Goal: Transaction & Acquisition: Subscribe to service/newsletter

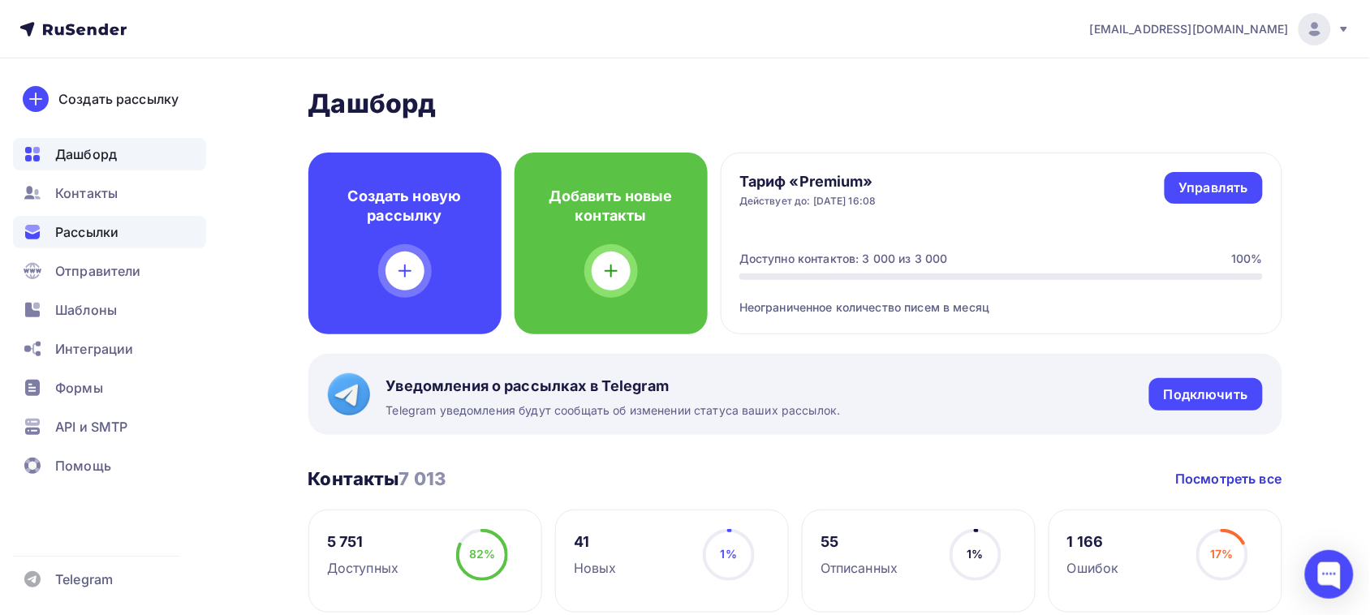
click at [116, 234] on span "Рассылки" at bounding box center [86, 231] width 63 height 19
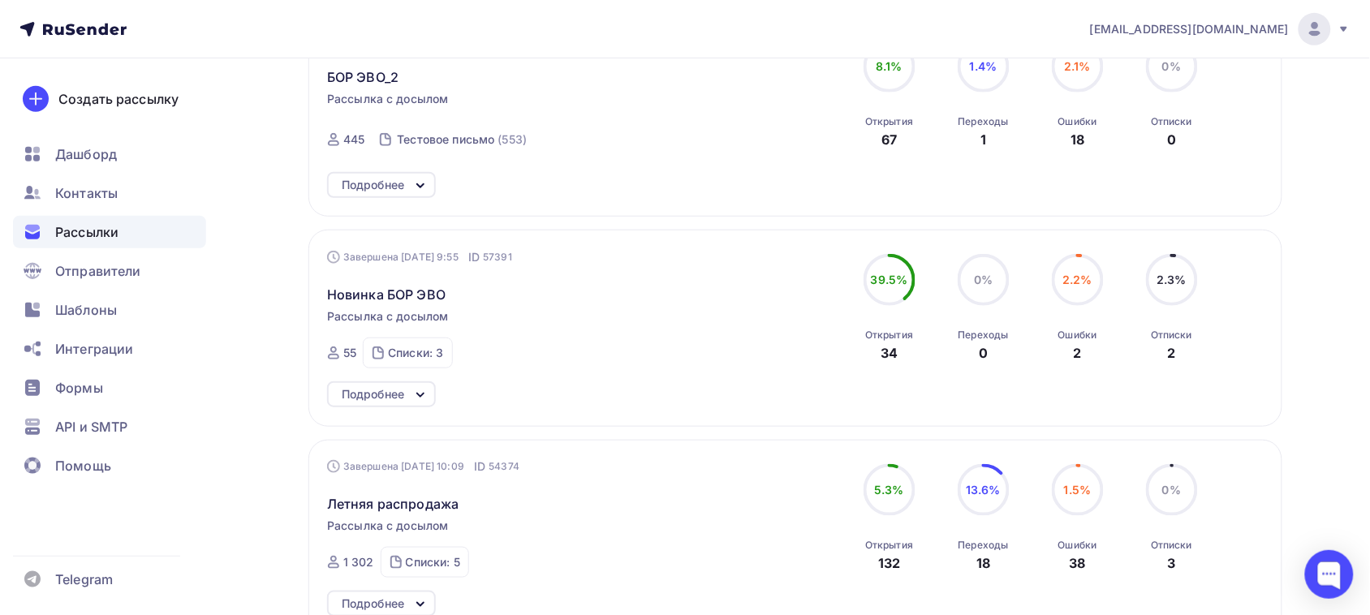
scroll to position [203, 0]
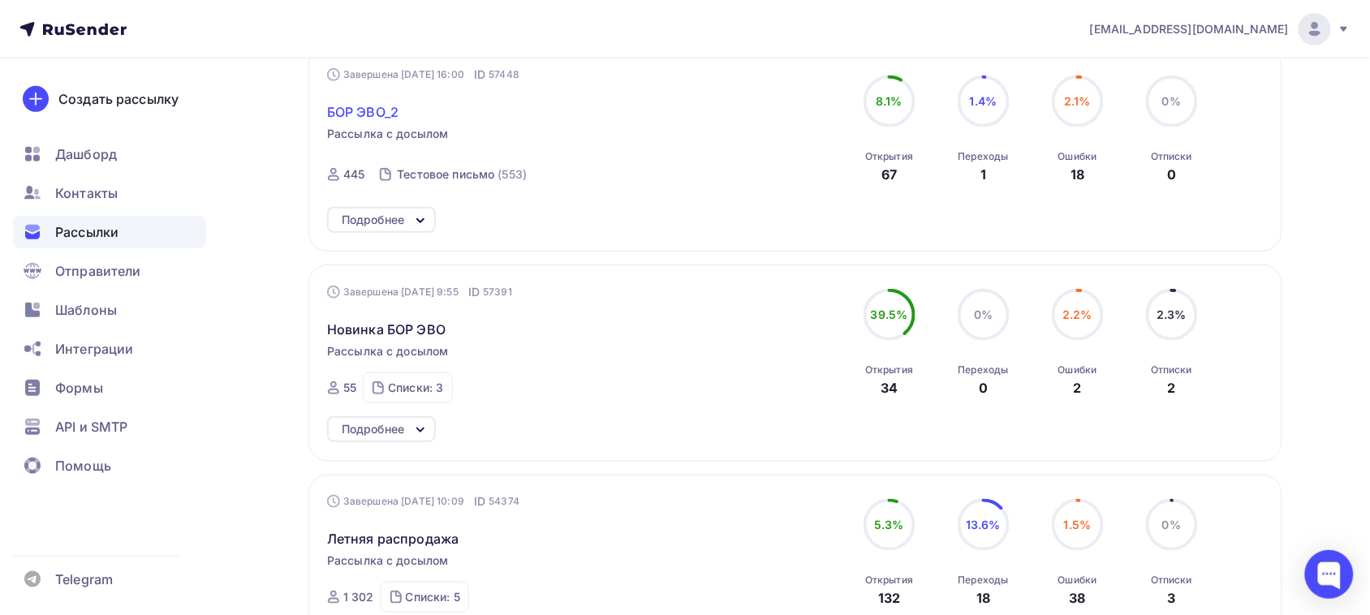
click at [357, 107] on span "БОР ЭВО_2" at bounding box center [362, 111] width 71 height 19
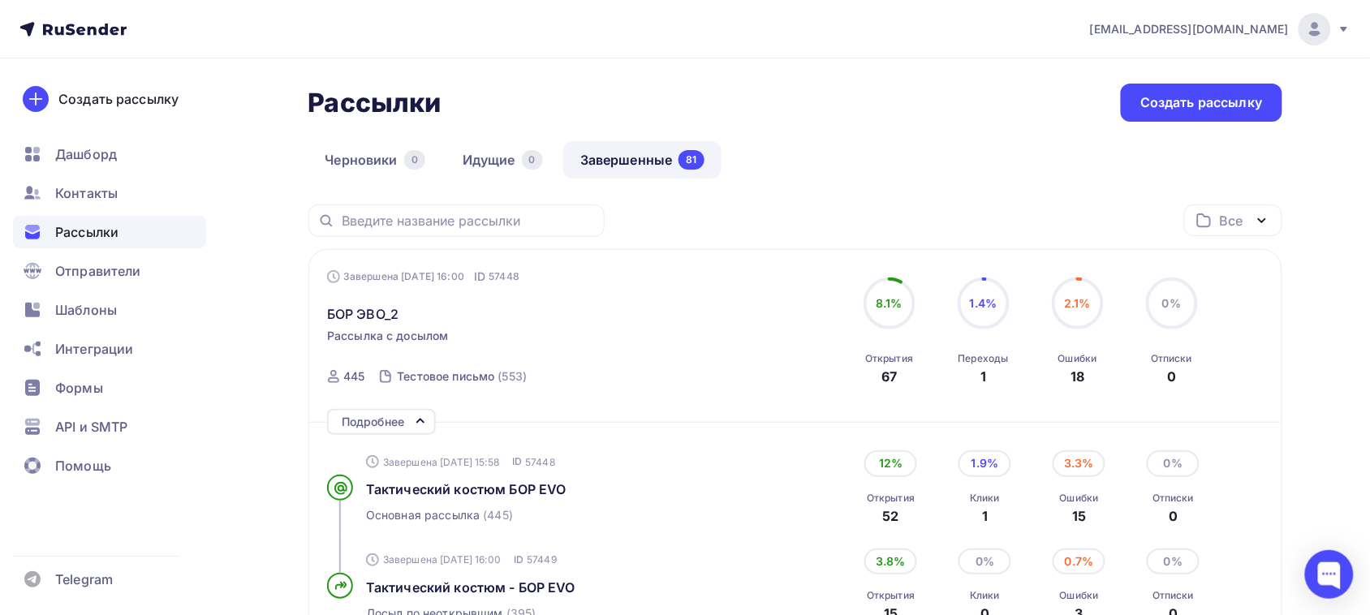
scroll to position [0, 0]
click at [144, 118] on link "Создать рассылку" at bounding box center [104, 98] width 183 height 45
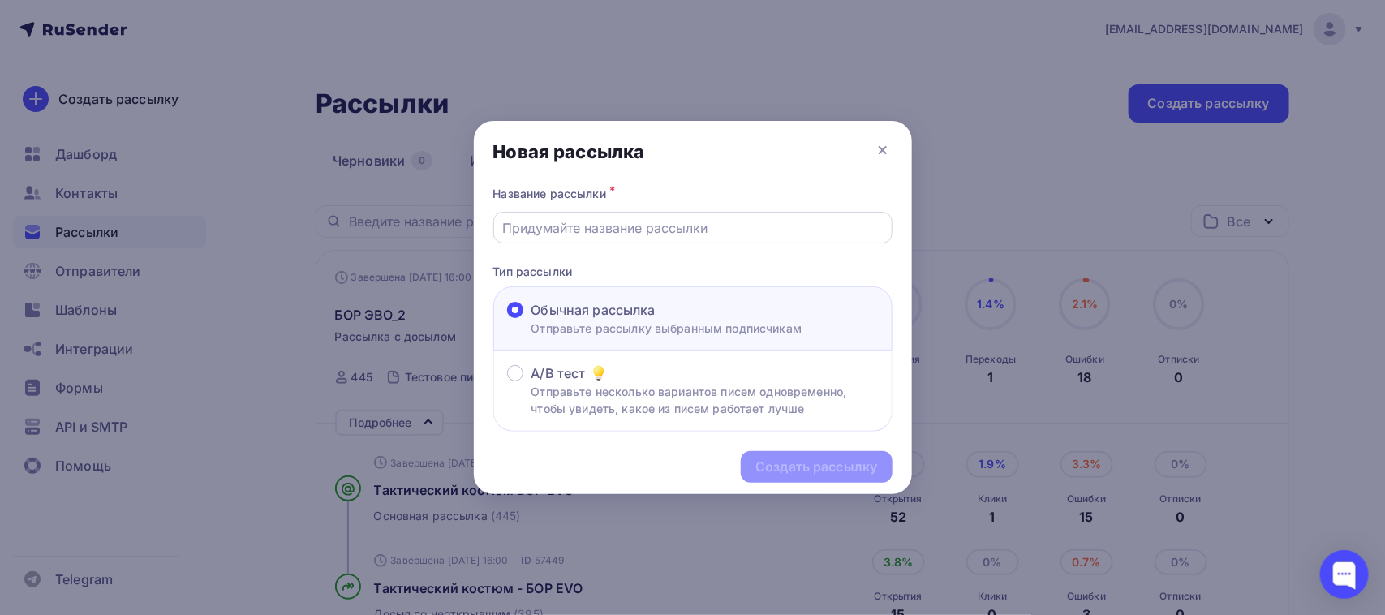
click at [635, 218] on input "text" at bounding box center [692, 227] width 381 height 19
type input "Бор Сентябрь"
click at [858, 468] on div "Создать рассылку" at bounding box center [817, 467] width 122 height 19
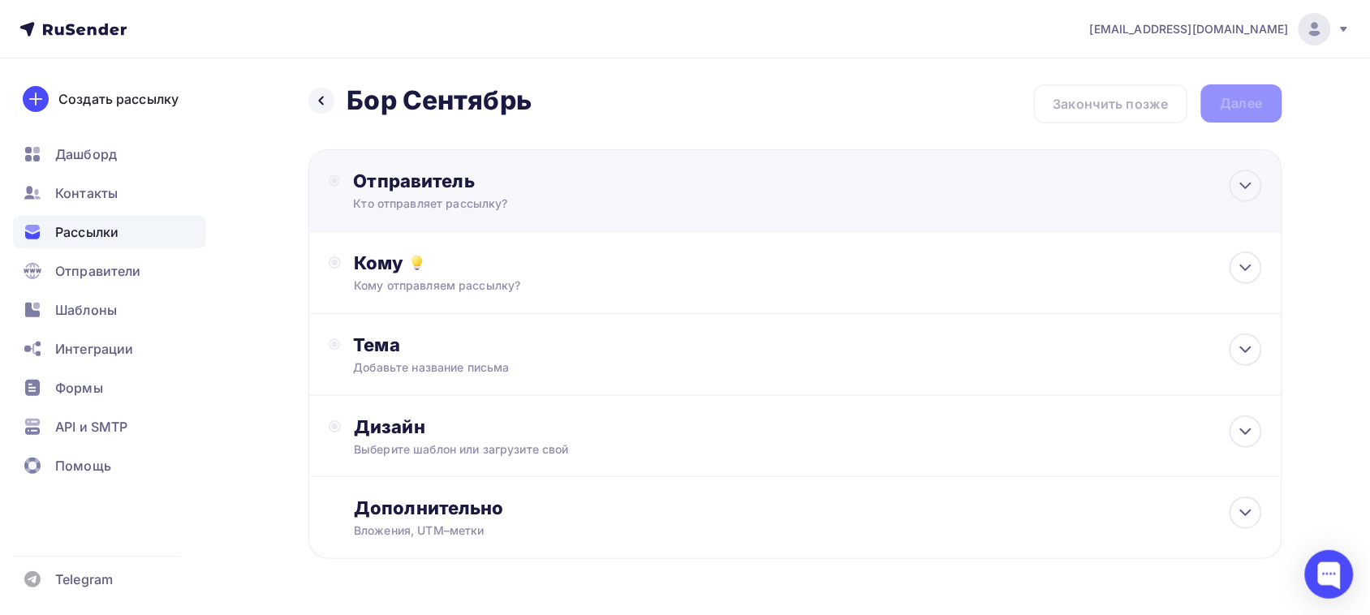
click at [562, 199] on div "Кто отправляет рассылку?" at bounding box center [511, 204] width 316 height 16
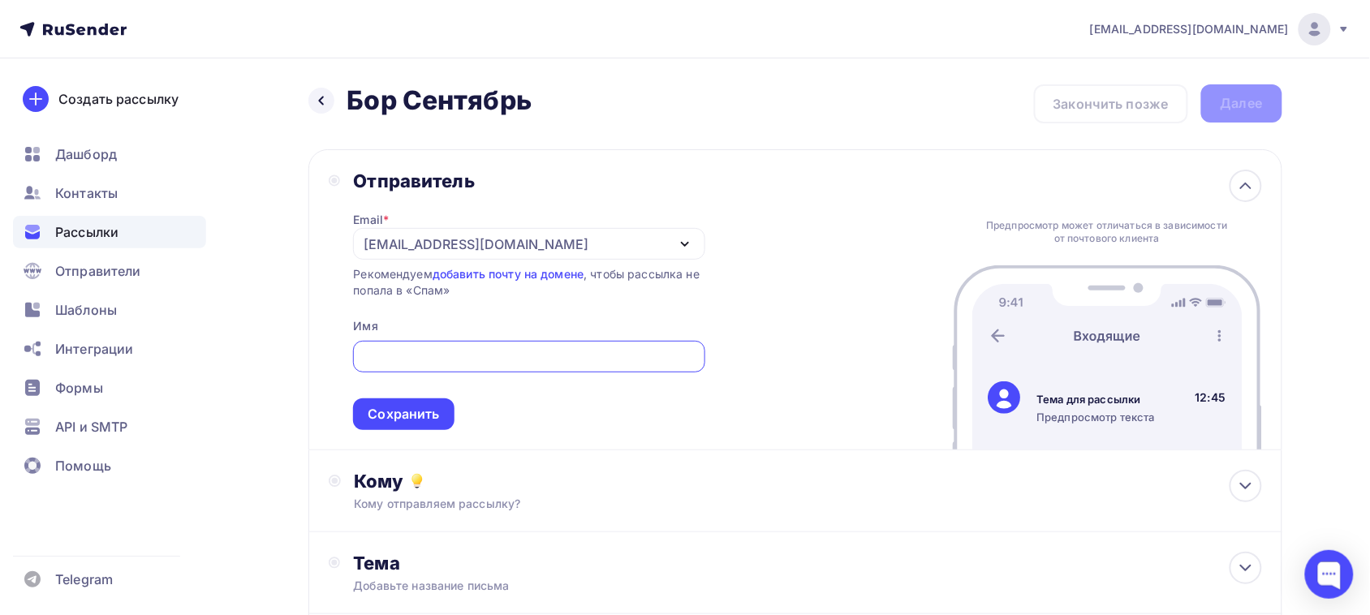
click at [472, 239] on div "[EMAIL_ADDRESS][DOMAIN_NAME]" at bounding box center [476, 244] width 225 height 19
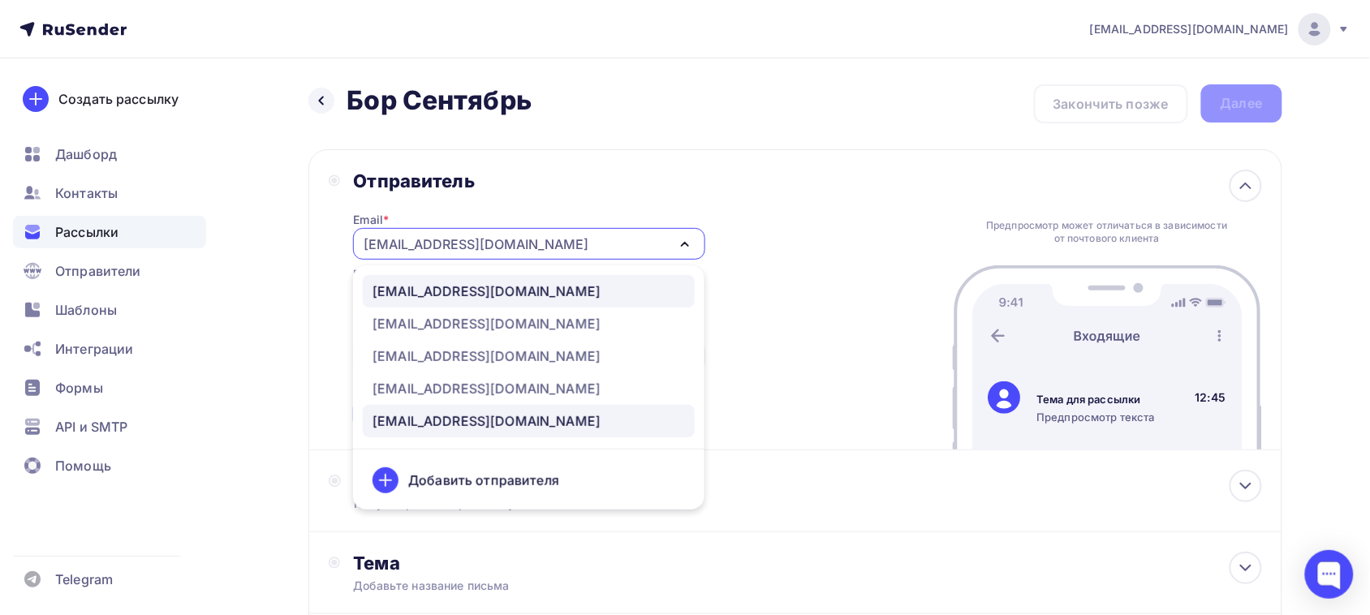
click at [433, 290] on div "[EMAIL_ADDRESS][DOMAIN_NAME]" at bounding box center [486, 291] width 228 height 19
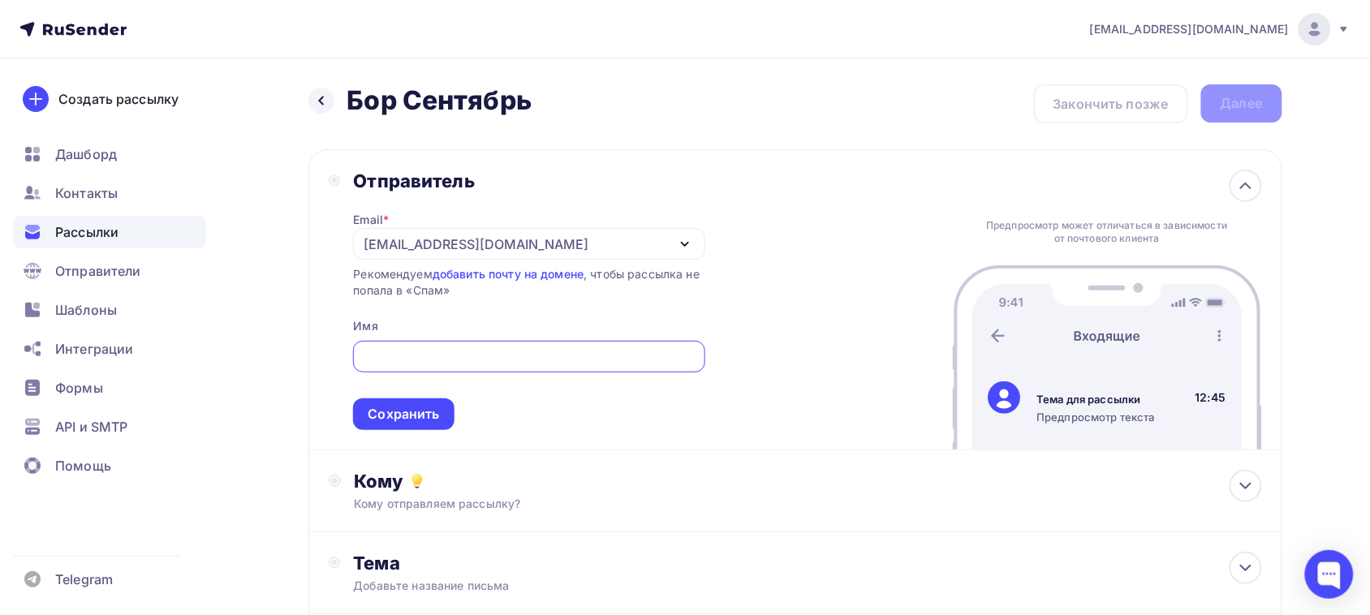
click at [386, 357] on input "text" at bounding box center [529, 356] width 333 height 19
click at [411, 355] on input "text" at bounding box center [529, 356] width 333 height 19
click at [355, 355] on div "Green Pocket" at bounding box center [528, 357] width 351 height 32
click at [369, 358] on input "Green Pocket" at bounding box center [529, 356] width 333 height 19
type input "[PERSON_NAME] Pocket"
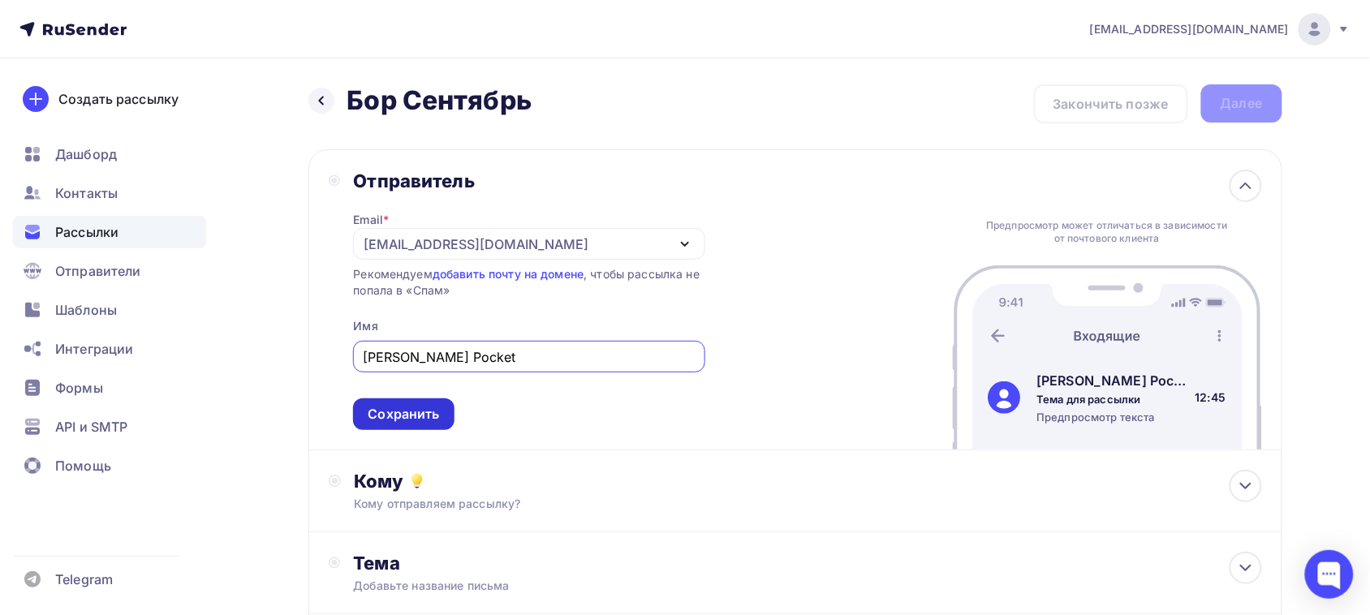
click at [418, 399] on div "Сохранить" at bounding box center [403, 414] width 101 height 32
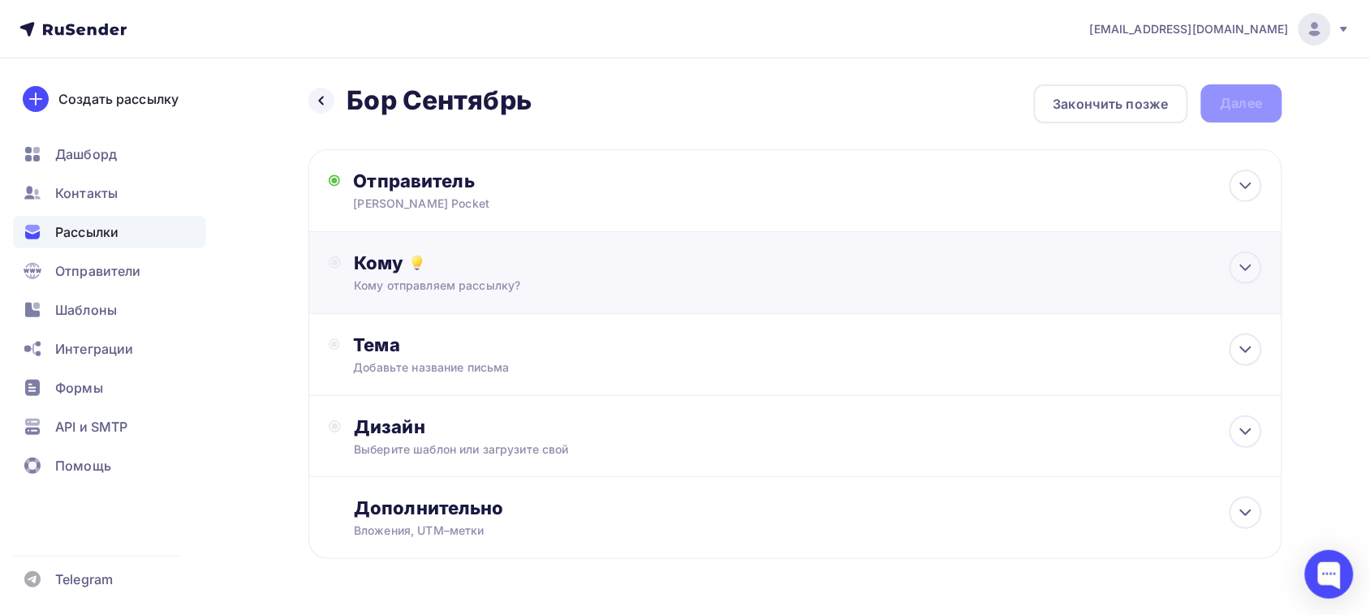
click at [487, 284] on div "Кому отправляем рассылку?" at bounding box center [762, 286] width 817 height 16
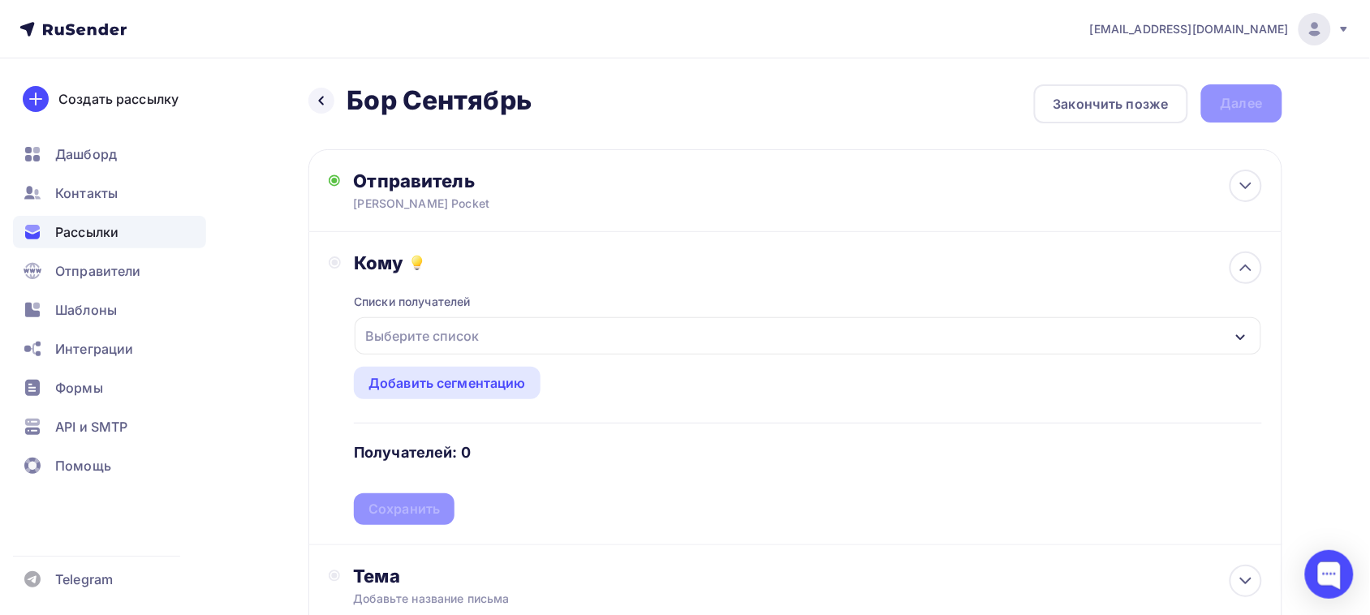
click at [479, 341] on div "Выберите список" at bounding box center [422, 335] width 127 height 29
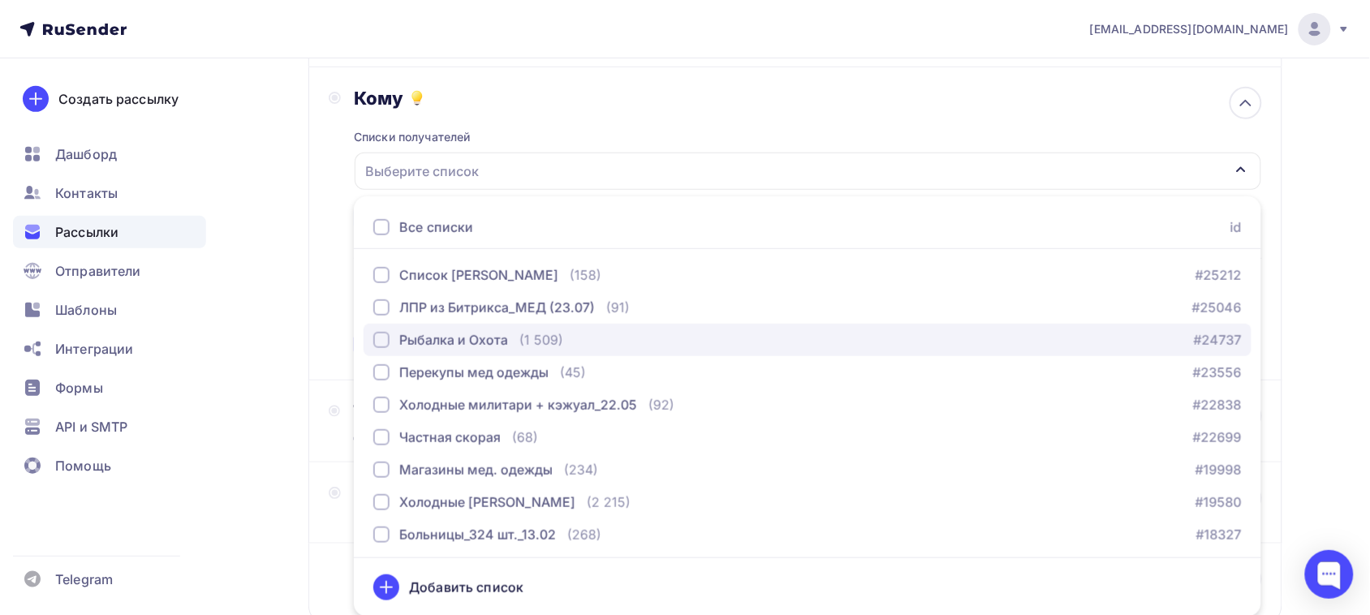
click at [381, 345] on div "button" at bounding box center [381, 340] width 16 height 16
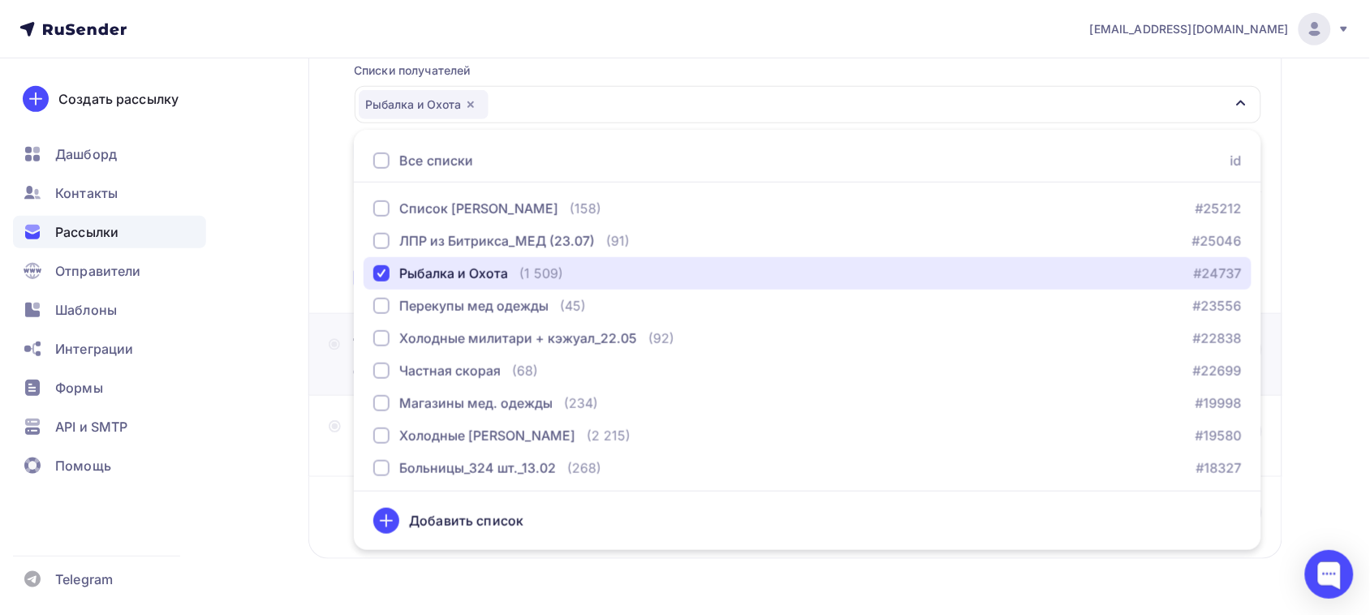
scroll to position [266, 0]
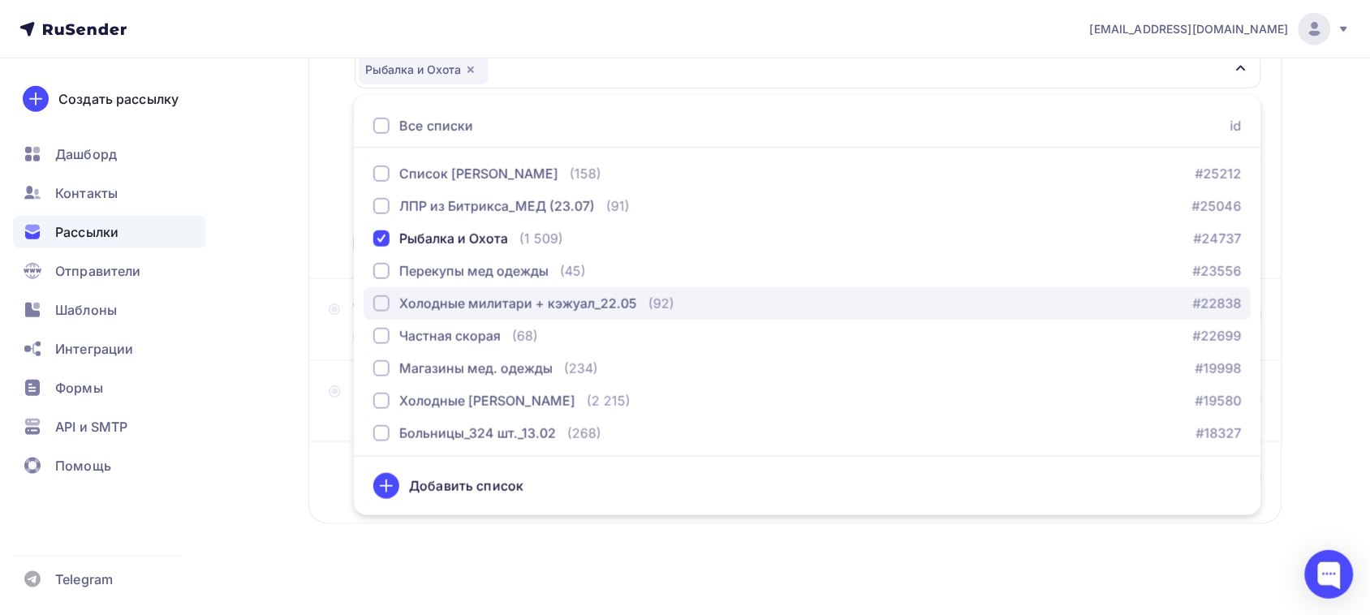
click at [376, 301] on div "button" at bounding box center [381, 303] width 16 height 16
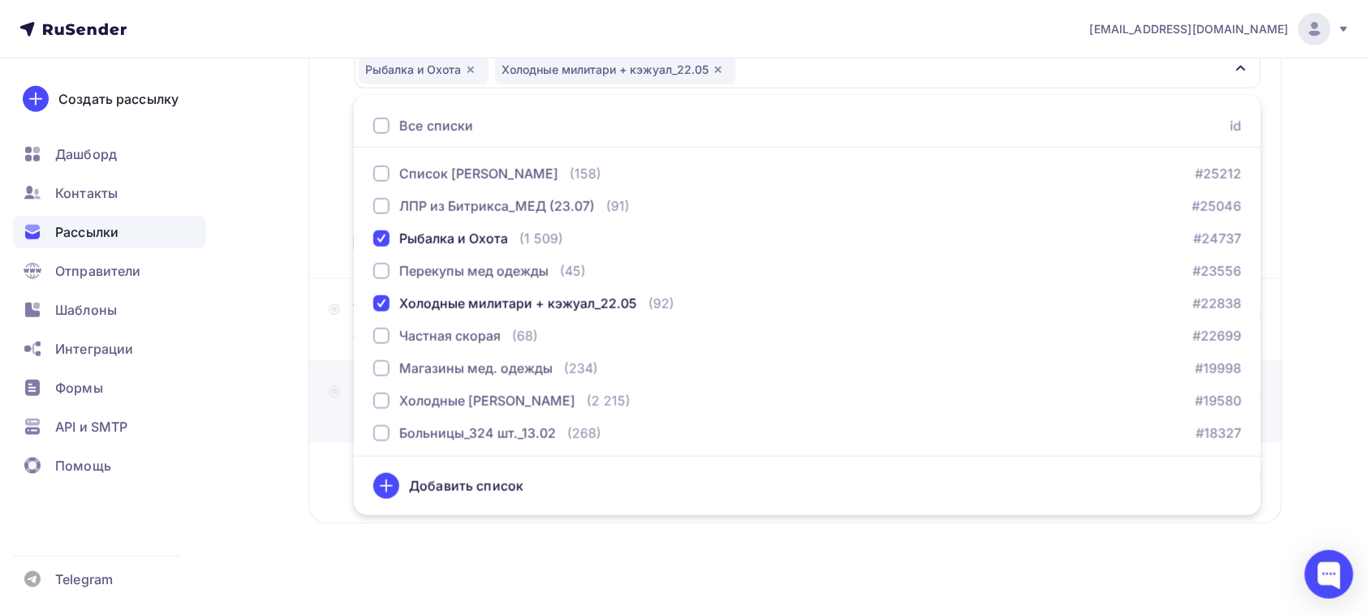
click at [321, 369] on div "Дизайн Выберите шаблон или загрузите свой" at bounding box center [795, 401] width 974 height 81
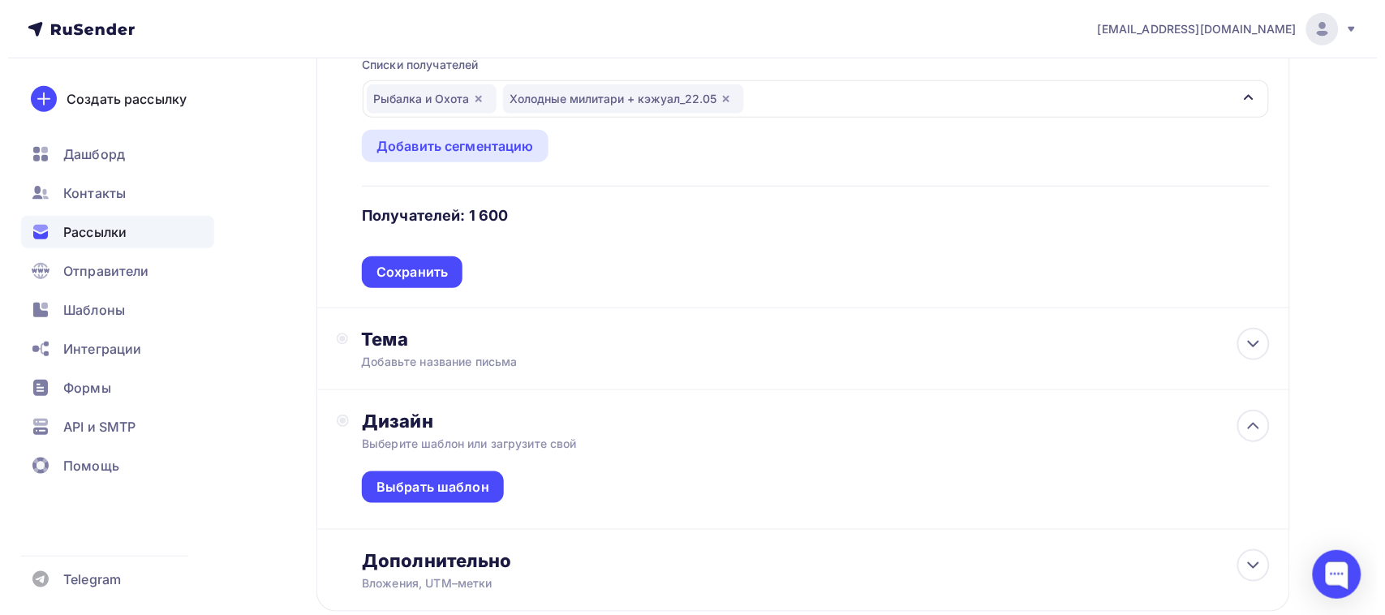
scroll to position [136, 0]
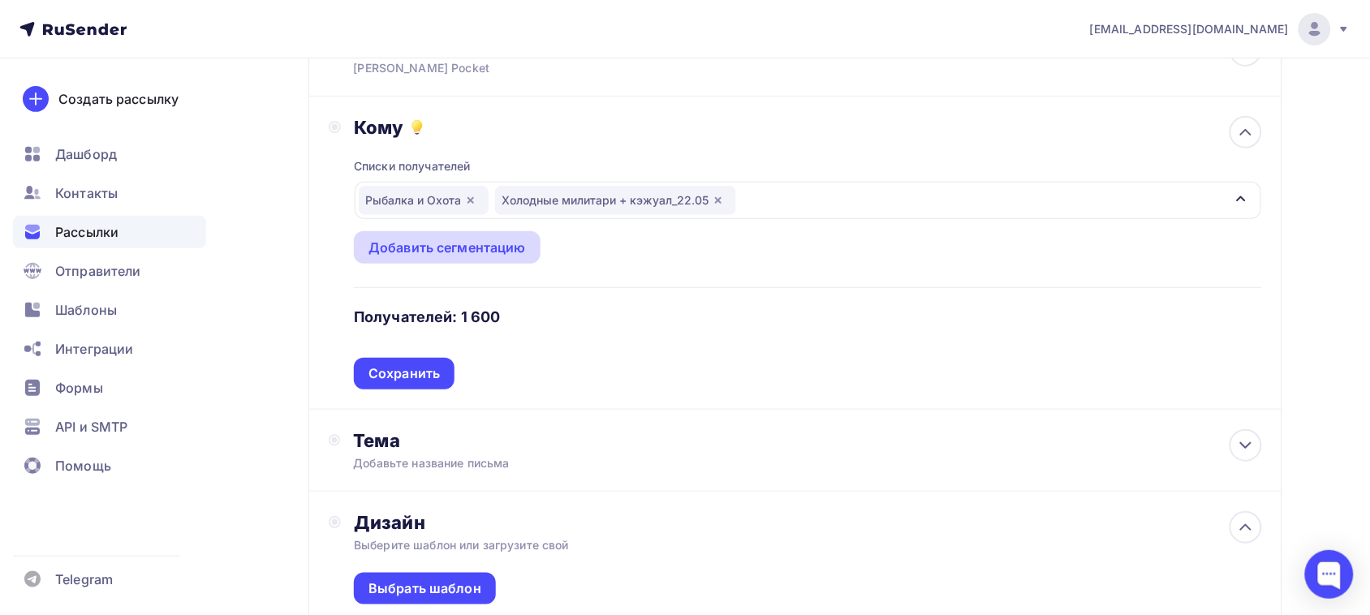
click at [497, 260] on div "Добавить сегментацию" at bounding box center [447, 247] width 187 height 32
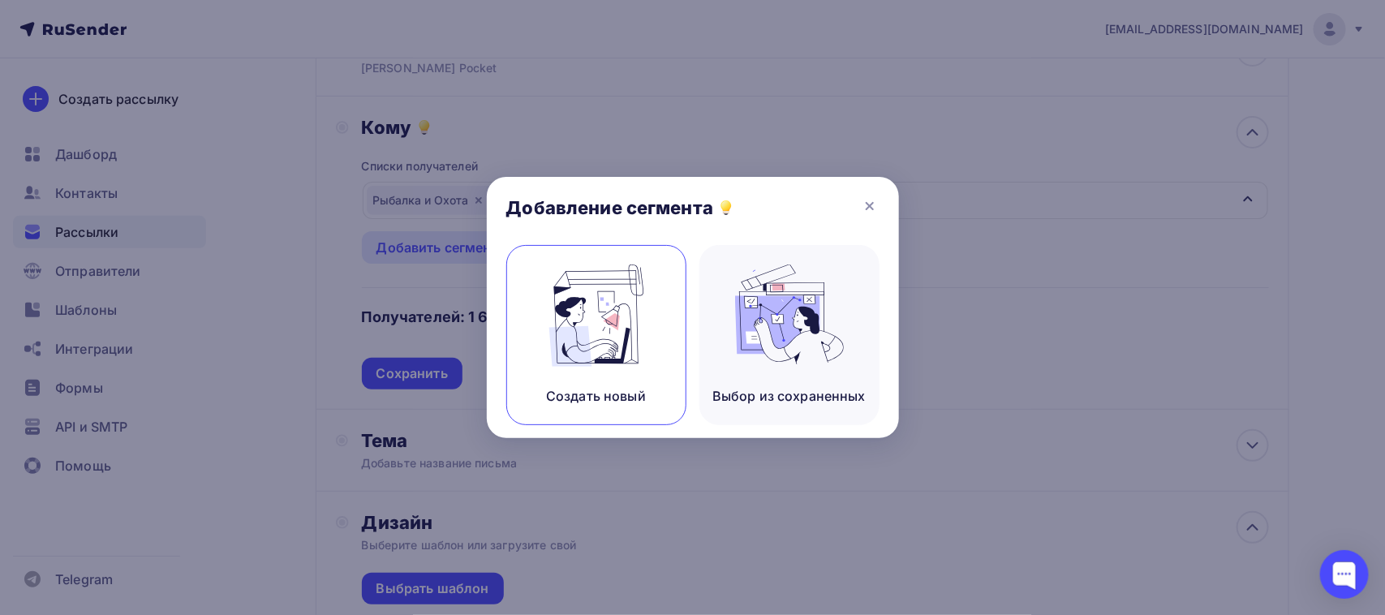
click at [590, 329] on img at bounding box center [596, 316] width 109 height 102
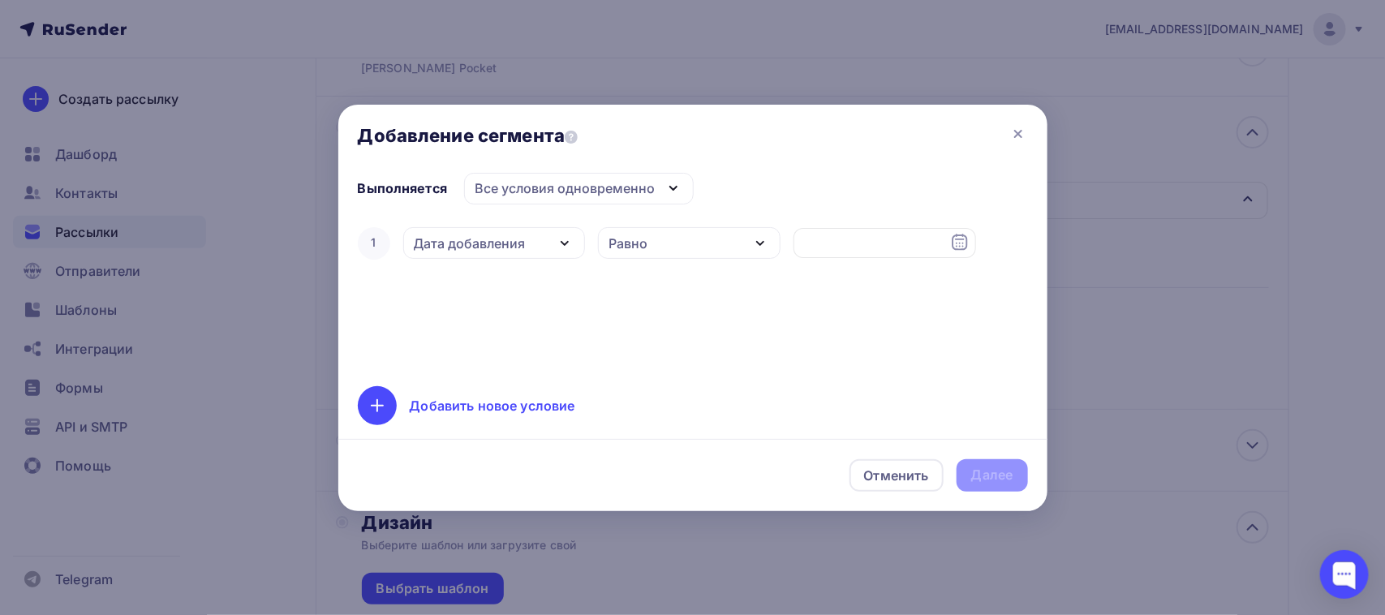
click at [461, 256] on div "Дата добавления" at bounding box center [494, 243] width 183 height 32
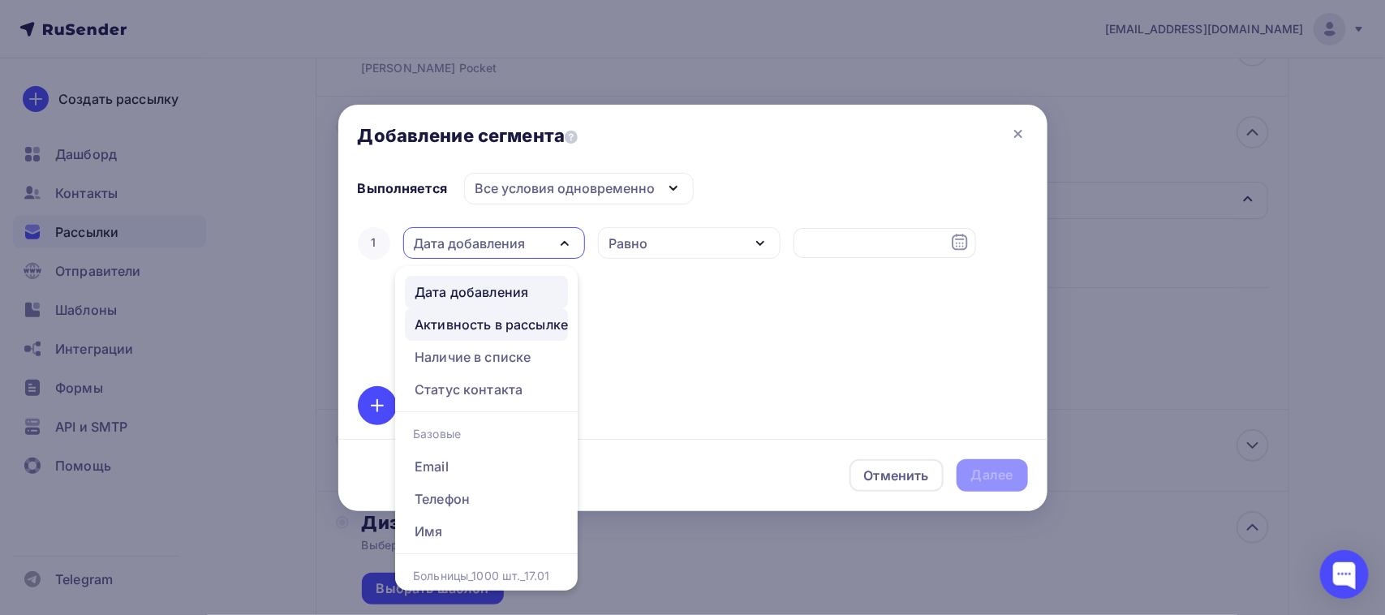
click at [459, 326] on div "Активность в рассылке" at bounding box center [491, 324] width 153 height 19
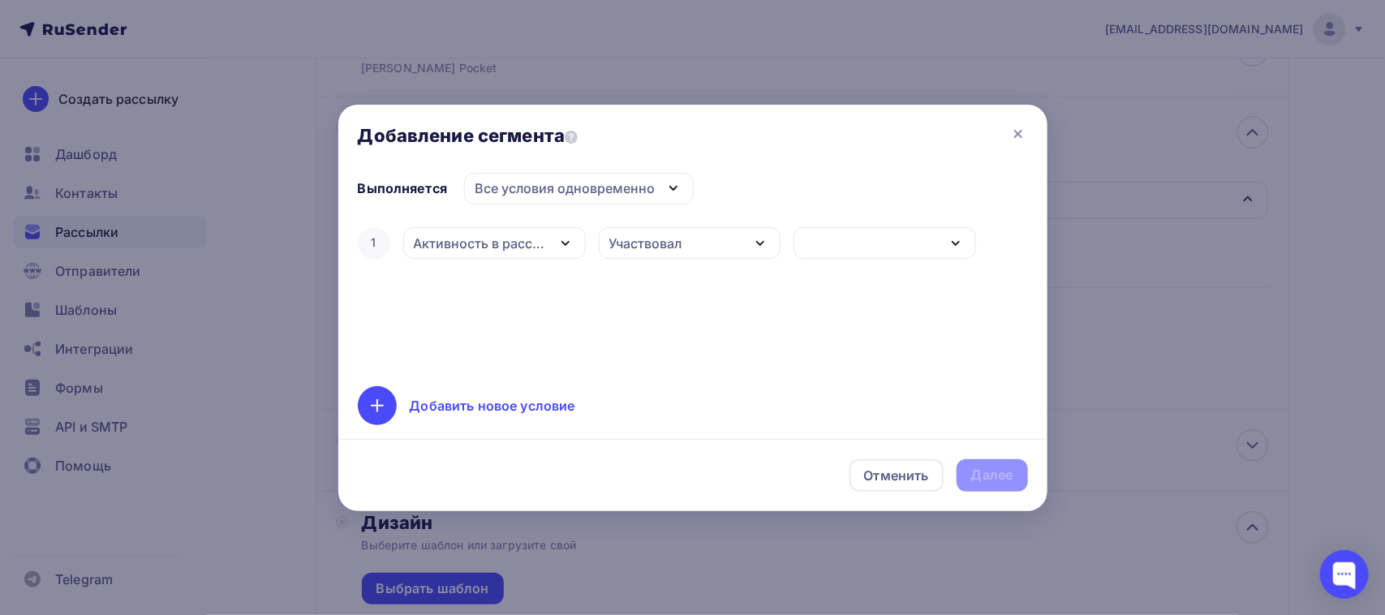
click at [654, 235] on div "Участвовал" at bounding box center [645, 243] width 73 height 19
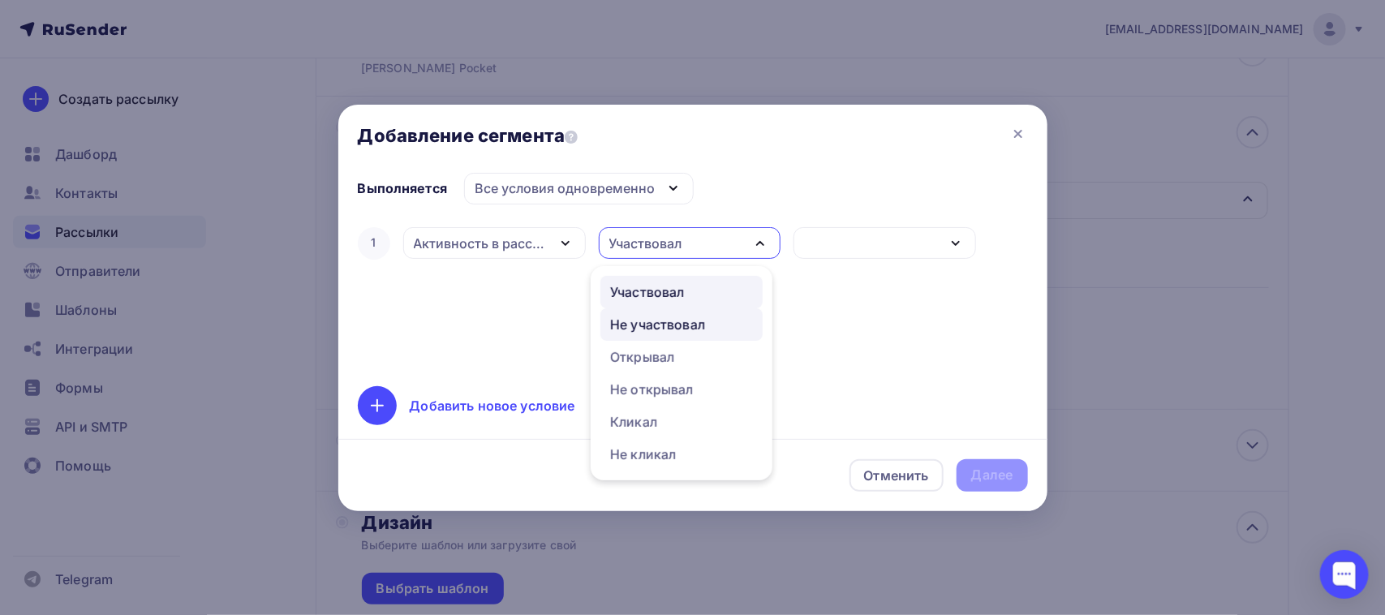
click at [648, 325] on div "Не участвовал" at bounding box center [657, 324] width 95 height 19
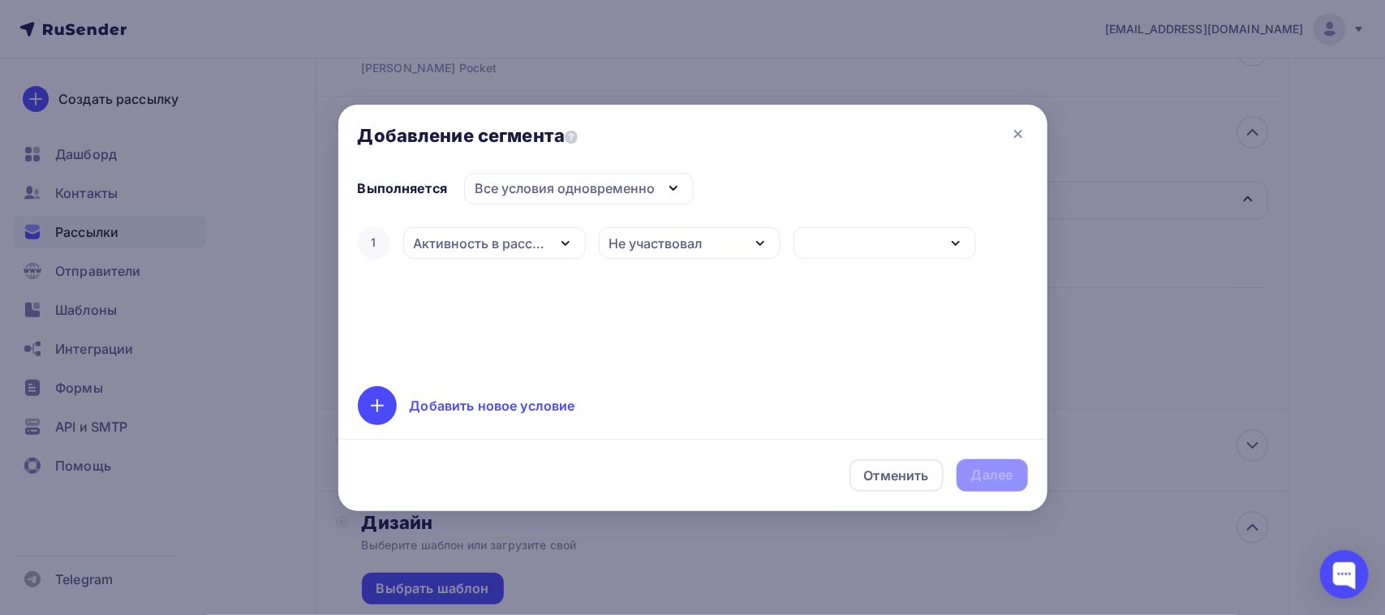
click at [854, 235] on div "button" at bounding box center [885, 243] width 183 height 32
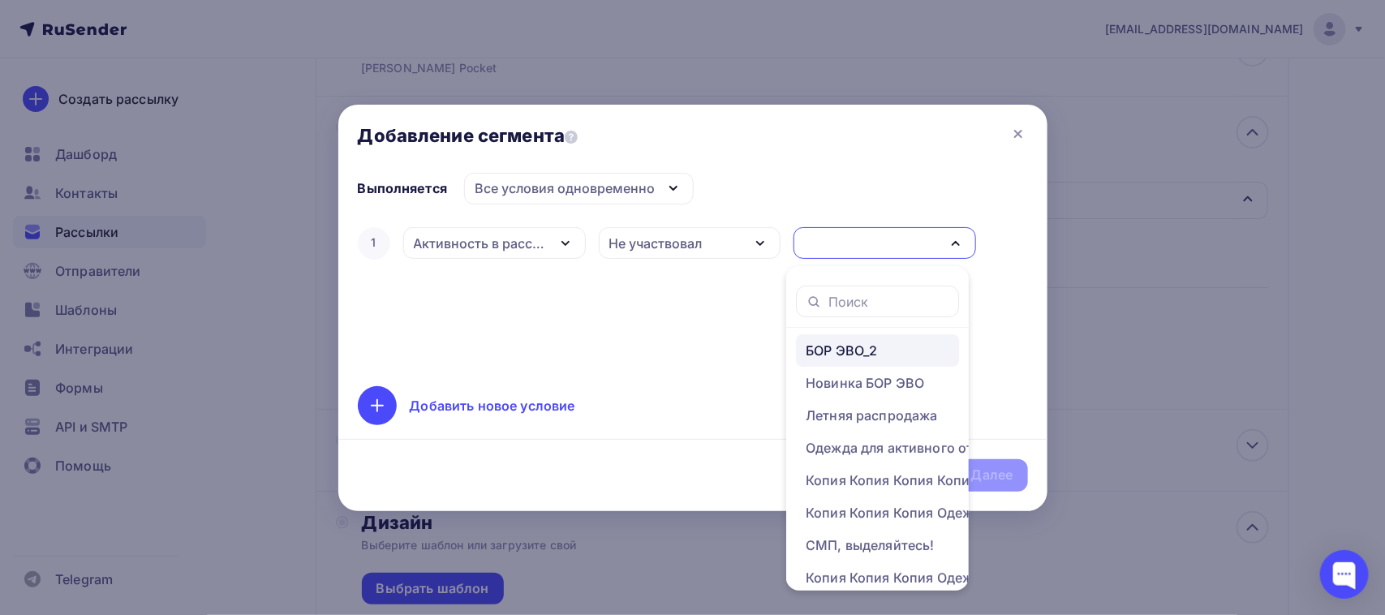
click at [862, 357] on div "БОР ЭВО_2" at bounding box center [841, 350] width 71 height 19
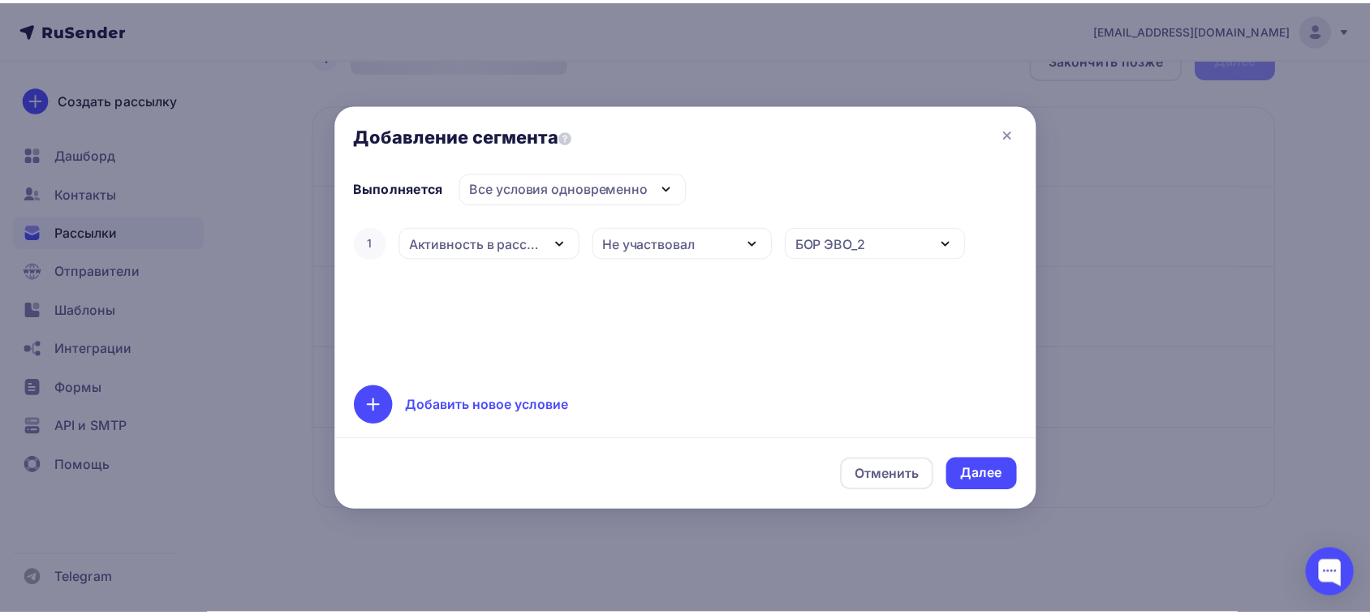
scroll to position [43, 0]
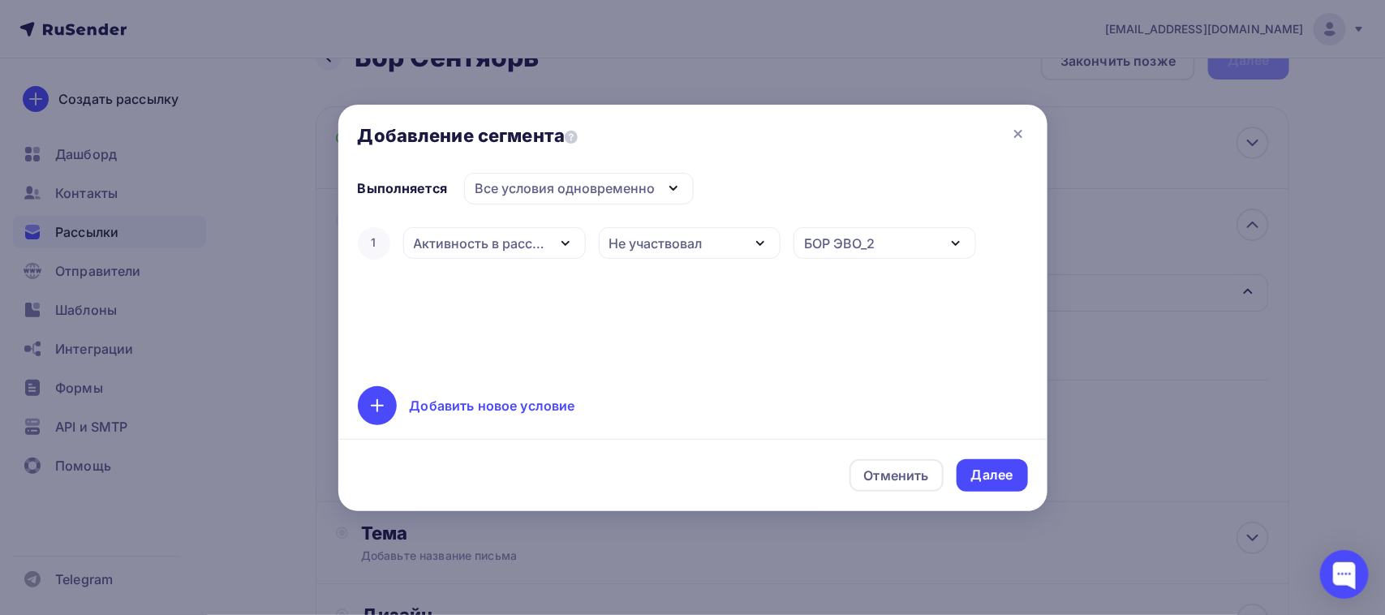
click at [622, 199] on div "Все условия одновременно" at bounding box center [579, 189] width 230 height 32
click at [844, 403] on div "Добавить новое условие" at bounding box center [693, 405] width 670 height 39
click at [469, 398] on div "Добавить новое условие" at bounding box center [493, 405] width 166 height 19
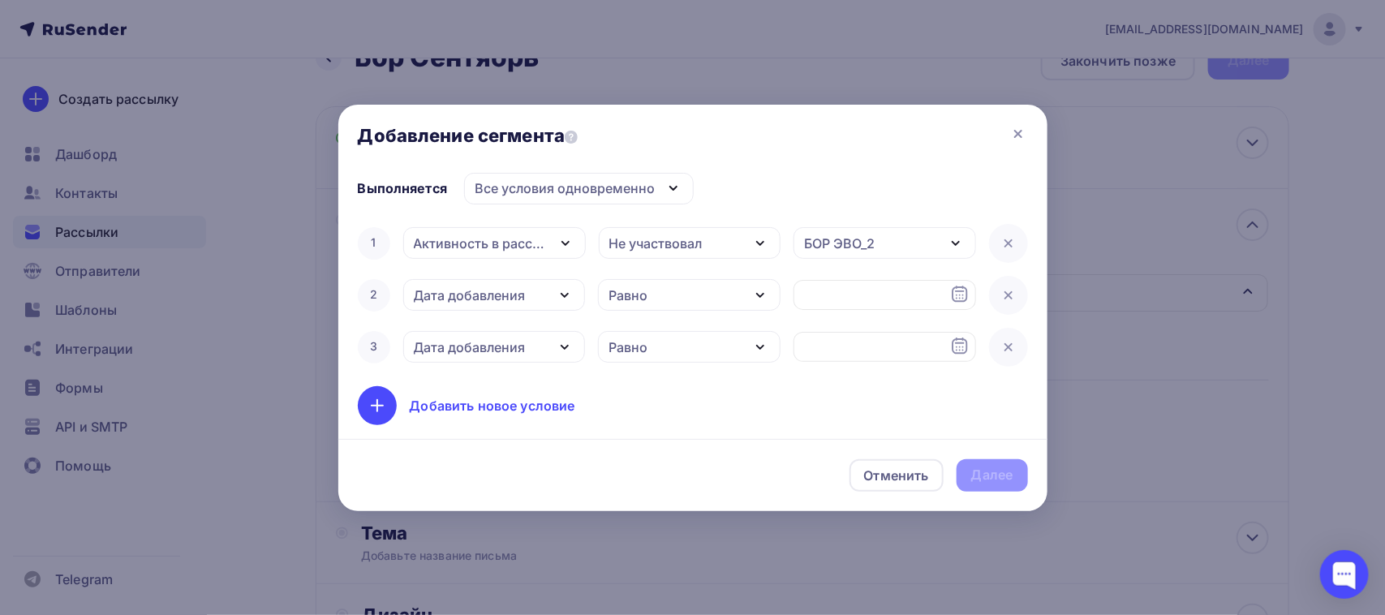
click at [572, 297] on icon "button" at bounding box center [564, 295] width 19 height 19
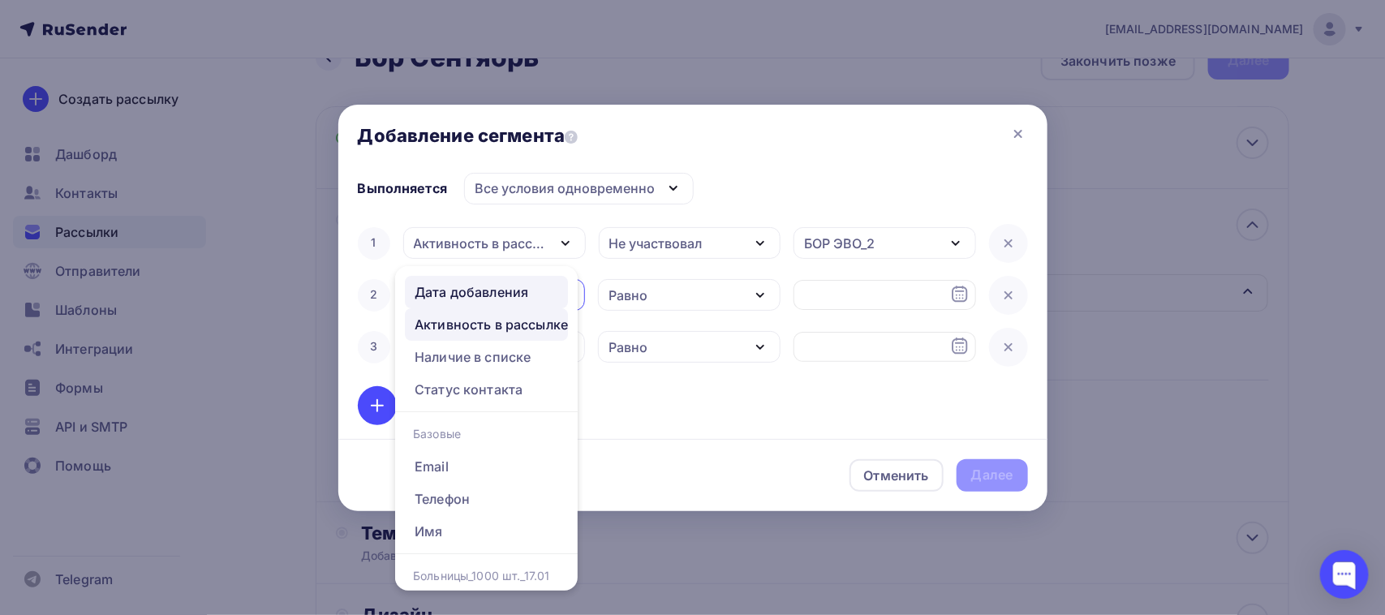
click at [511, 321] on div "Активность в рассылке" at bounding box center [491, 324] width 153 height 19
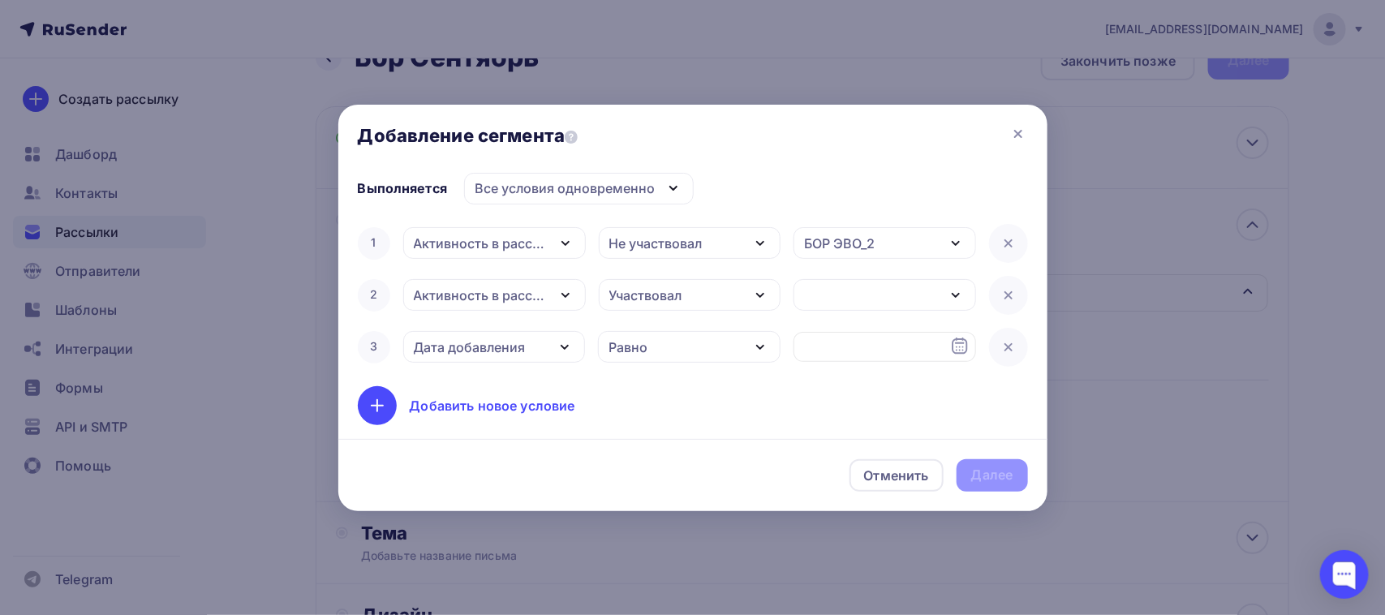
click at [647, 289] on div "Участвовал" at bounding box center [645, 295] width 73 height 19
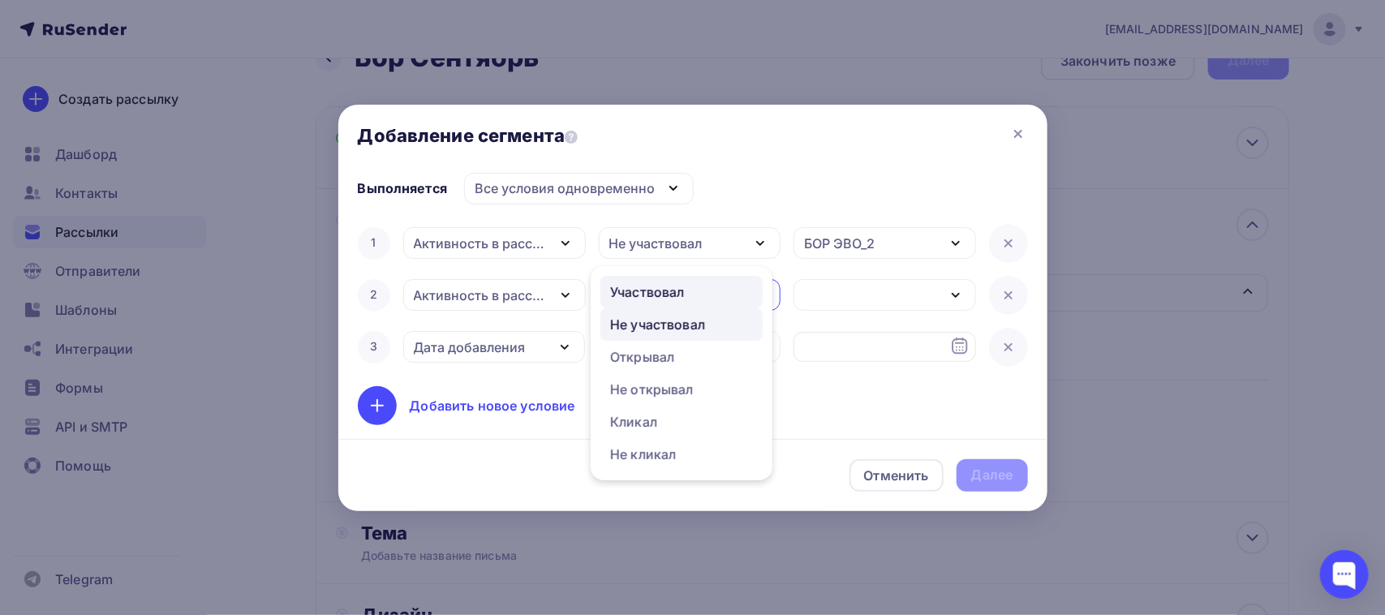
click at [663, 321] on div "Не участвовал" at bounding box center [657, 324] width 95 height 19
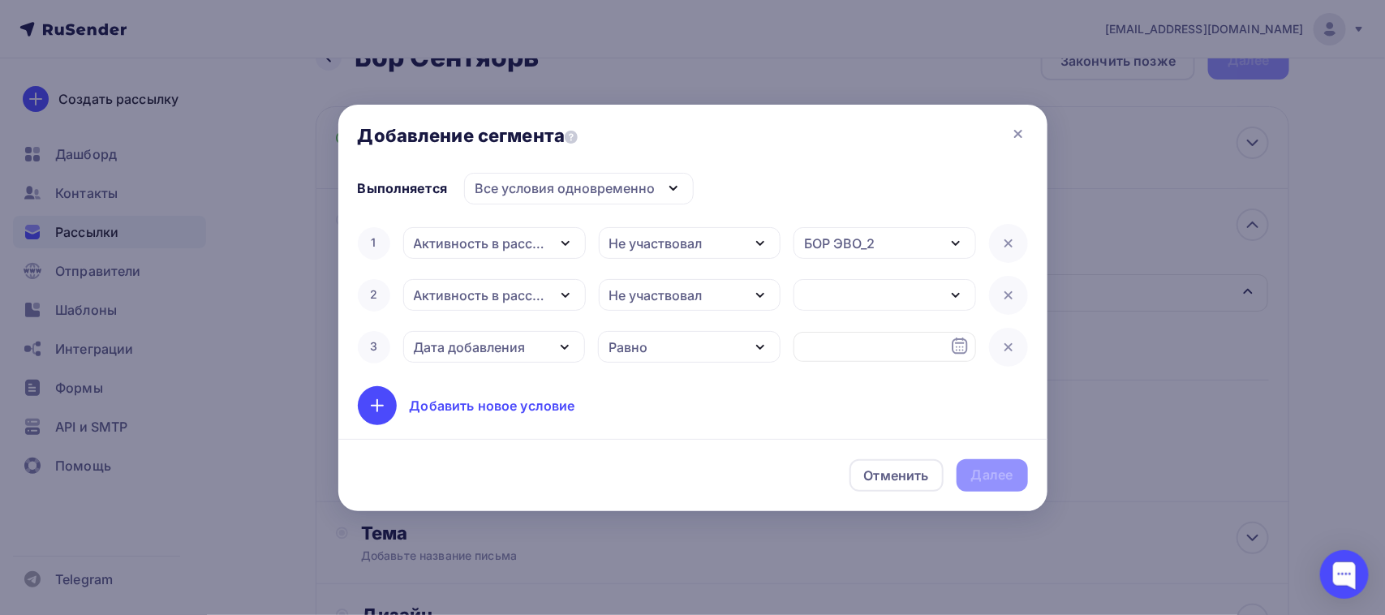
click at [850, 270] on div "1 Активность в рассылке Дата добавления Активность в рассылке Наличие в списке …" at bounding box center [693, 295] width 670 height 143
click at [844, 294] on div "button" at bounding box center [885, 295] width 183 height 32
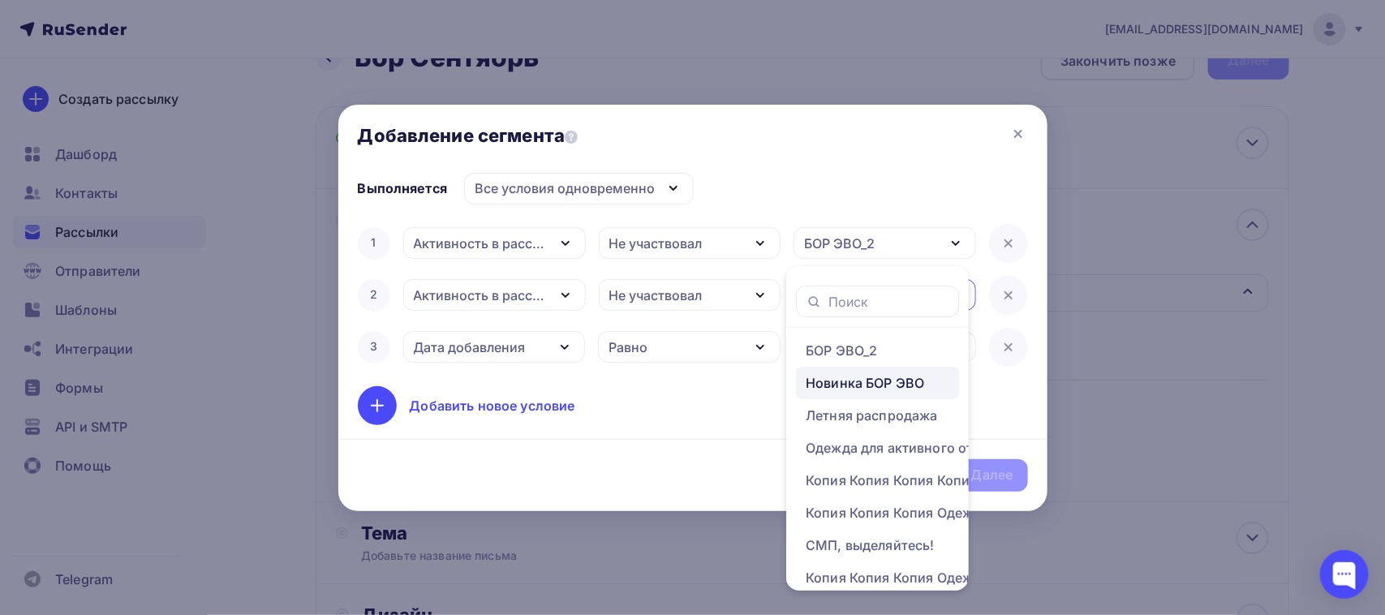
click at [846, 381] on div "Новинка БОР ЭВО" at bounding box center [865, 382] width 118 height 19
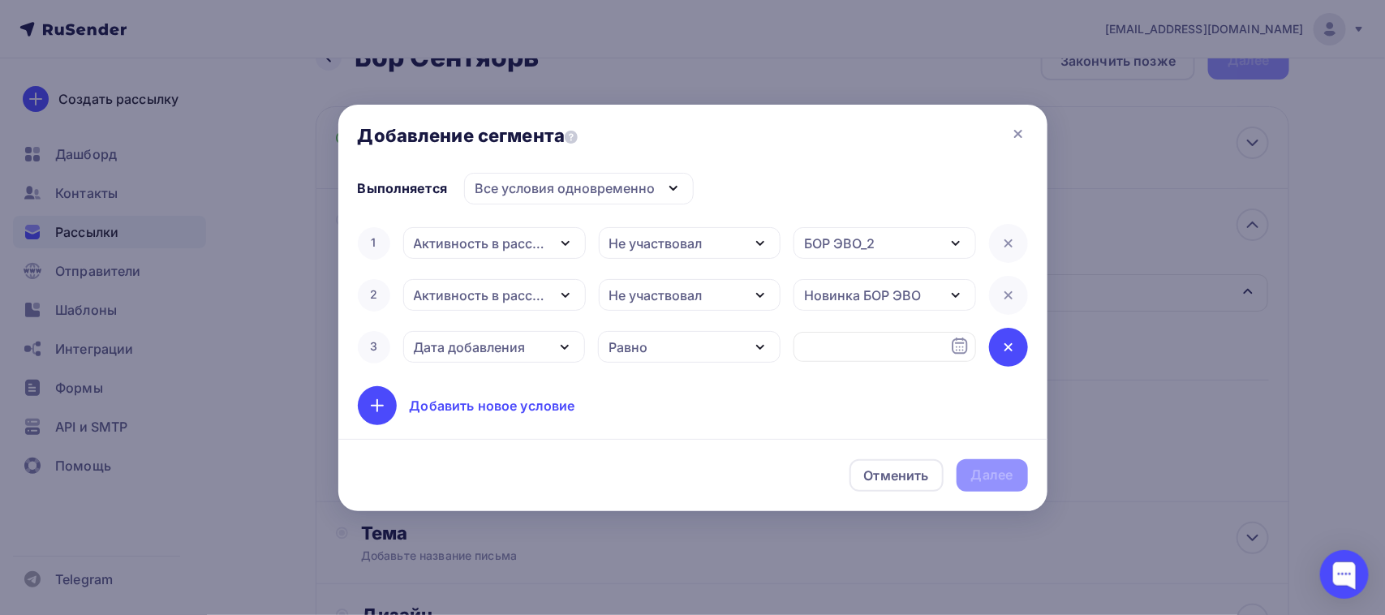
click at [1008, 354] on icon at bounding box center [1008, 347] width 19 height 19
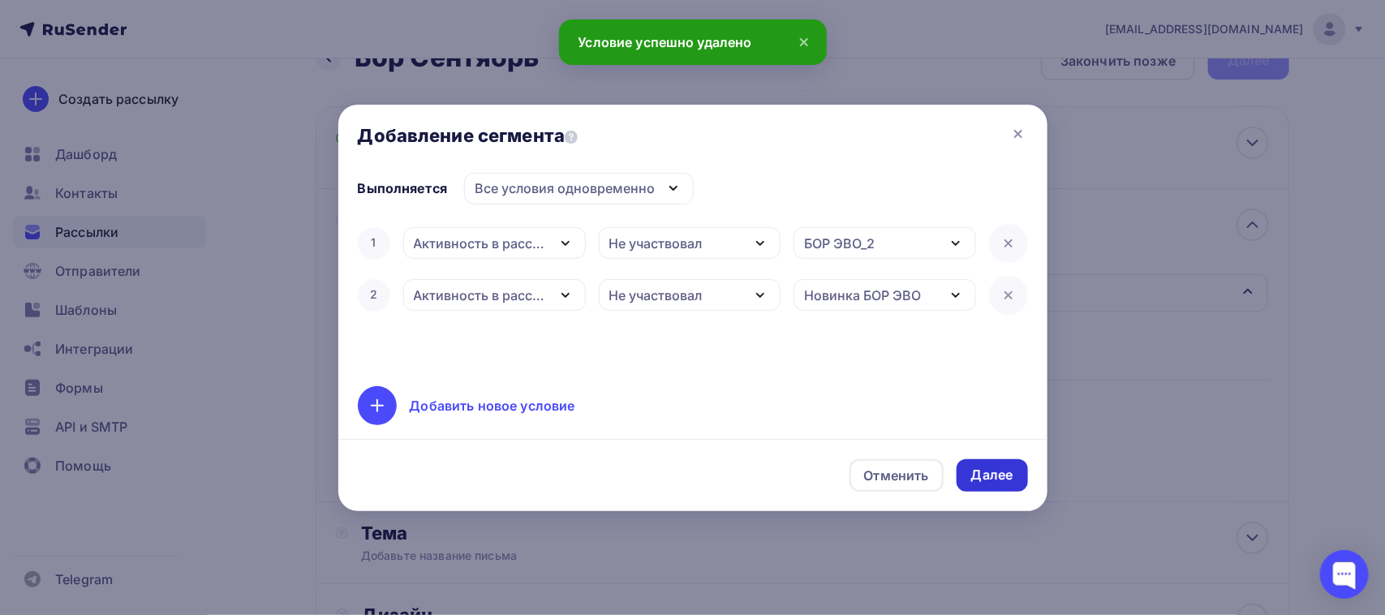
click at [1014, 484] on div "Далее" at bounding box center [992, 475] width 71 height 32
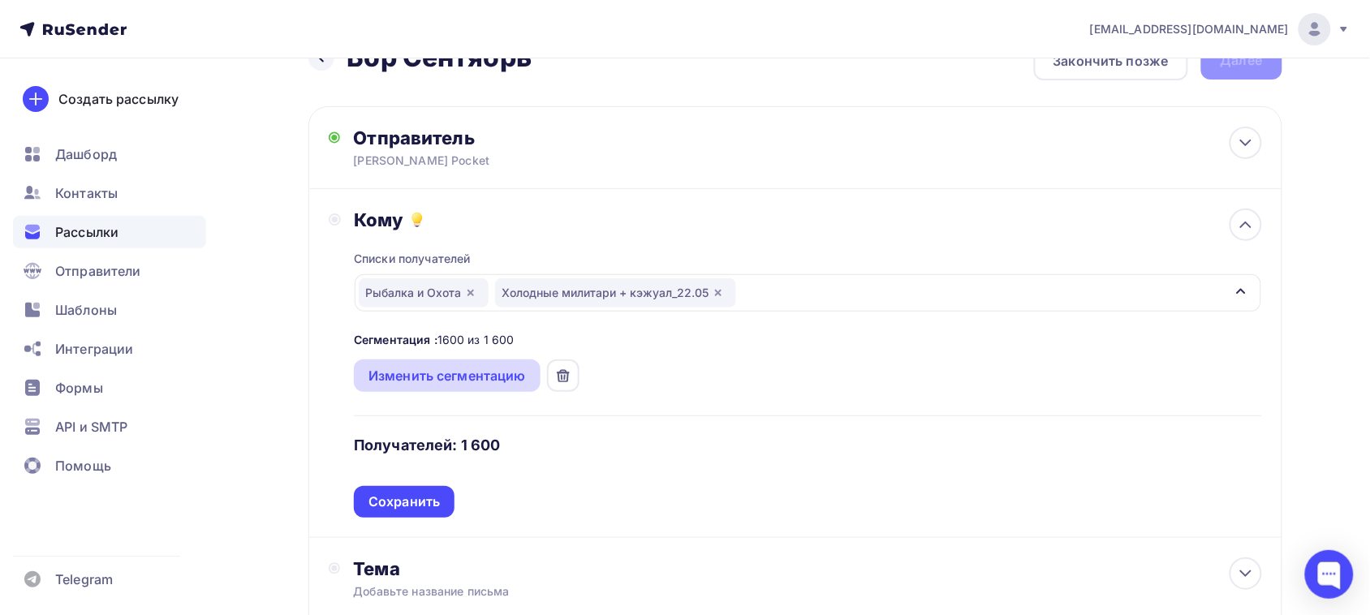
click at [446, 378] on div "Изменить сегментацию" at bounding box center [446, 375] width 157 height 19
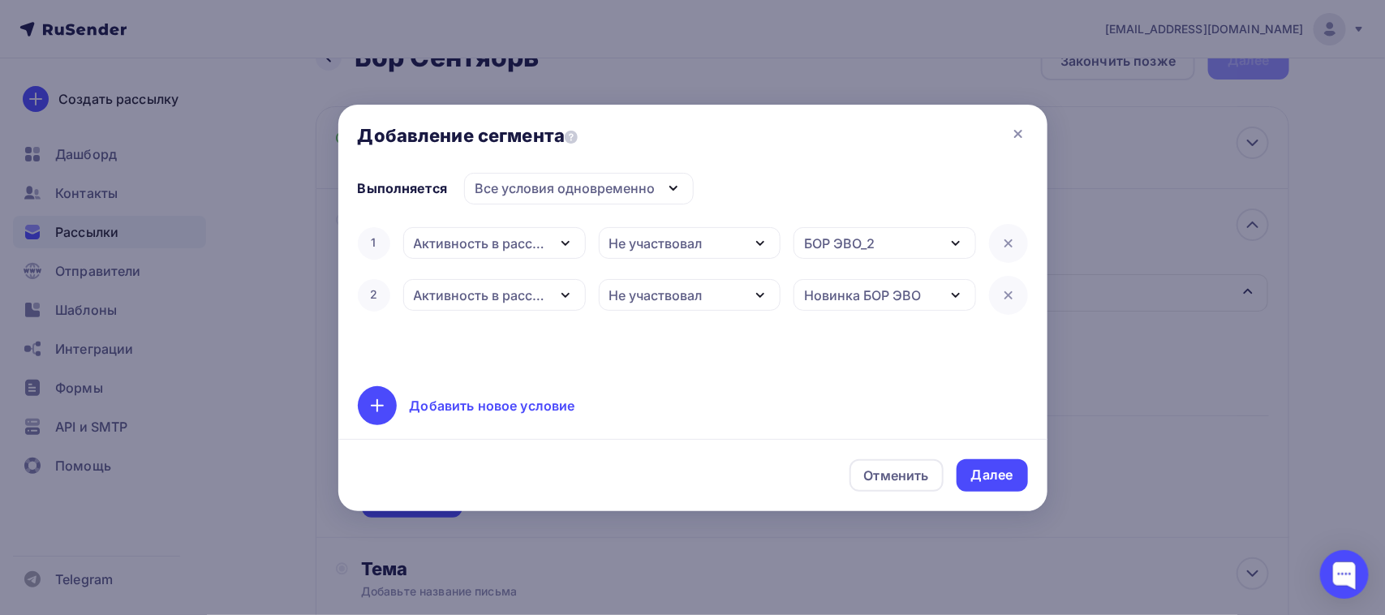
click at [591, 187] on div "Все условия одновременно" at bounding box center [565, 188] width 180 height 19
click at [566, 269] on div "Хотя бы одно из условий" at bounding box center [566, 268] width 165 height 19
click at [1012, 467] on div "Далее" at bounding box center [992, 475] width 42 height 19
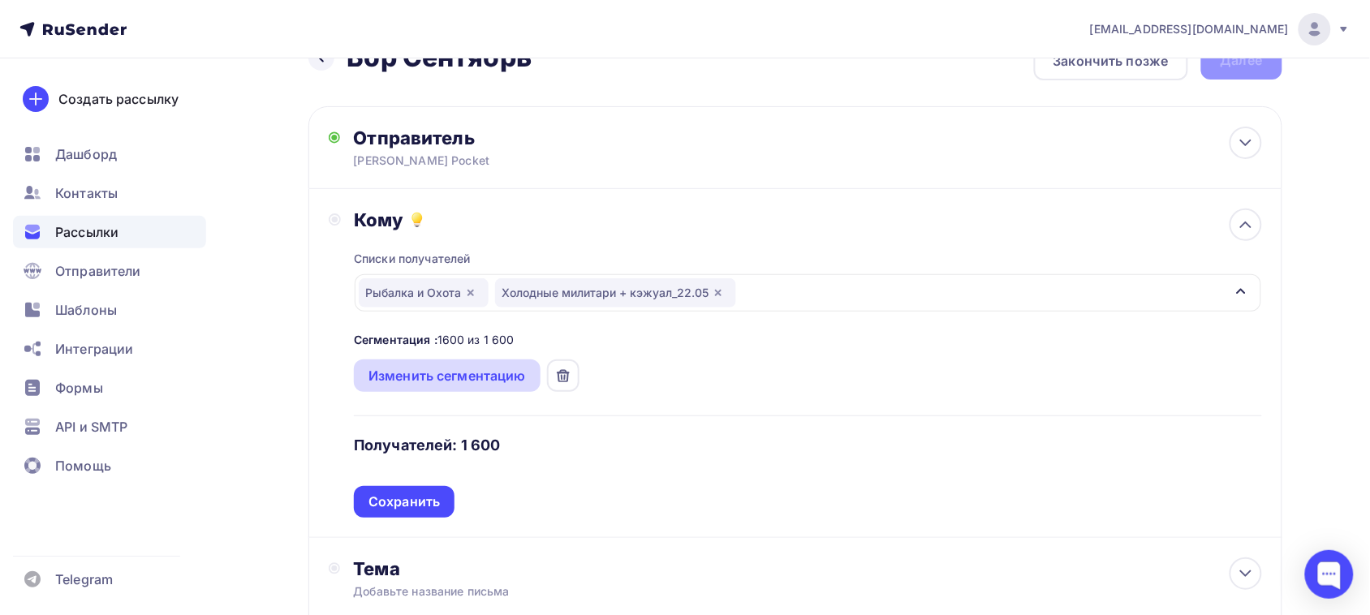
click at [428, 378] on div "Изменить сегментацию" at bounding box center [446, 375] width 157 height 19
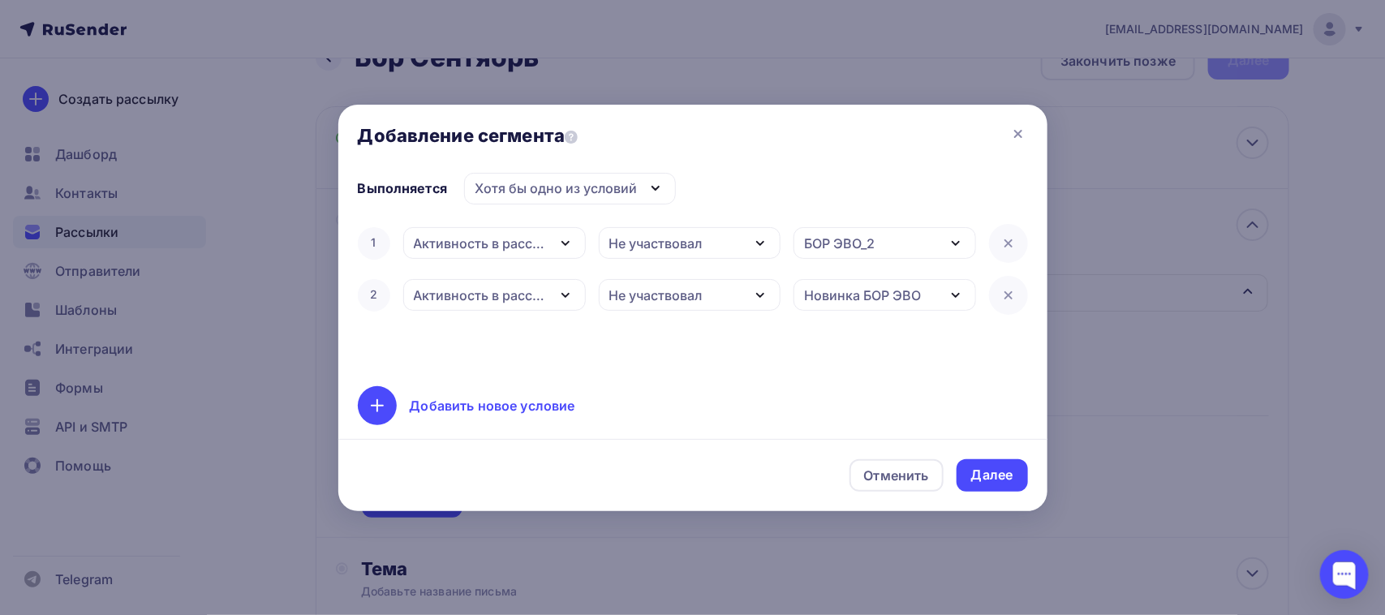
click at [507, 200] on div "Хотя бы одно из условий" at bounding box center [570, 189] width 212 height 32
click at [504, 388] on div "Добавить новое условие" at bounding box center [693, 405] width 670 height 39
click at [1017, 345] on icon at bounding box center [1008, 347] width 19 height 19
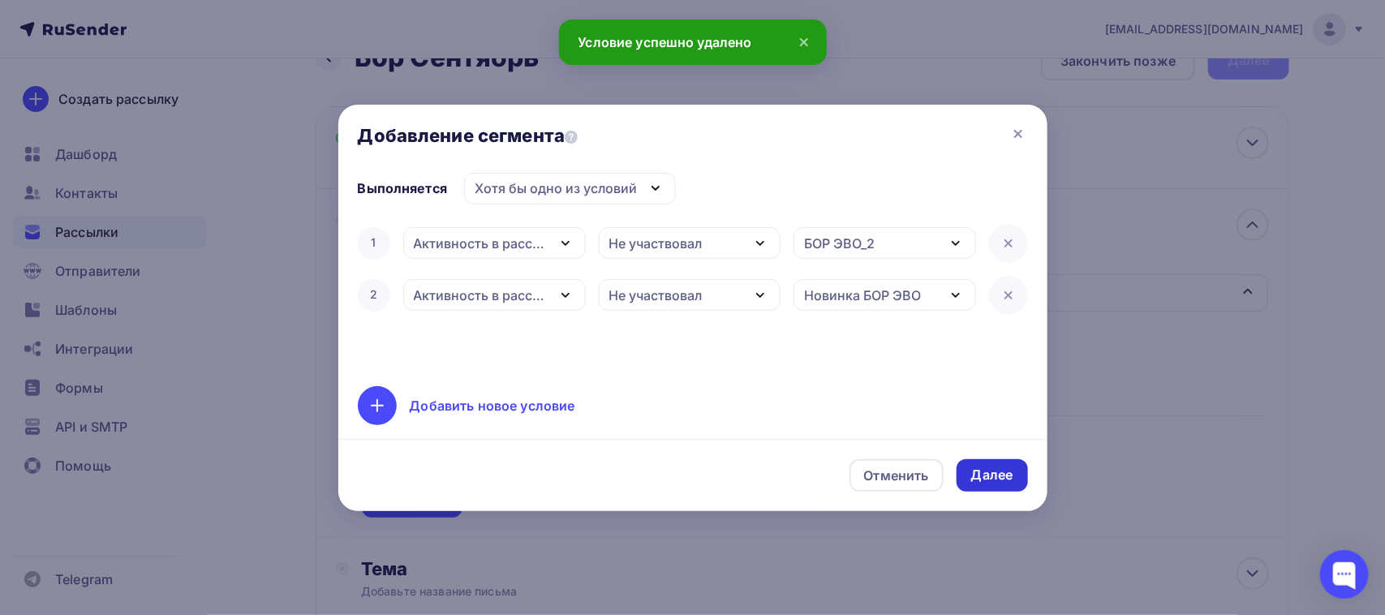
click at [988, 476] on div "Далее" at bounding box center [992, 475] width 42 height 19
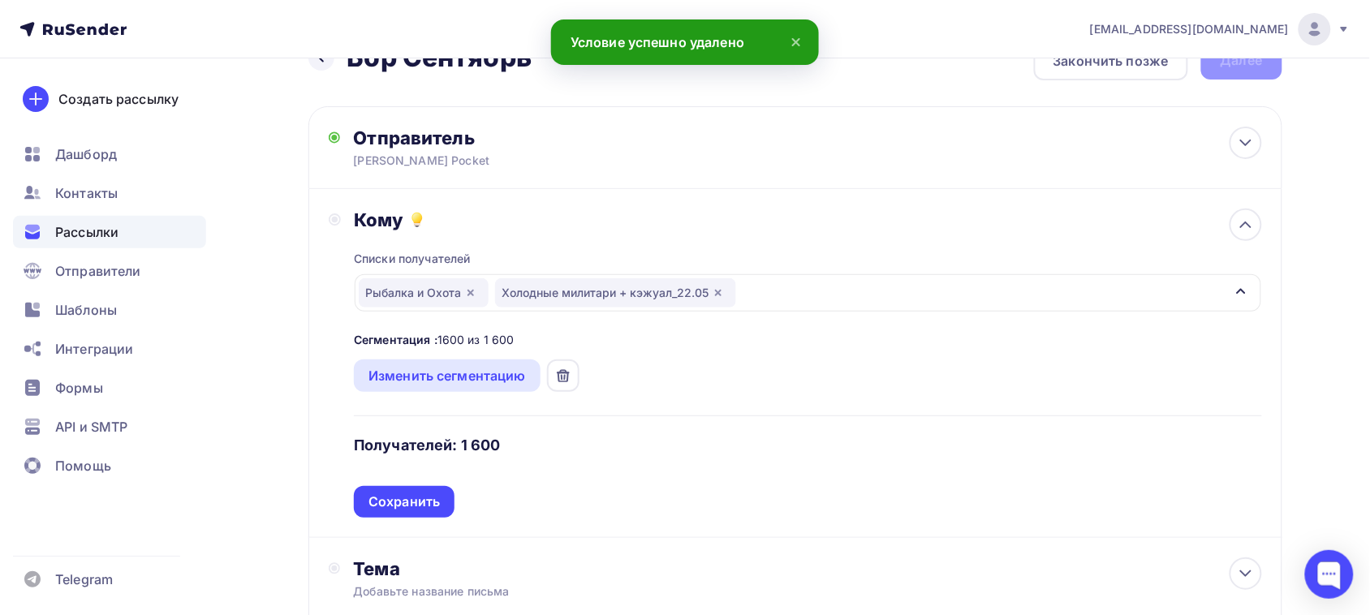
click at [457, 341] on div "Сегментация : 1600 из 1 600" at bounding box center [434, 340] width 161 height 16
click at [428, 500] on div "Сохранить" at bounding box center [403, 502] width 71 height 19
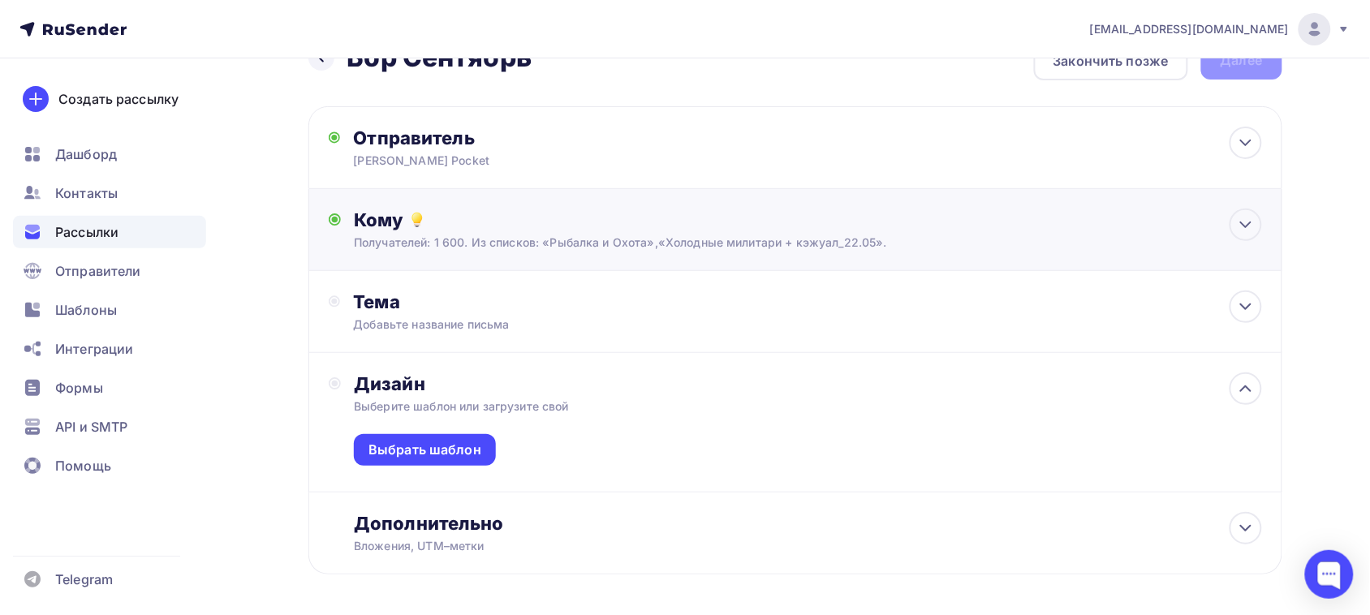
click at [484, 252] on div "Кому Получателей: 1 600. Из списков: «Рыбалка и Охота»,«Холодные милитари + кэж…" at bounding box center [795, 230] width 974 height 82
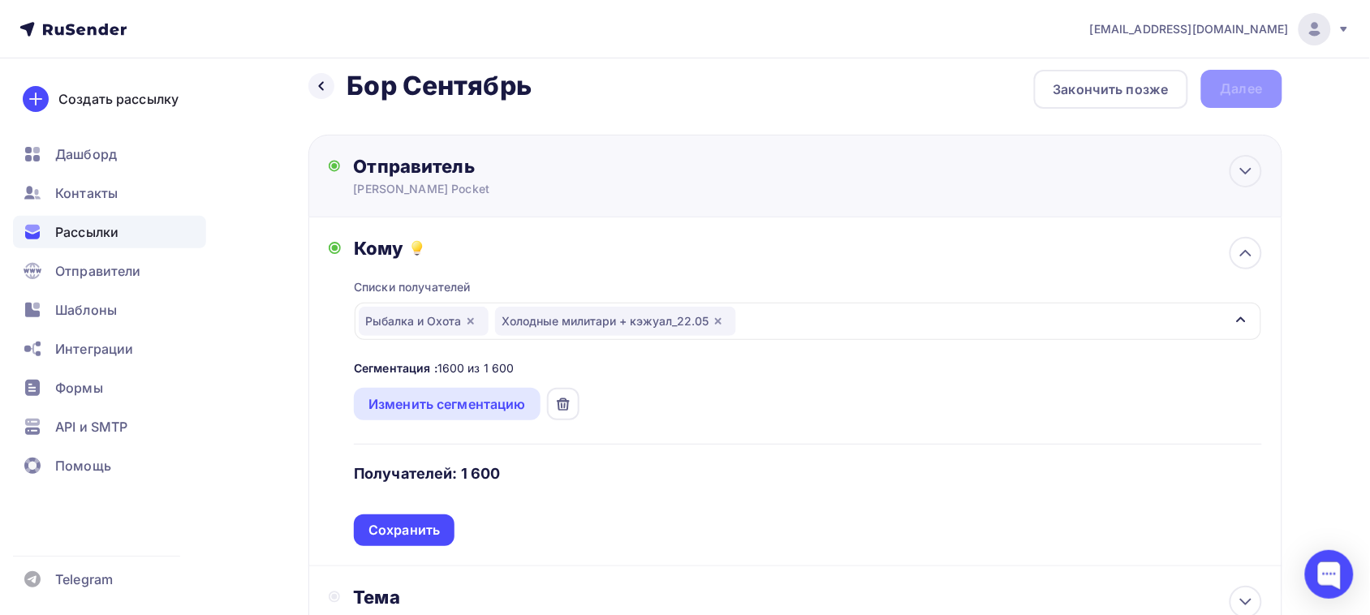
scroll to position [0, 0]
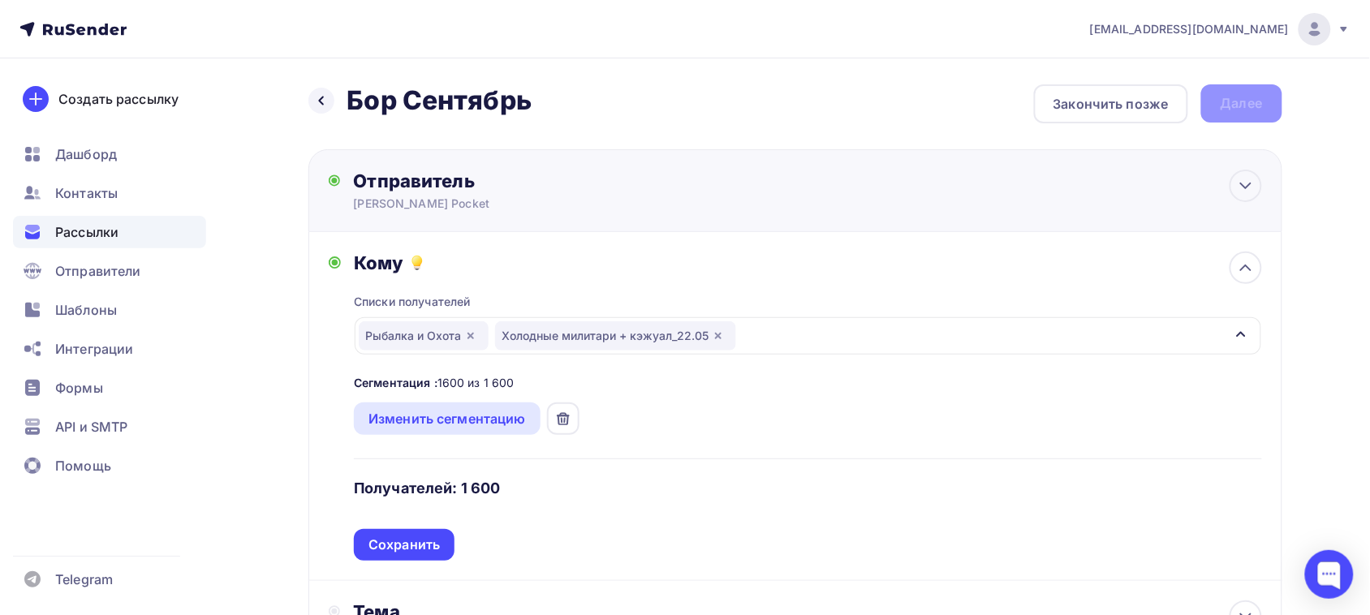
click at [521, 209] on div "[PERSON_NAME] Pocket" at bounding box center [511, 204] width 316 height 16
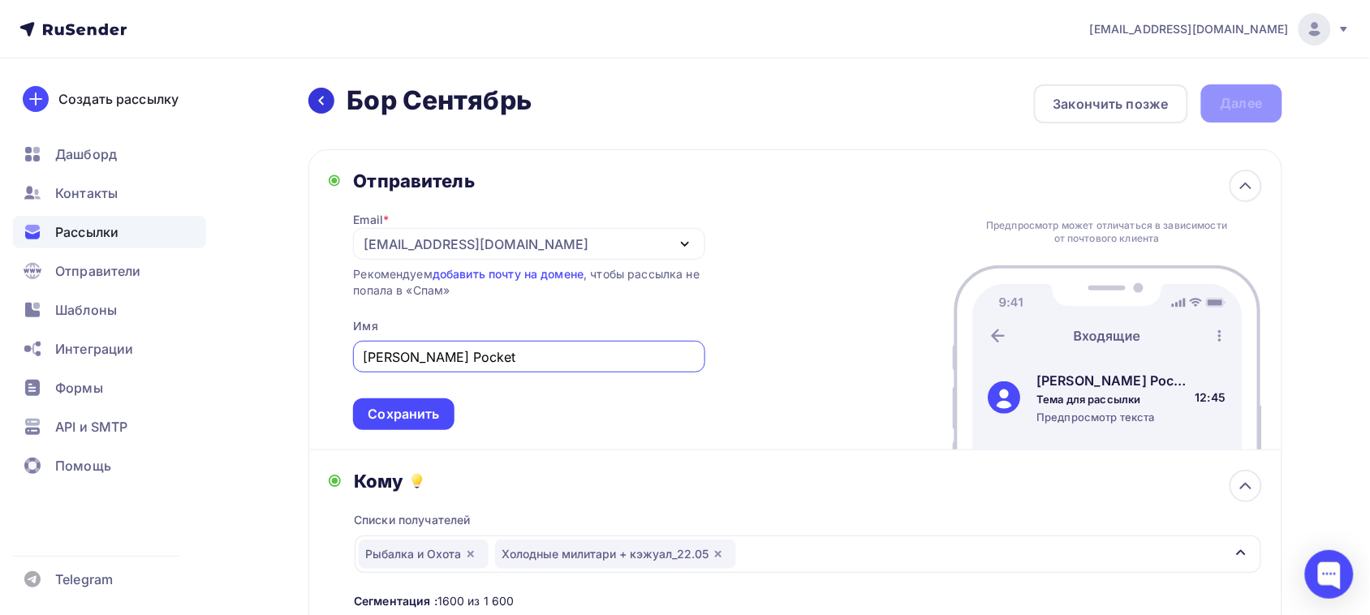
click at [310, 100] on div at bounding box center [321, 101] width 26 height 26
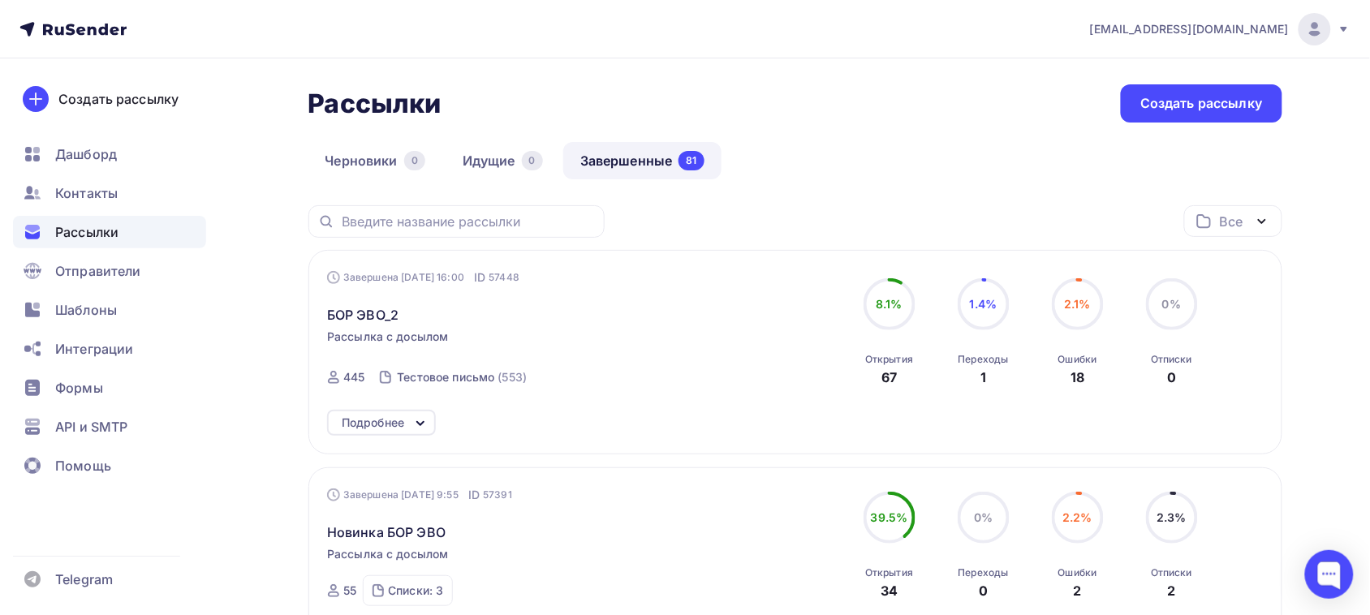
click at [422, 422] on icon at bounding box center [420, 423] width 19 height 19
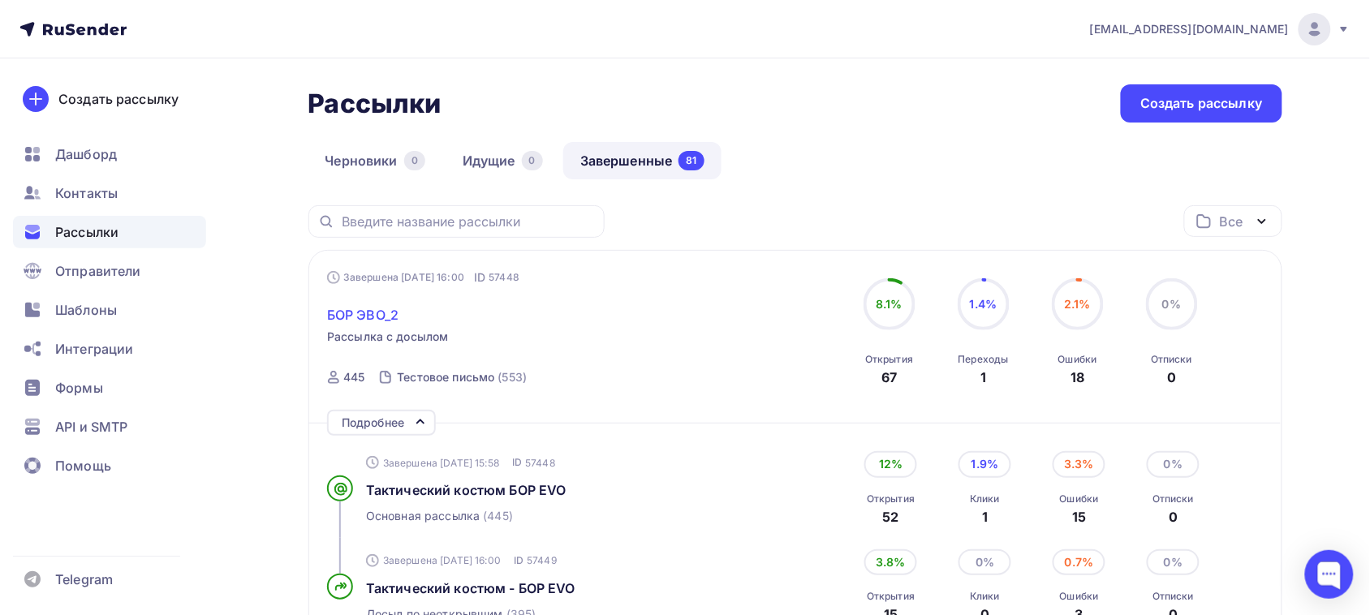
click at [354, 308] on span "БОР ЭВО_2" at bounding box center [362, 314] width 71 height 19
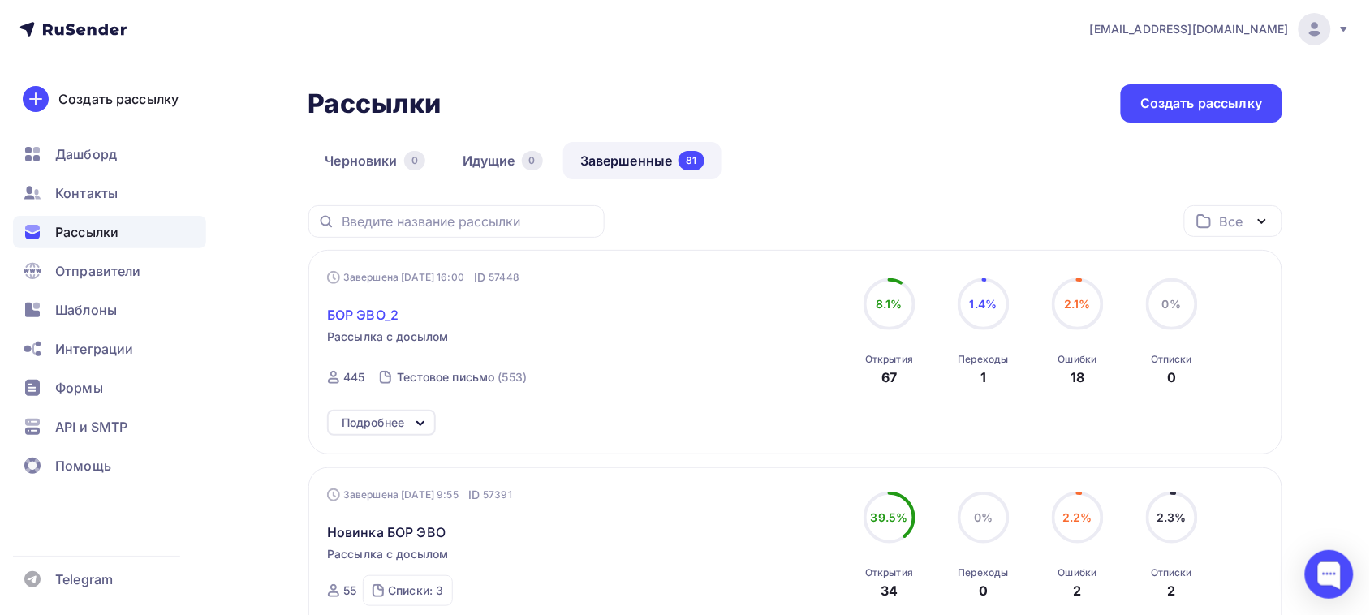
click at [354, 308] on span "БОР ЭВО_2" at bounding box center [362, 314] width 71 height 19
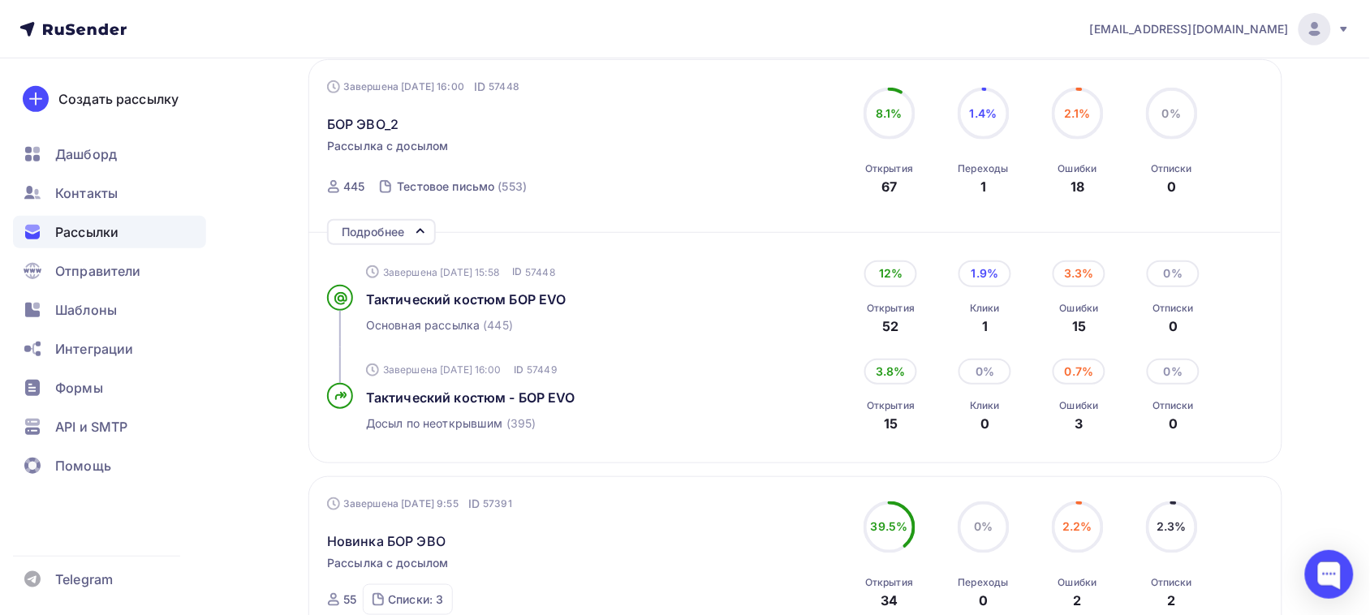
scroll to position [203, 0]
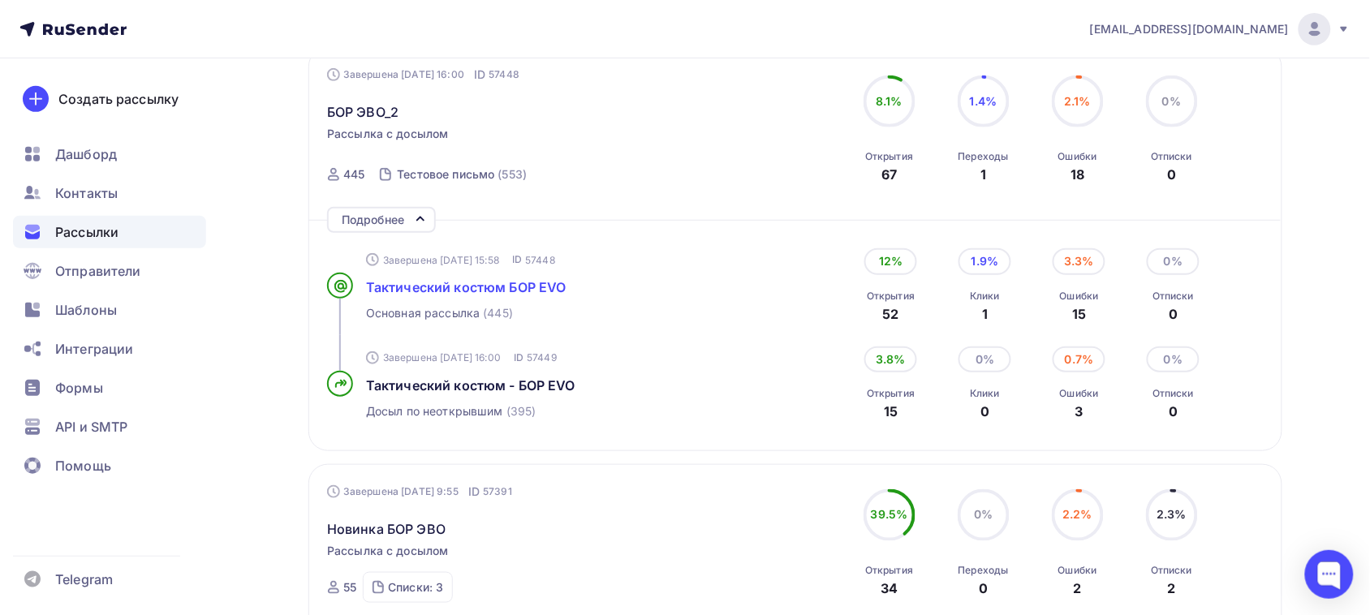
click at [536, 288] on span "Тактический костюм БОР EVO" at bounding box center [466, 287] width 200 height 16
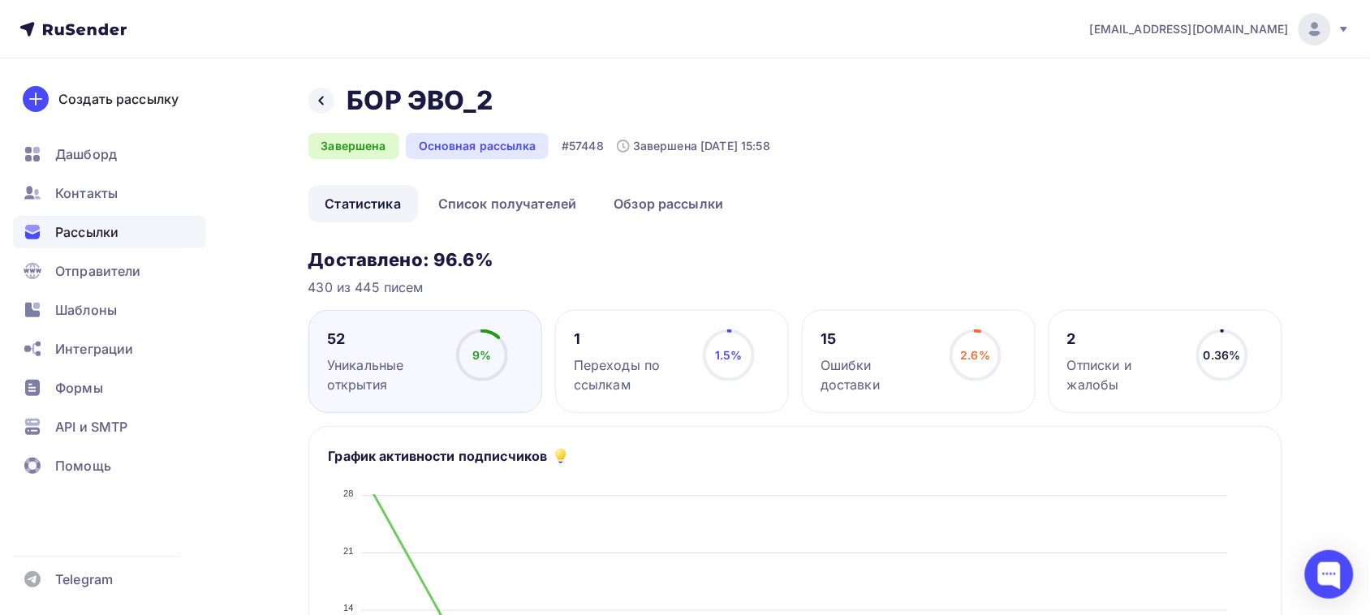
drag, startPoint x: 536, startPoint y: 234, endPoint x: 542, endPoint y: 225, distance: 10.6
click at [545, 205] on link "Список получателей" at bounding box center [507, 203] width 173 height 37
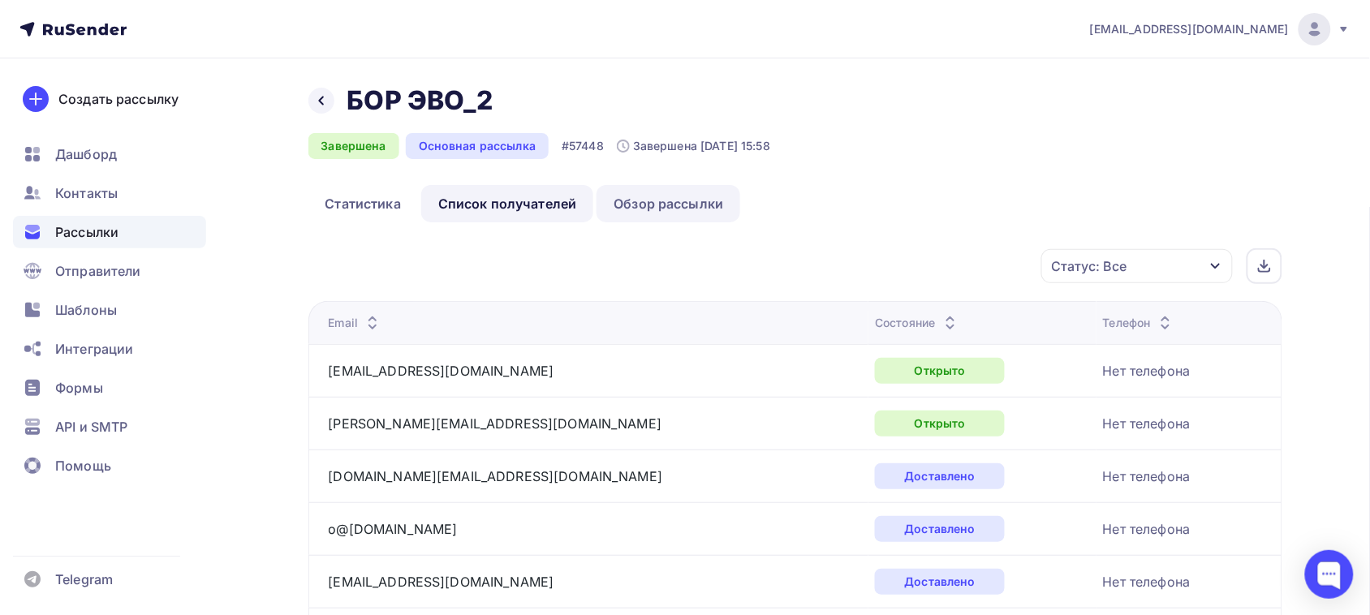
click at [676, 205] on link "Обзор рассылки" at bounding box center [668, 203] width 144 height 37
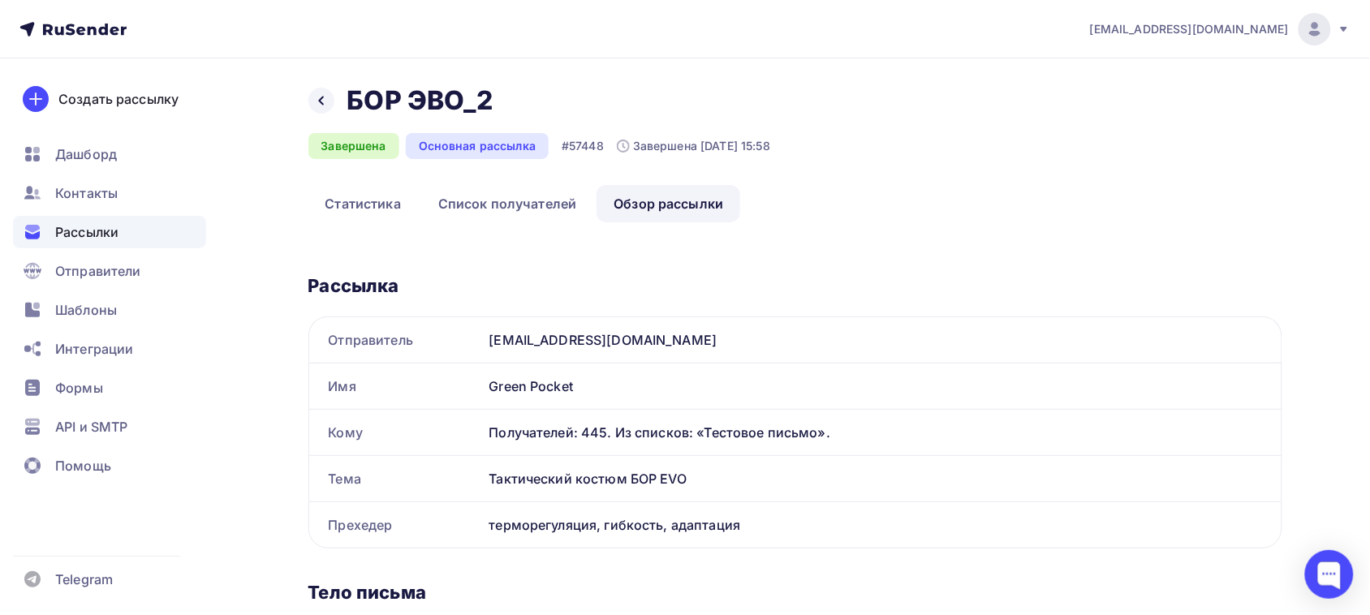
click at [596, 222] on li "Обзор рассылки" at bounding box center [669, 203] width 147 height 37
click at [582, 217] on link "Список получателей" at bounding box center [507, 203] width 173 height 37
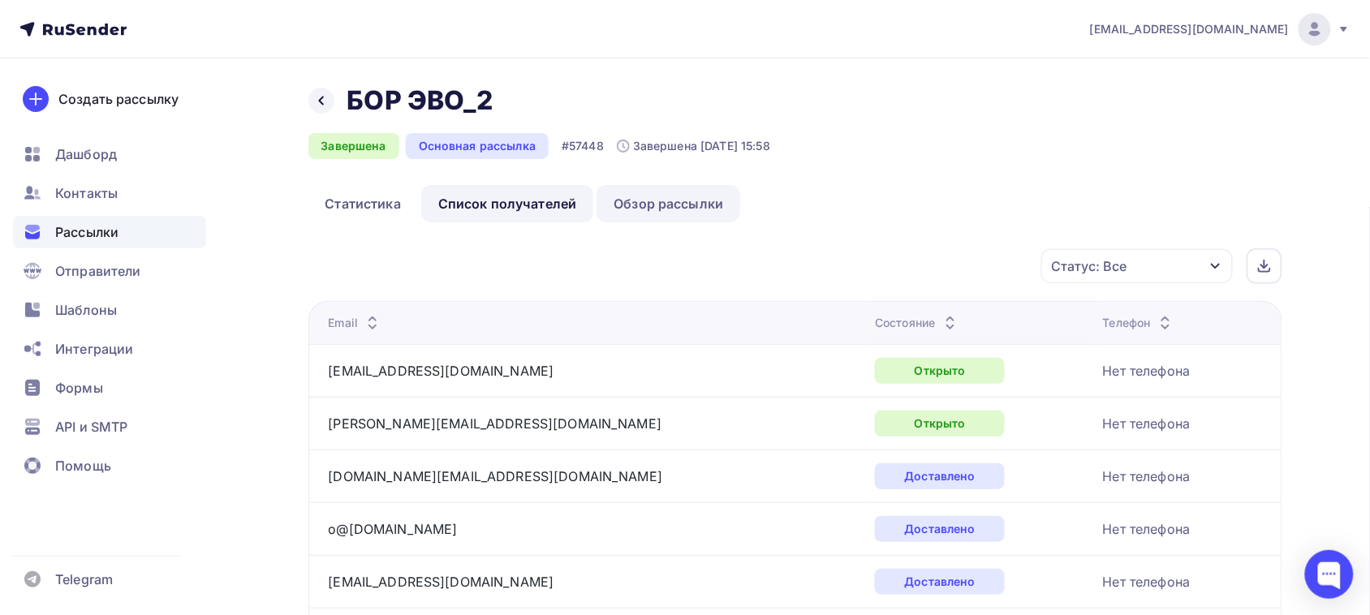
click at [653, 213] on link "Обзор рассылки" at bounding box center [668, 203] width 144 height 37
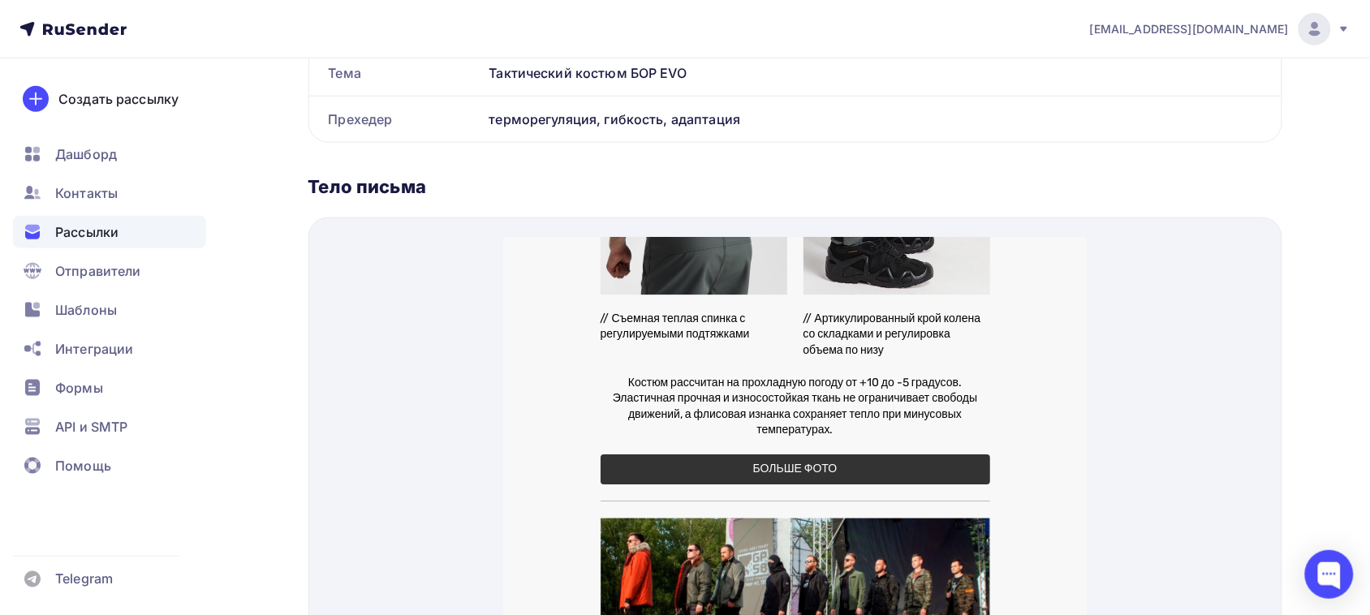
scroll to position [1763, 0]
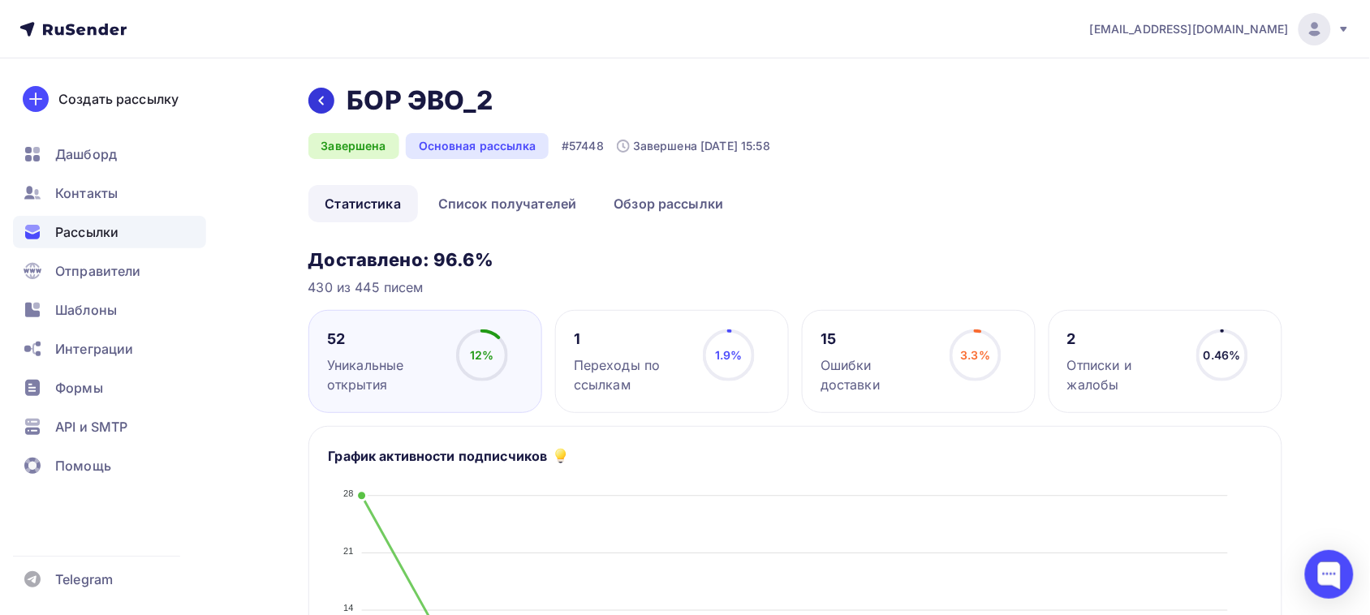
click at [314, 110] on div at bounding box center [321, 101] width 26 height 26
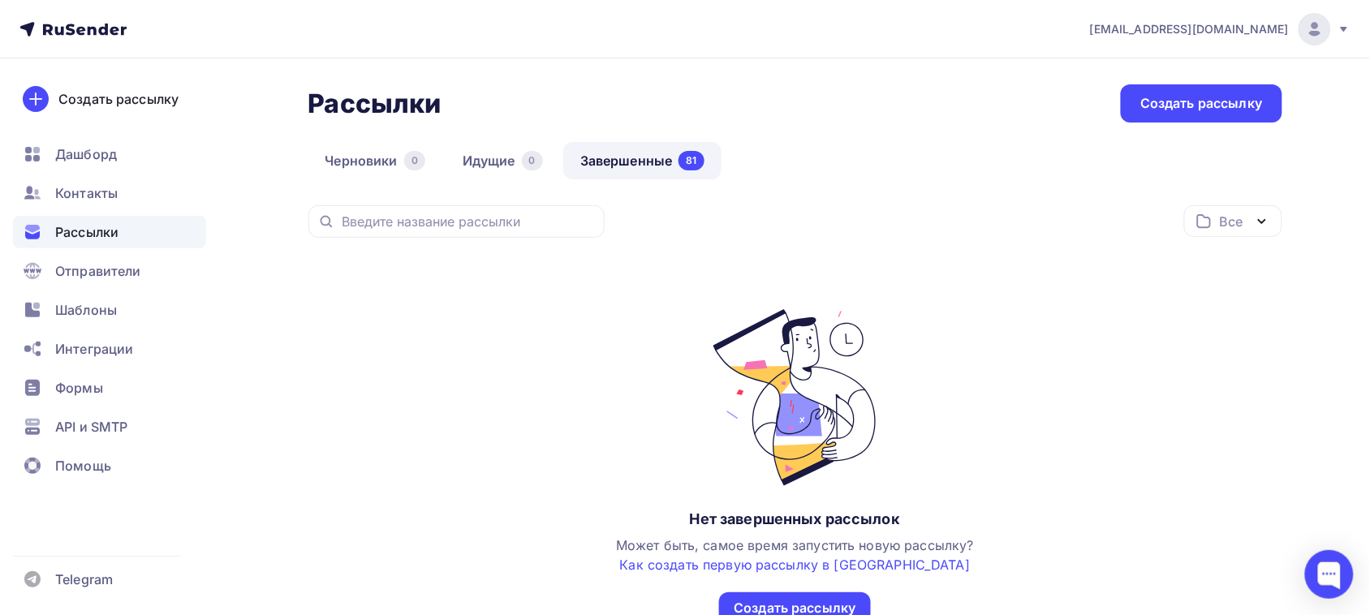
scroll to position [114, 0]
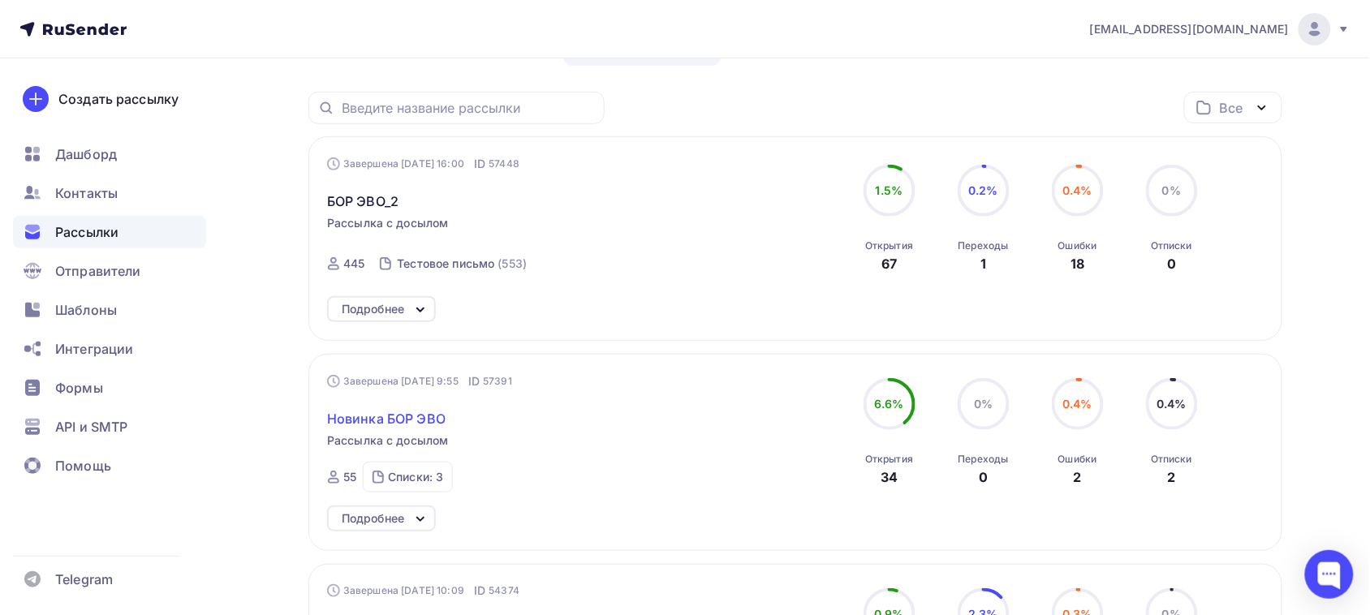
click at [382, 424] on span "Новинка БОР ЭВО" at bounding box center [386, 418] width 118 height 19
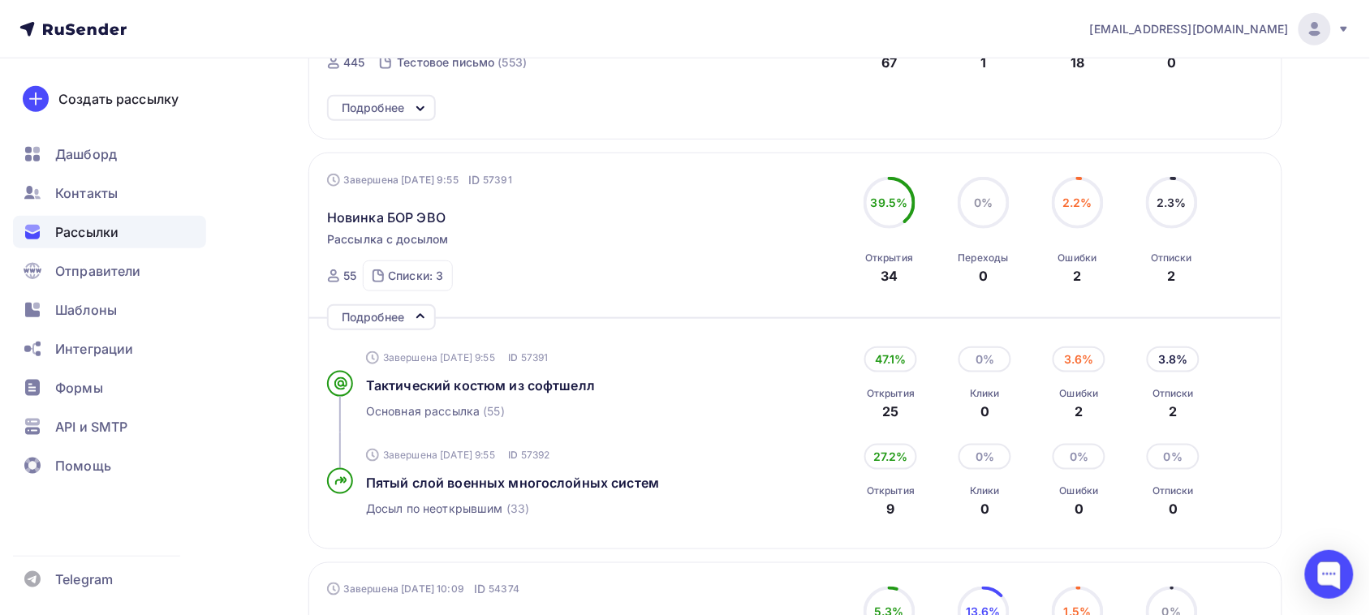
scroll to position [316, 0]
click at [492, 390] on span "Тактический костюм из софтшелл" at bounding box center [480, 384] width 229 height 16
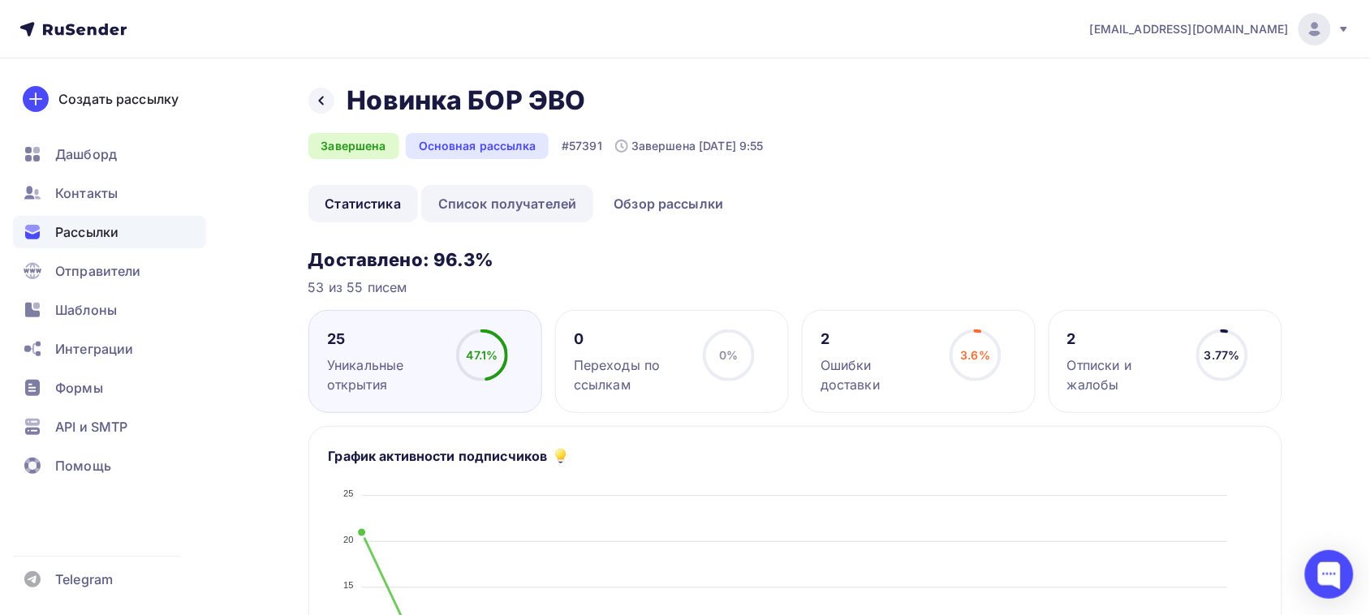
click at [536, 209] on link "Список получателей" at bounding box center [507, 203] width 173 height 37
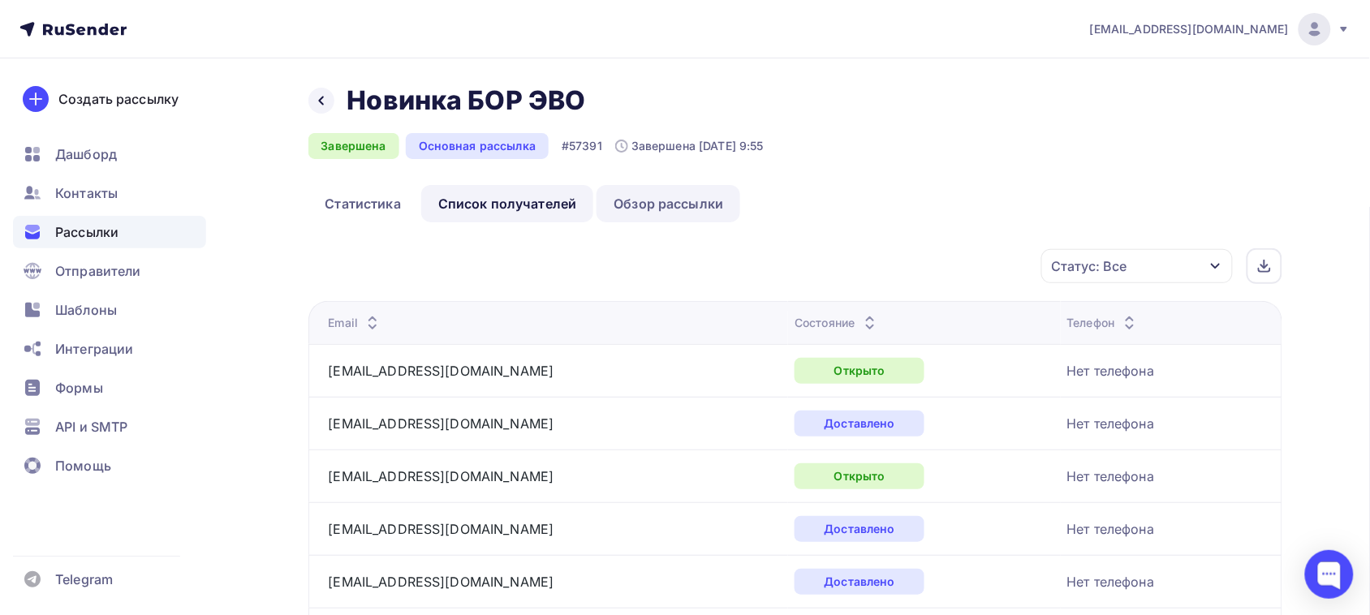
click at [652, 212] on link "Обзор рассылки" at bounding box center [668, 203] width 144 height 37
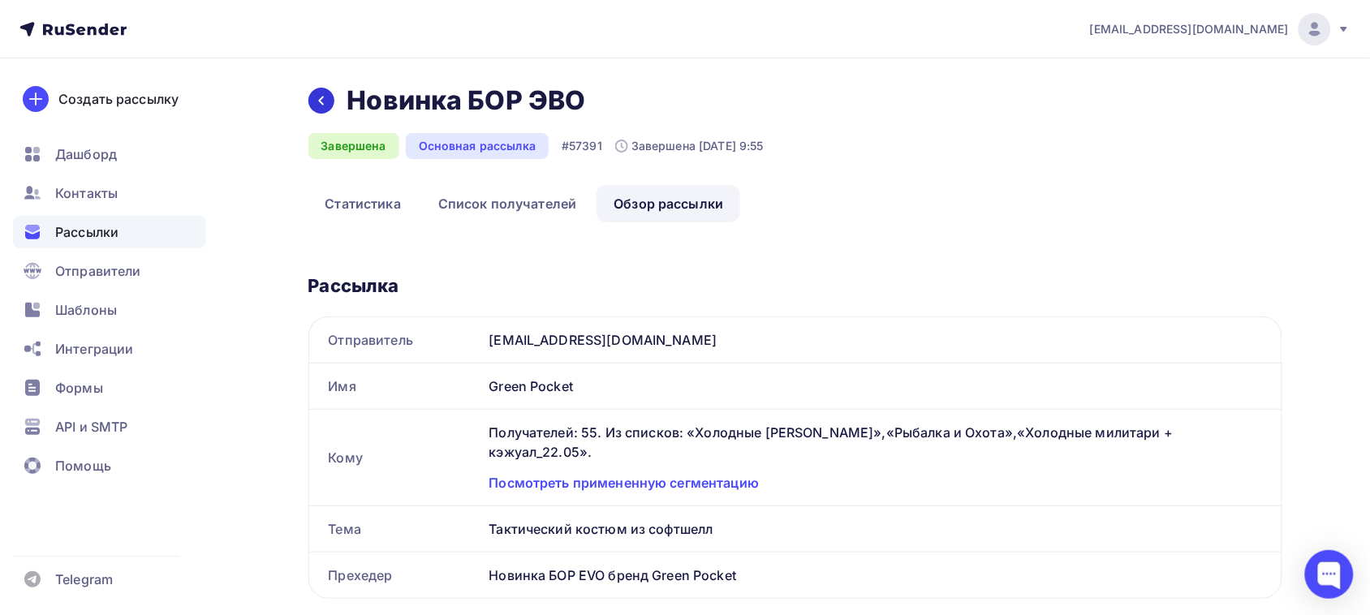
click at [329, 100] on div at bounding box center [321, 101] width 26 height 26
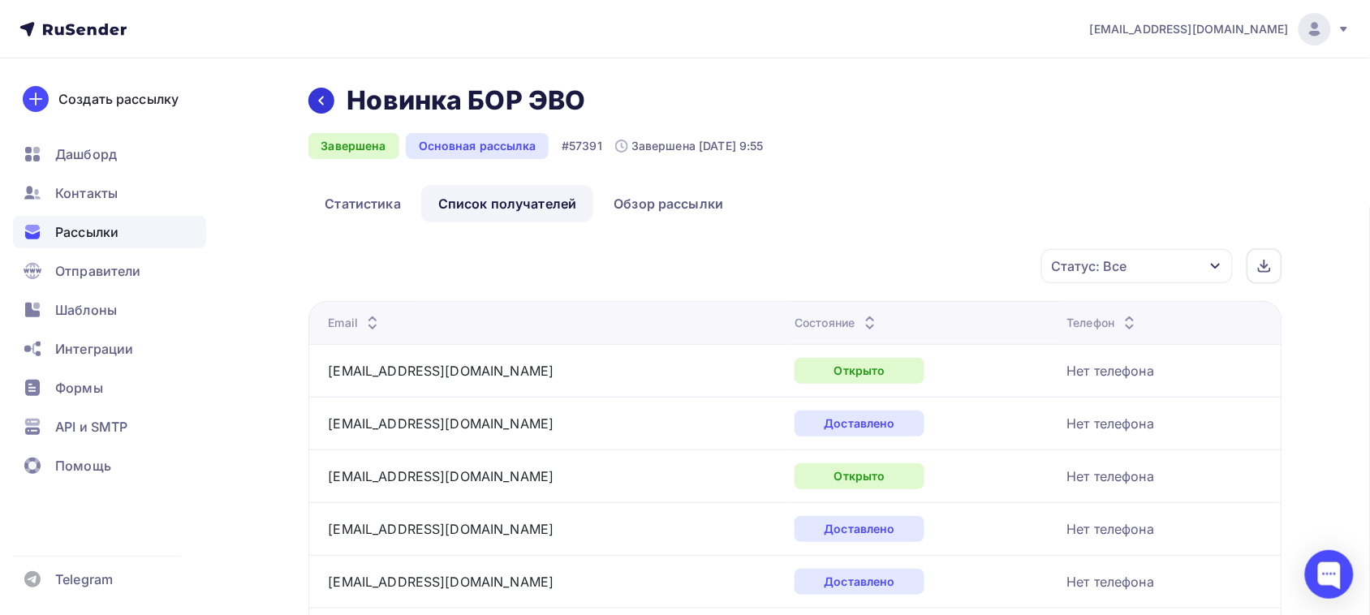
click at [321, 106] on icon at bounding box center [321, 100] width 13 height 13
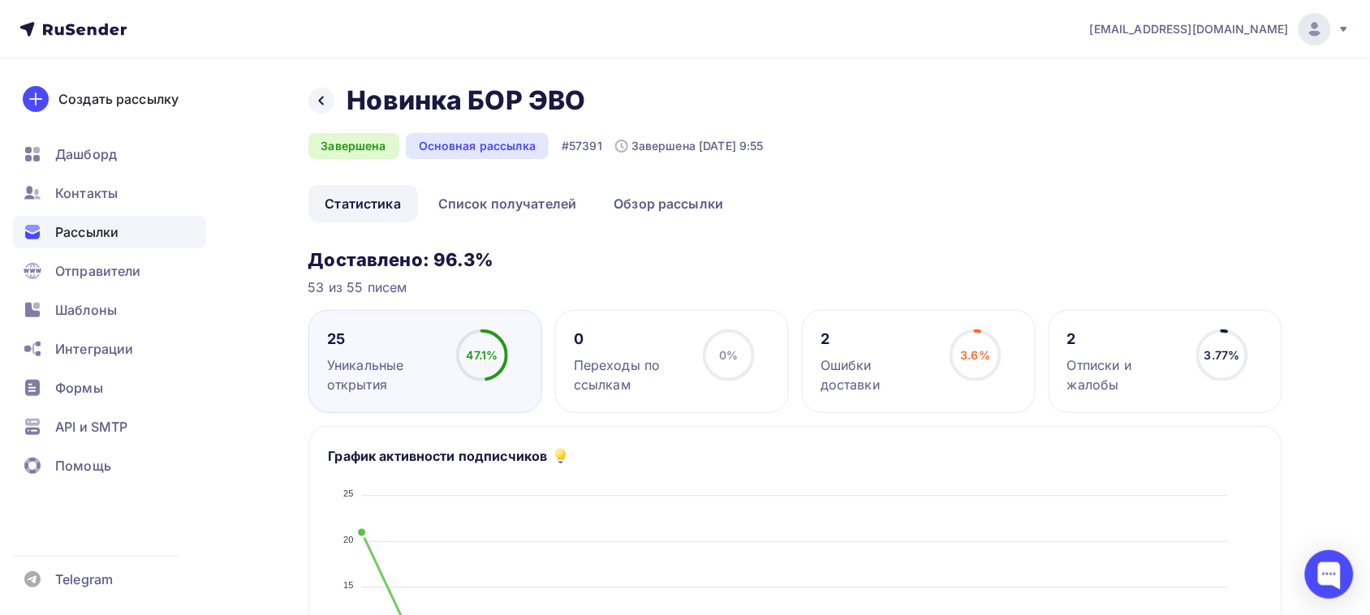
click at [321, 116] on div "Назад Новинка БОР ЭВО Новинка БОР ЭВО" at bounding box center [535, 100] width 455 height 32
click at [321, 112] on div at bounding box center [321, 101] width 26 height 26
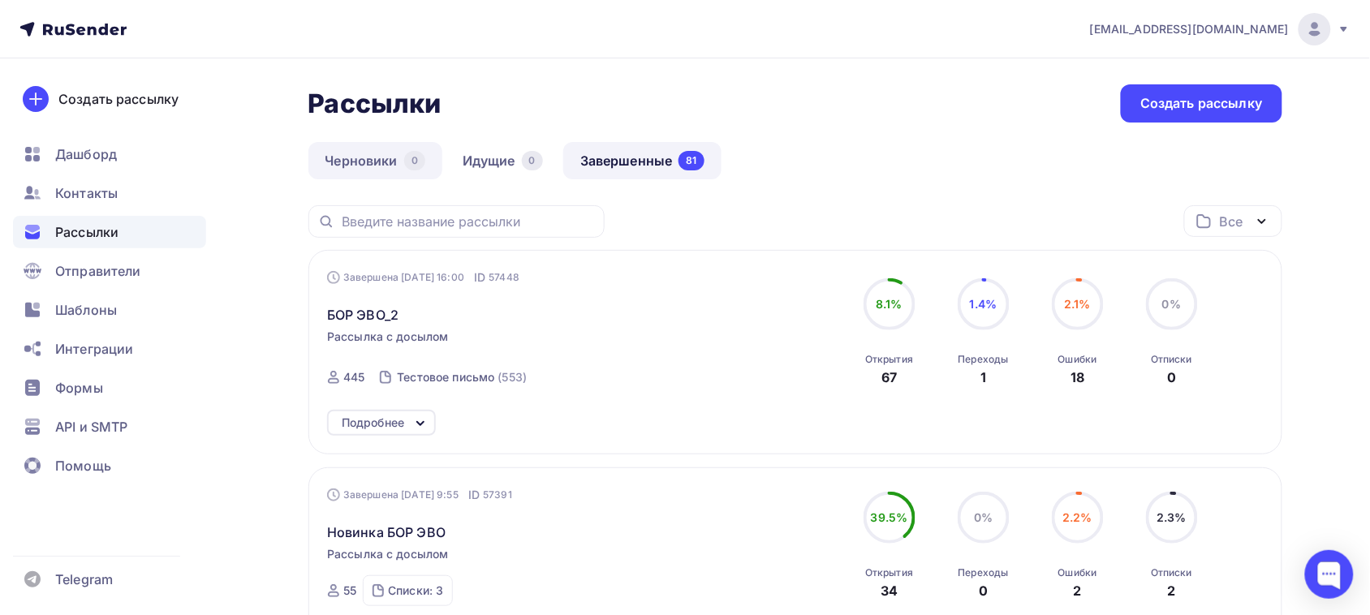
click at [387, 163] on link "Черновики 0" at bounding box center [375, 160] width 134 height 37
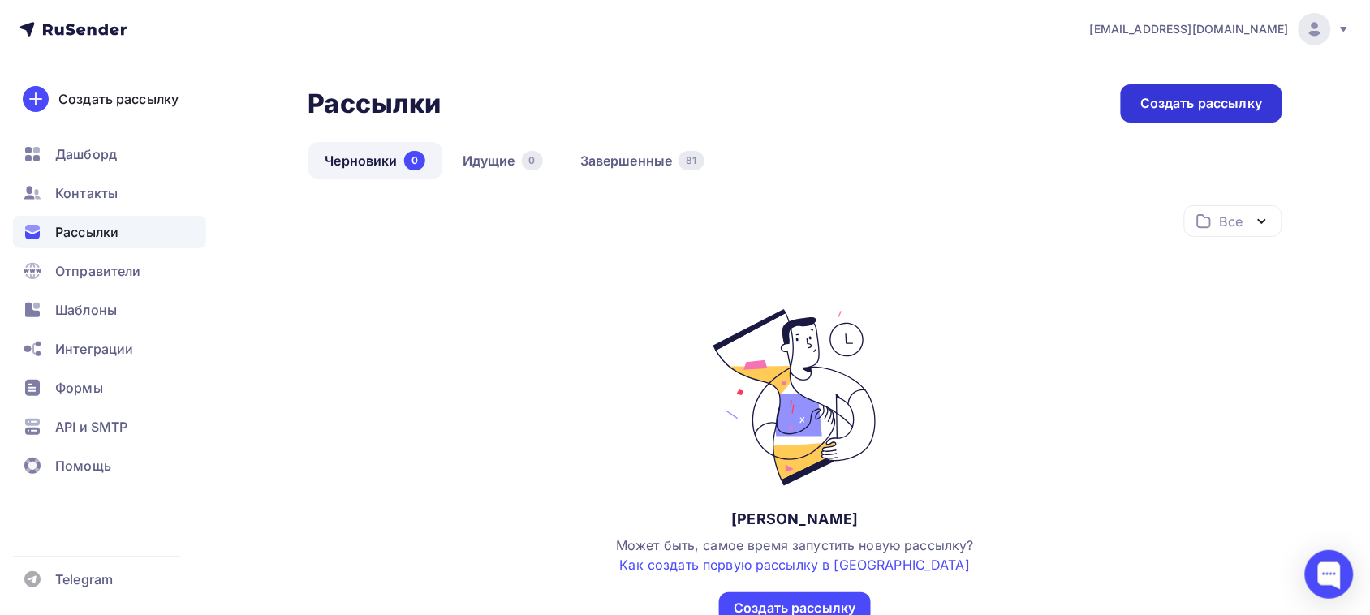
click at [1201, 116] on div "Создать рассылку" at bounding box center [1201, 103] width 161 height 38
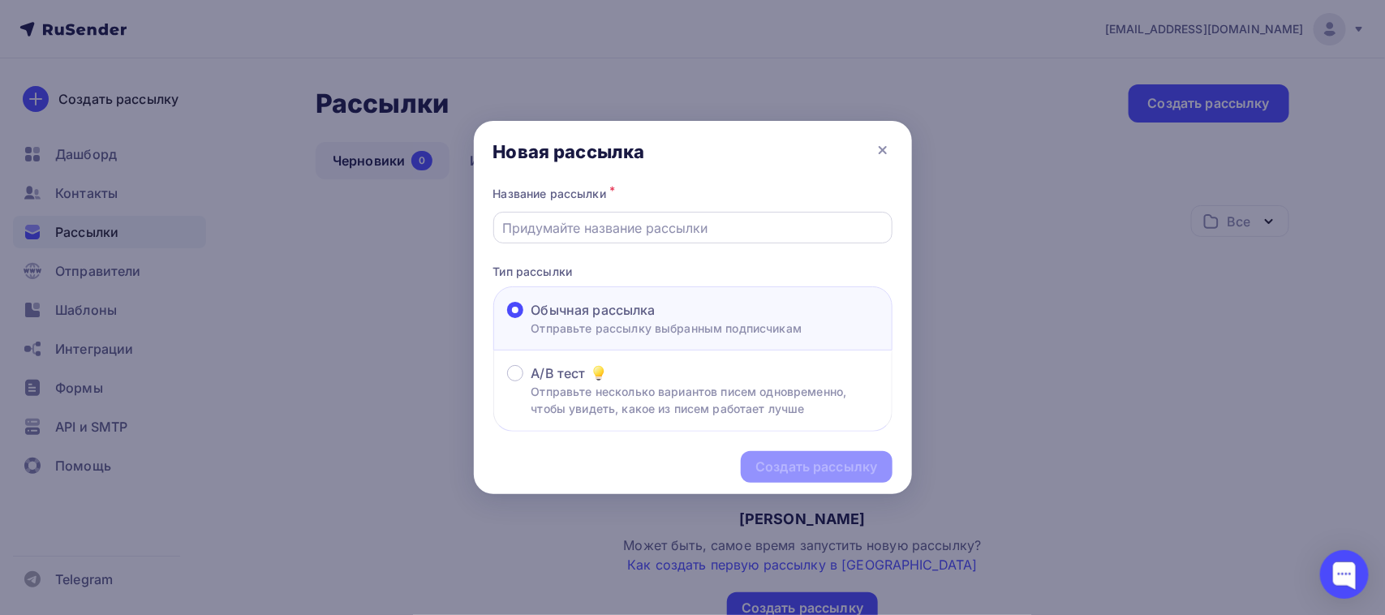
click at [615, 233] on input "text" at bounding box center [692, 227] width 381 height 19
type input "БОР ЭВО_2"
click at [801, 461] on div "Создать рассылку" at bounding box center [817, 467] width 122 height 19
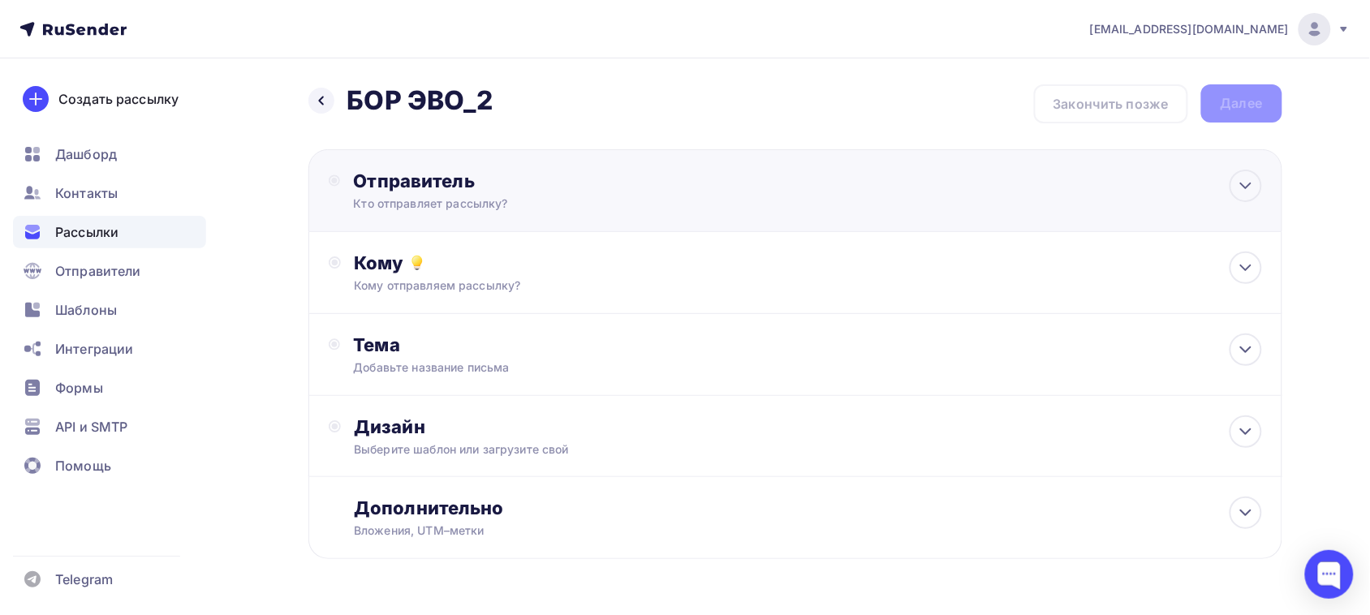
click at [465, 184] on div "Отправитель" at bounding box center [528, 181] width 351 height 23
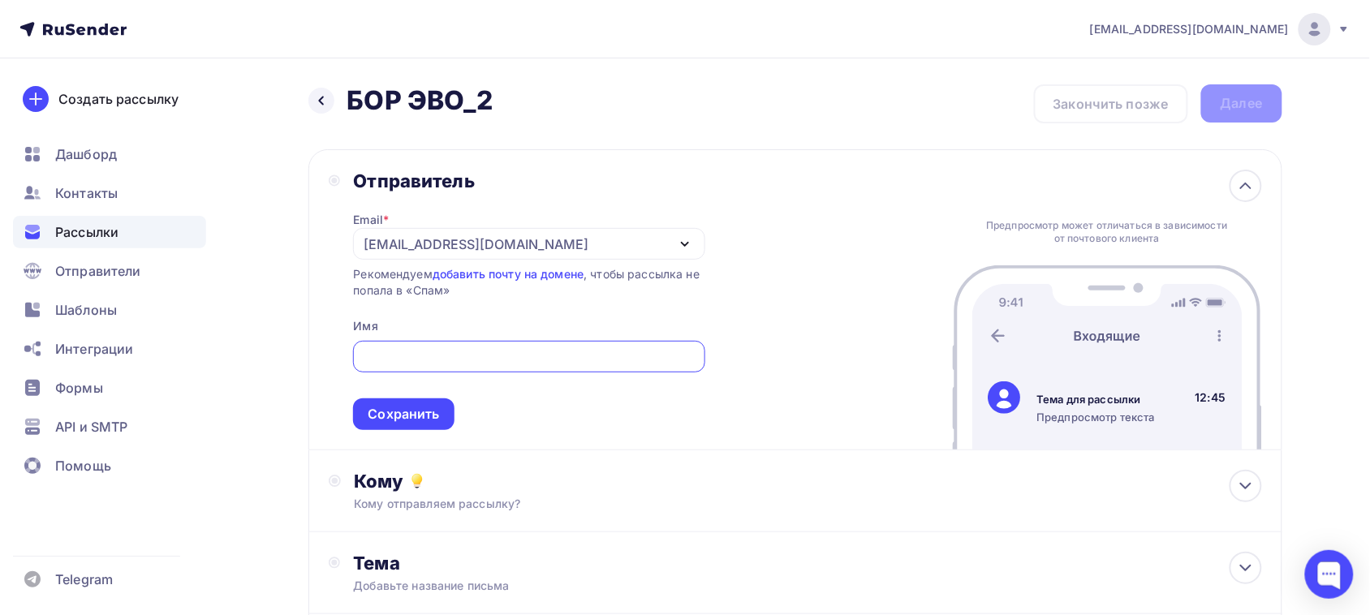
click at [448, 241] on div "[EMAIL_ADDRESS][DOMAIN_NAME]" at bounding box center [476, 244] width 225 height 19
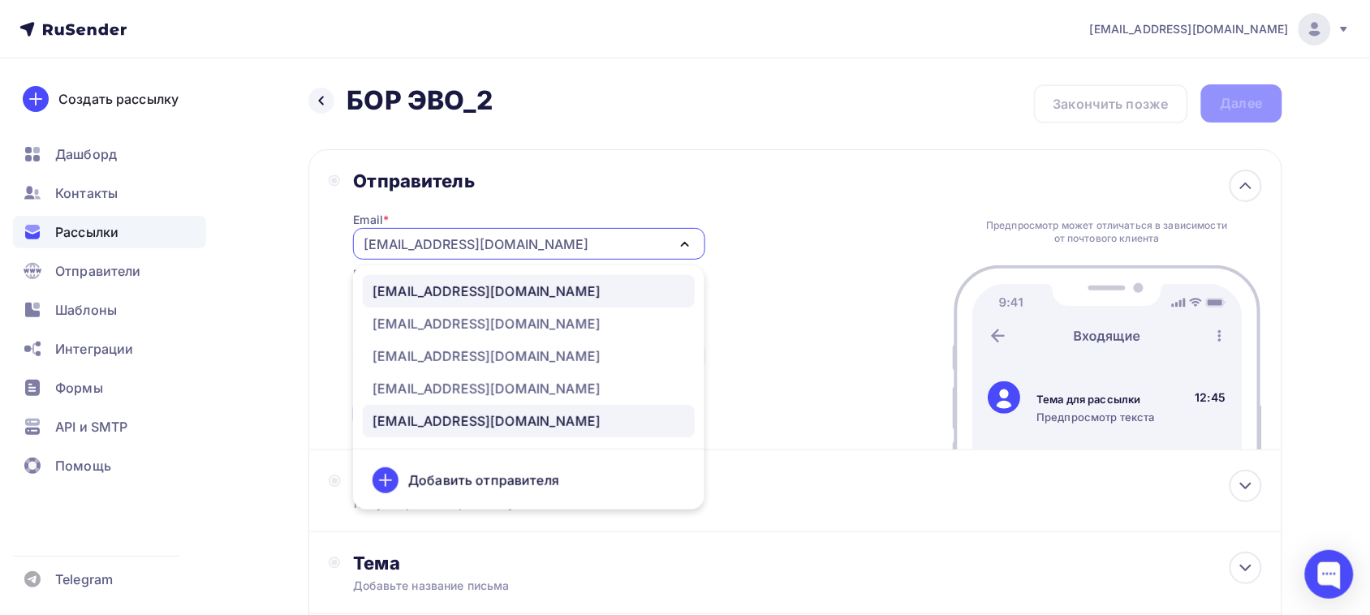
click at [433, 293] on div "[EMAIL_ADDRESS][DOMAIN_NAME]" at bounding box center [486, 291] width 228 height 19
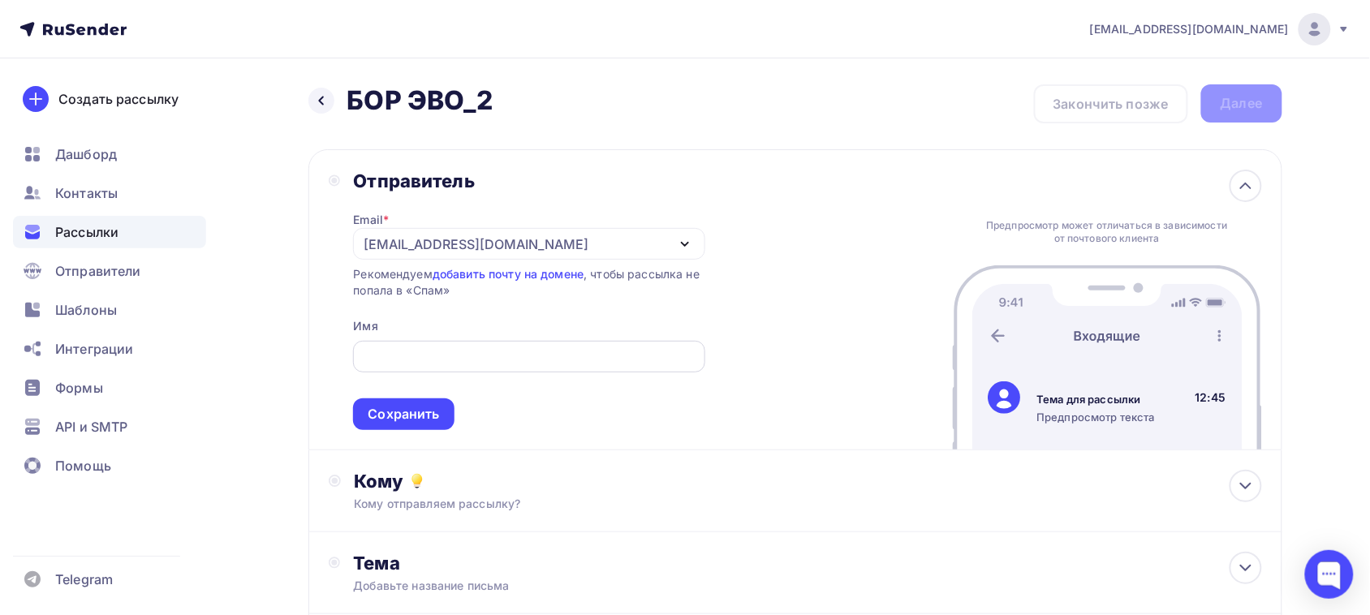
click at [436, 345] on div at bounding box center [528, 357] width 351 height 32
click at [435, 354] on input "text" at bounding box center [529, 356] width 333 height 19
type input "[EMAIL_ADDRESS][DOMAIN_NAME]"
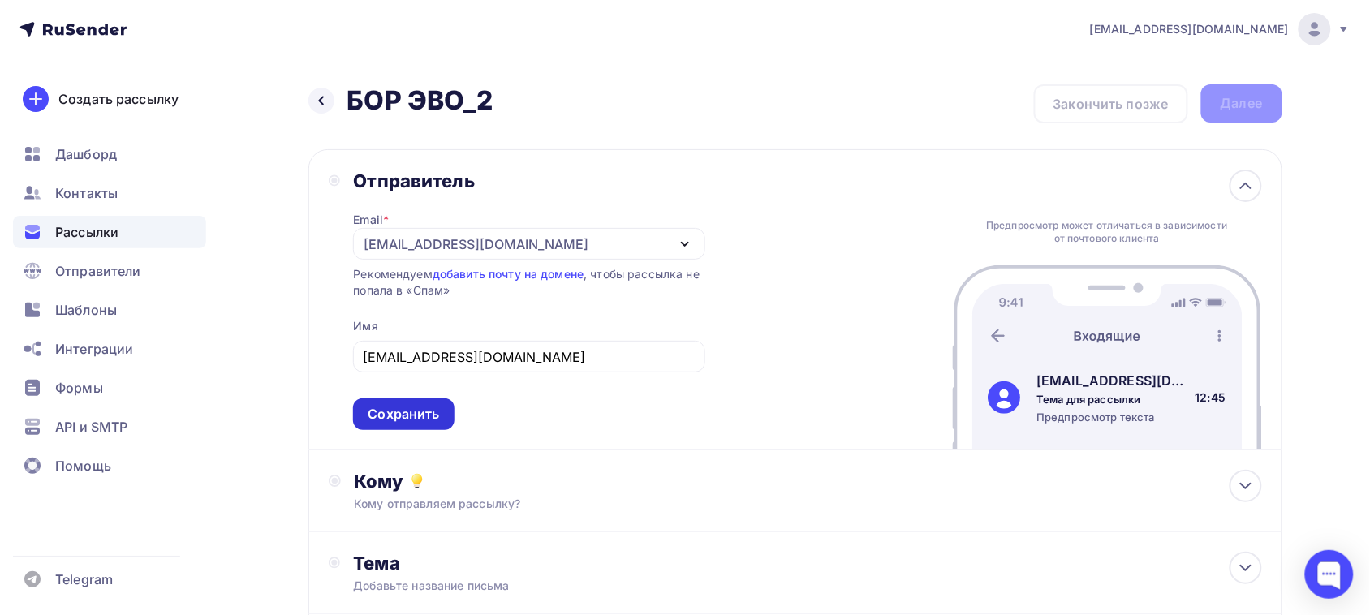
click at [403, 416] on div "Сохранить" at bounding box center [403, 414] width 71 height 19
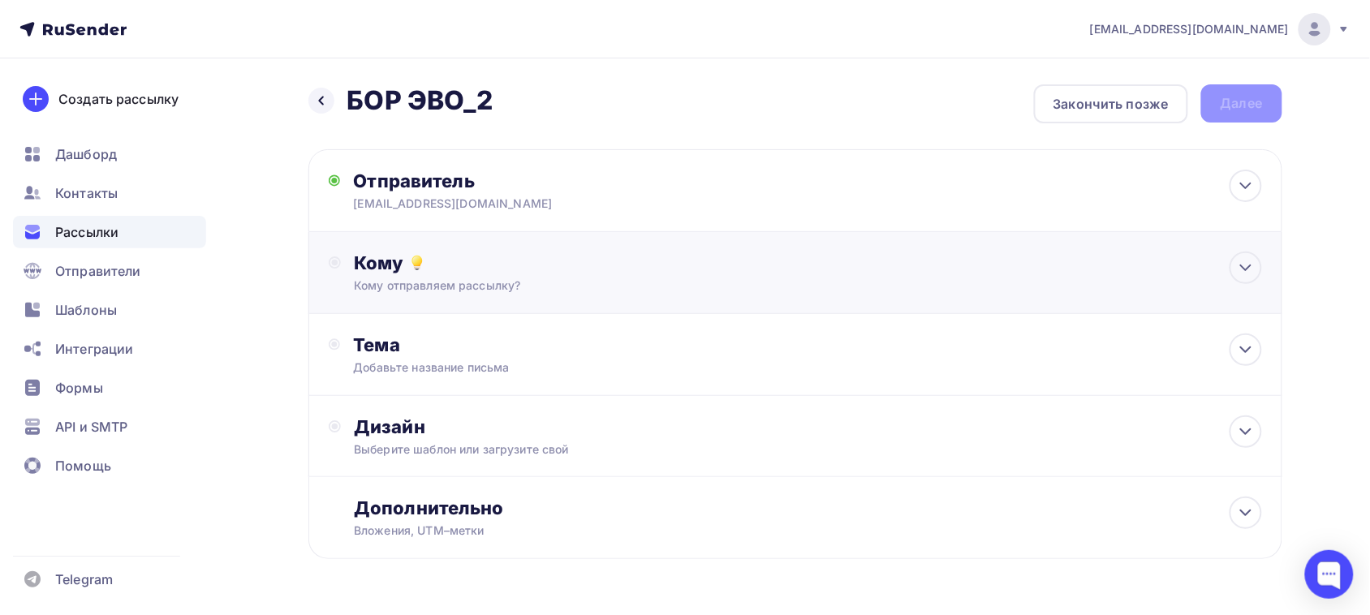
click at [463, 294] on div "Кому Кому отправляем рассылку? Списки получателей Выберите список Все списки id…" at bounding box center [795, 273] width 974 height 82
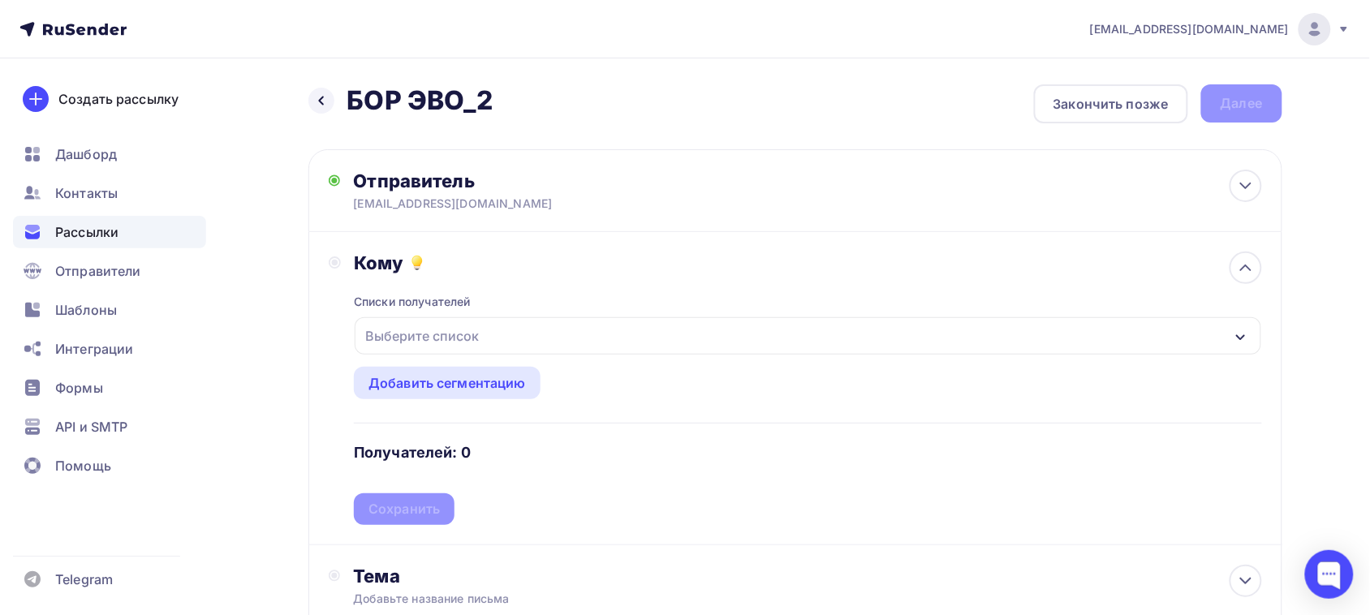
click at [436, 347] on div "Выберите список" at bounding box center [422, 335] width 127 height 29
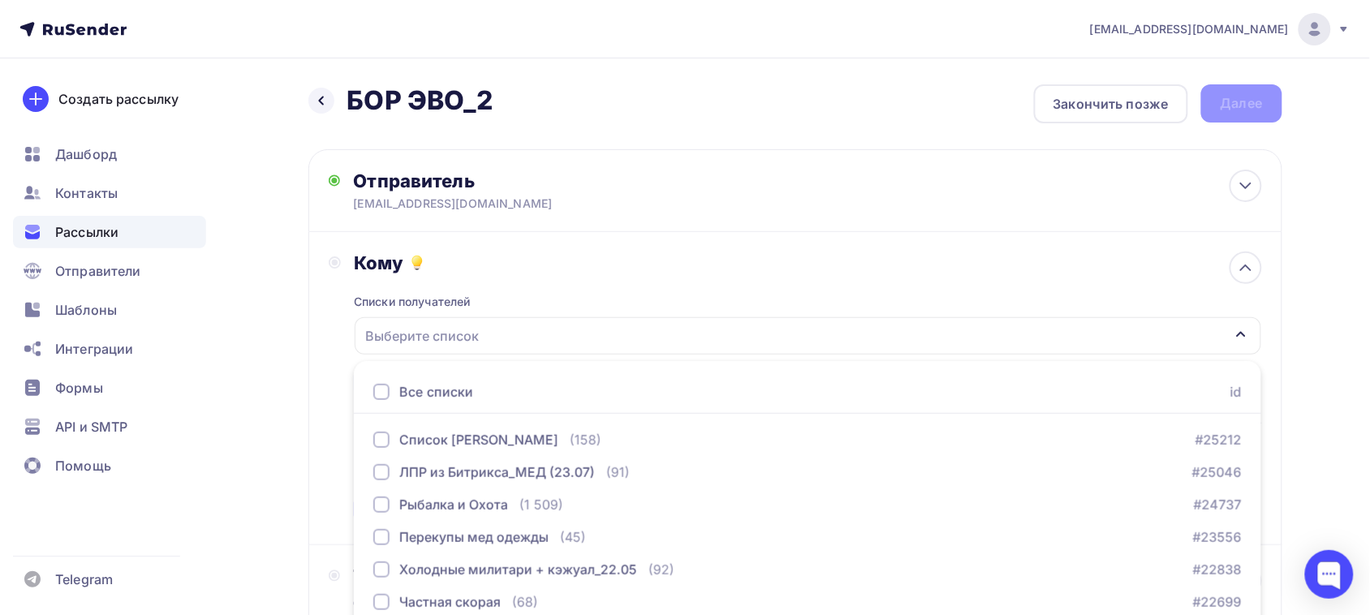
scroll to position [165, 0]
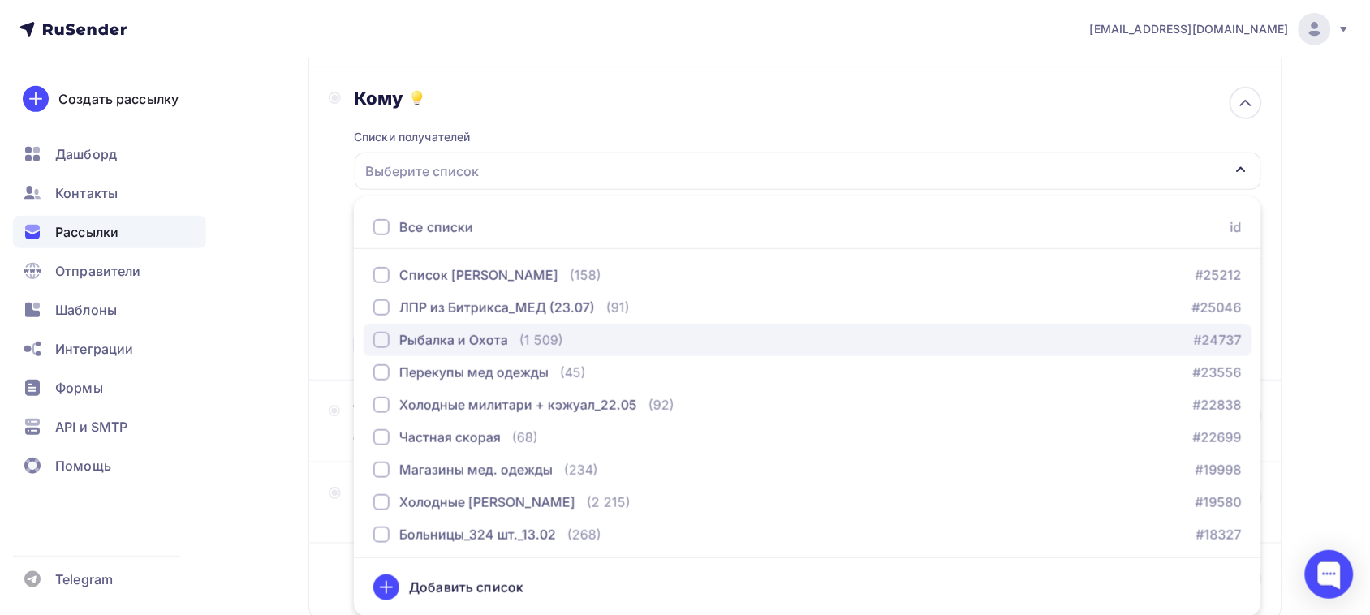
click at [383, 333] on div "button" at bounding box center [381, 340] width 16 height 16
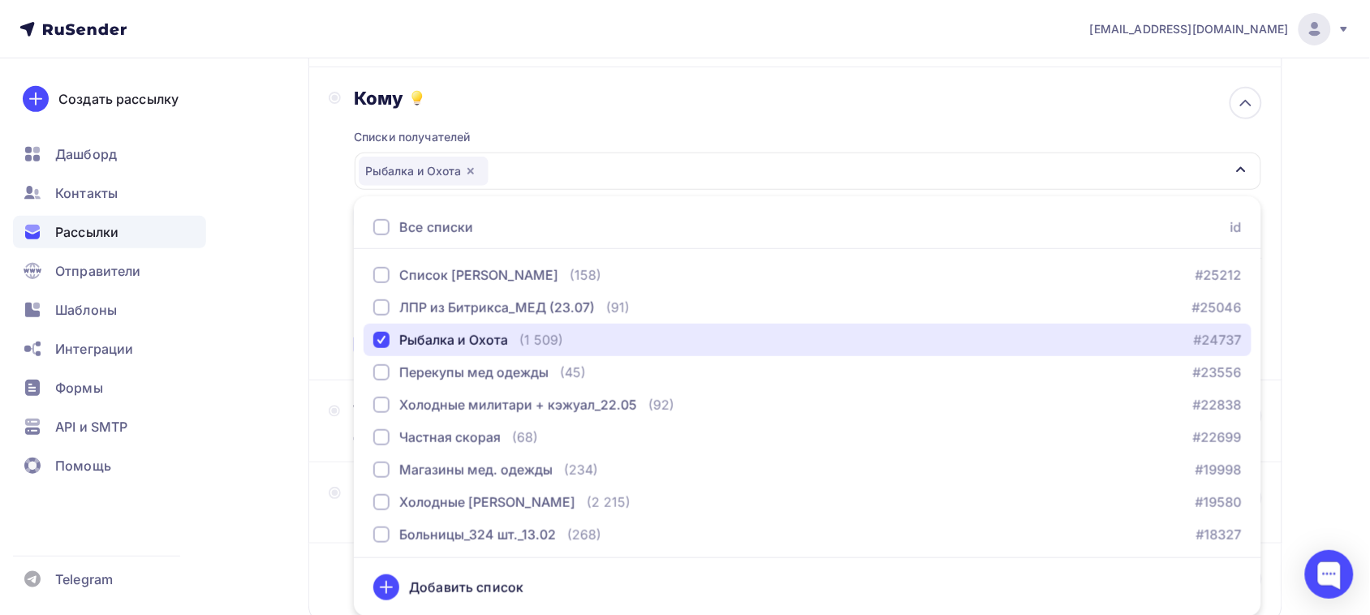
scroll to position [266, 0]
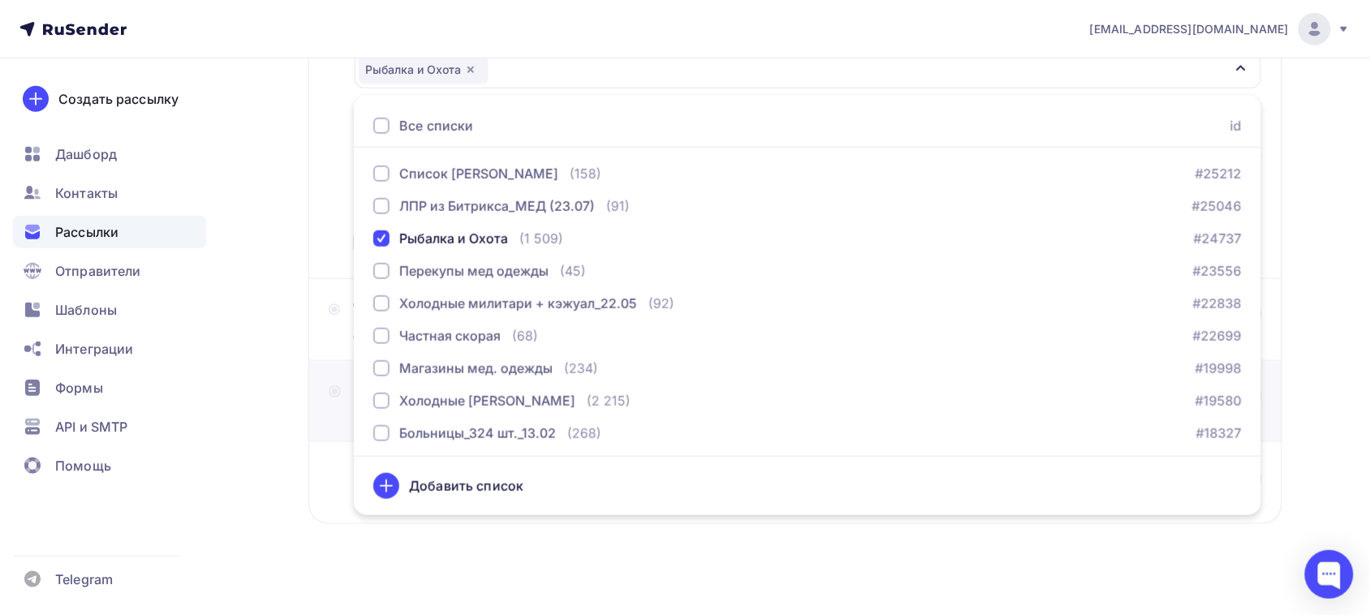
click at [350, 365] on div "Дизайн Выберите шаблон или загрузите свой" at bounding box center [795, 401] width 974 height 81
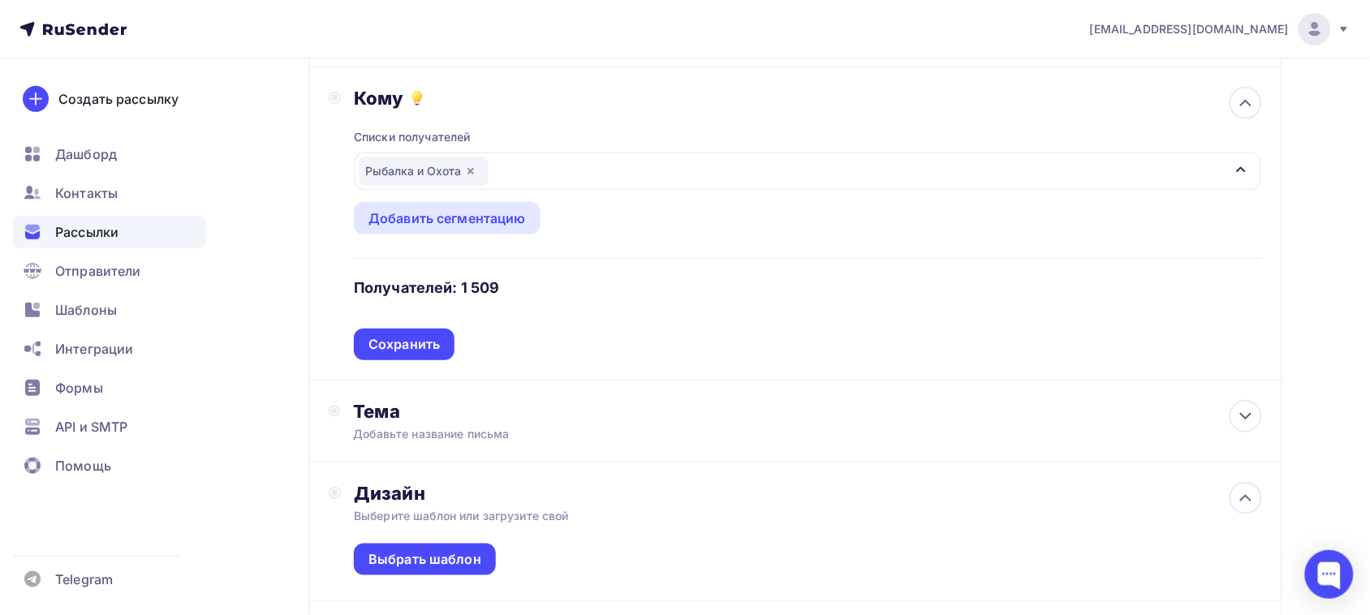
click at [407, 345] on div "Сохранить" at bounding box center [403, 344] width 71 height 19
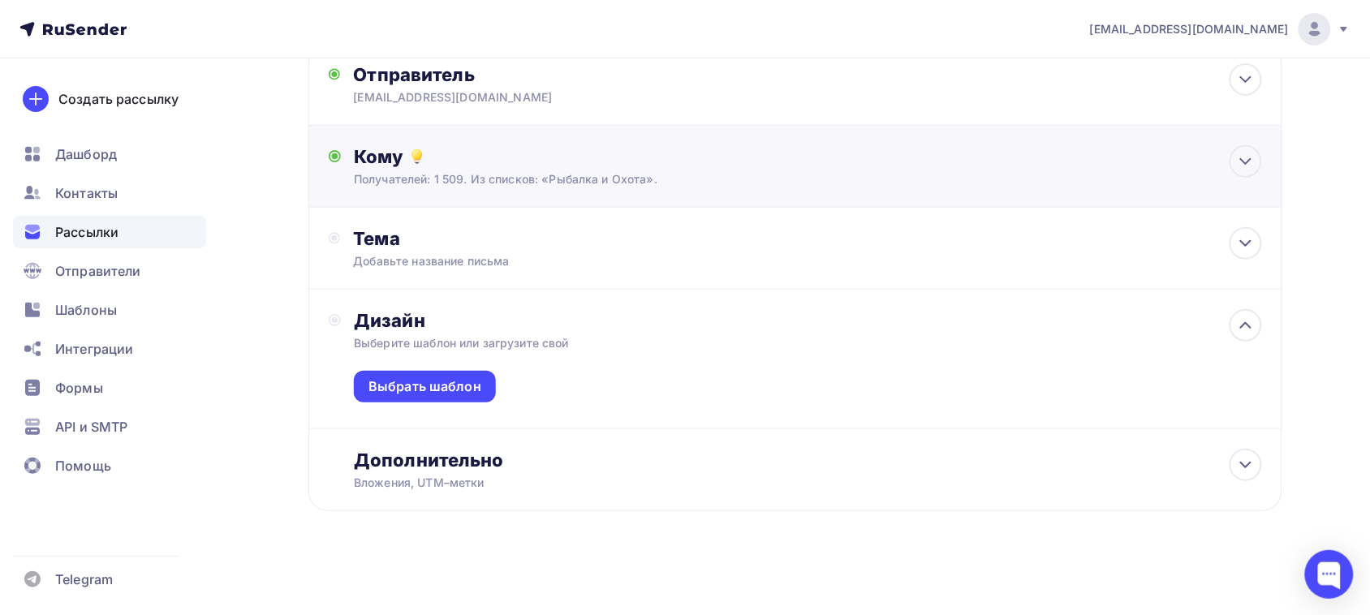
click at [505, 201] on div "Кому Получателей: 1 509. Из списков: «Рыбалка и Охота». Списки получателей Рыба…" at bounding box center [795, 167] width 974 height 82
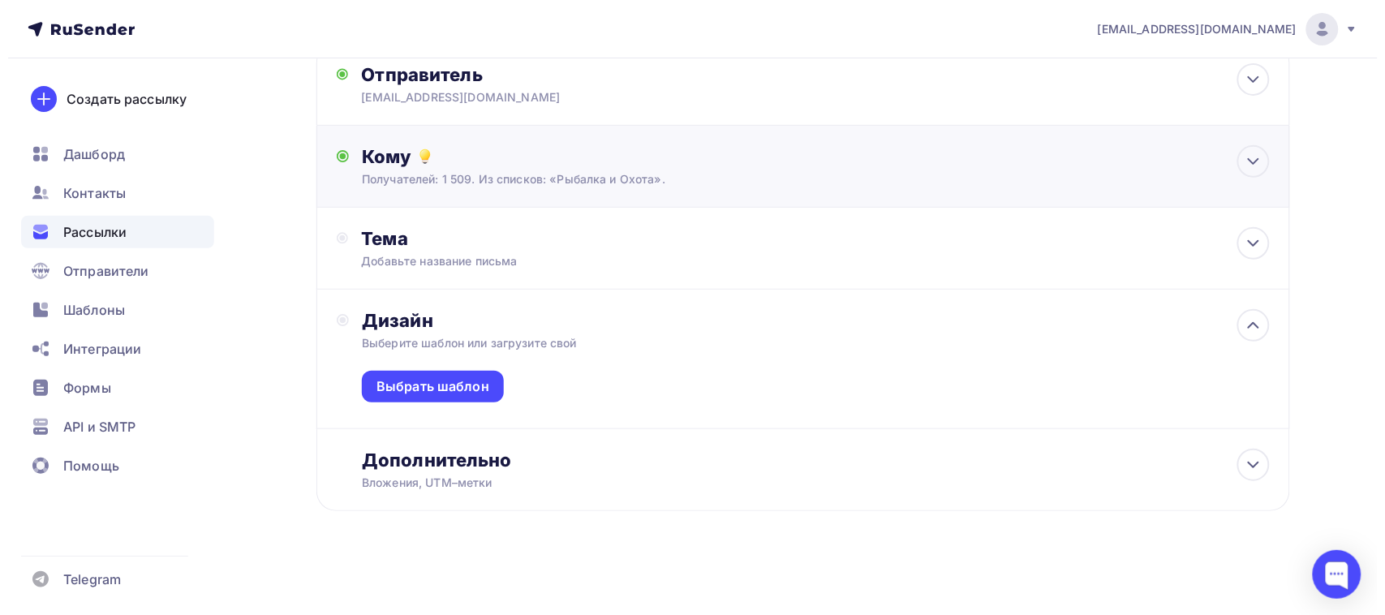
scroll to position [165, 0]
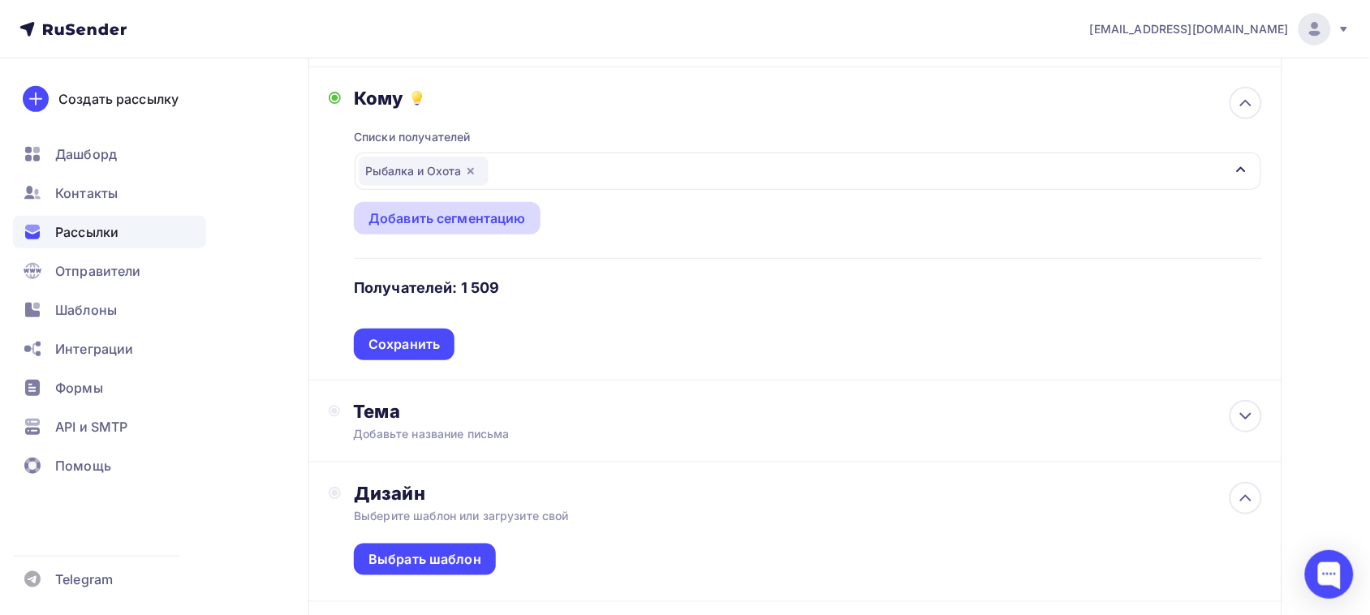
click at [479, 209] on div "Добавить сегментацию" at bounding box center [446, 218] width 157 height 19
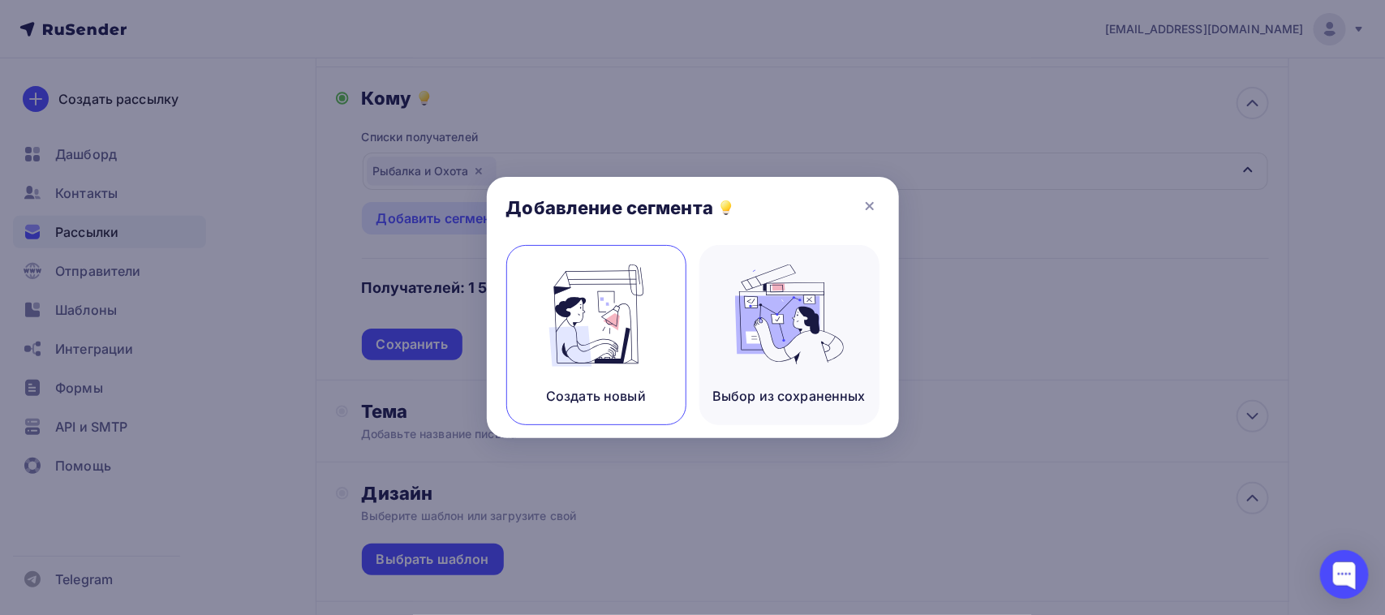
click at [591, 359] on img at bounding box center [596, 316] width 109 height 102
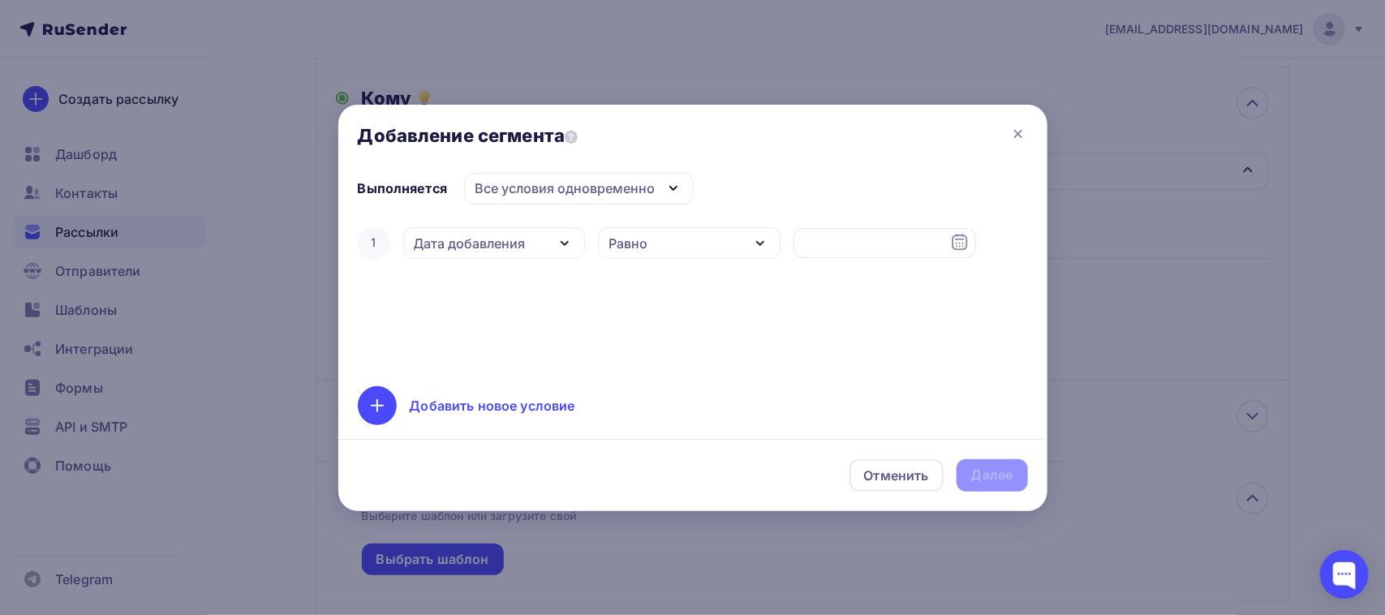
click at [500, 229] on div "Дата добавления" at bounding box center [494, 243] width 183 height 32
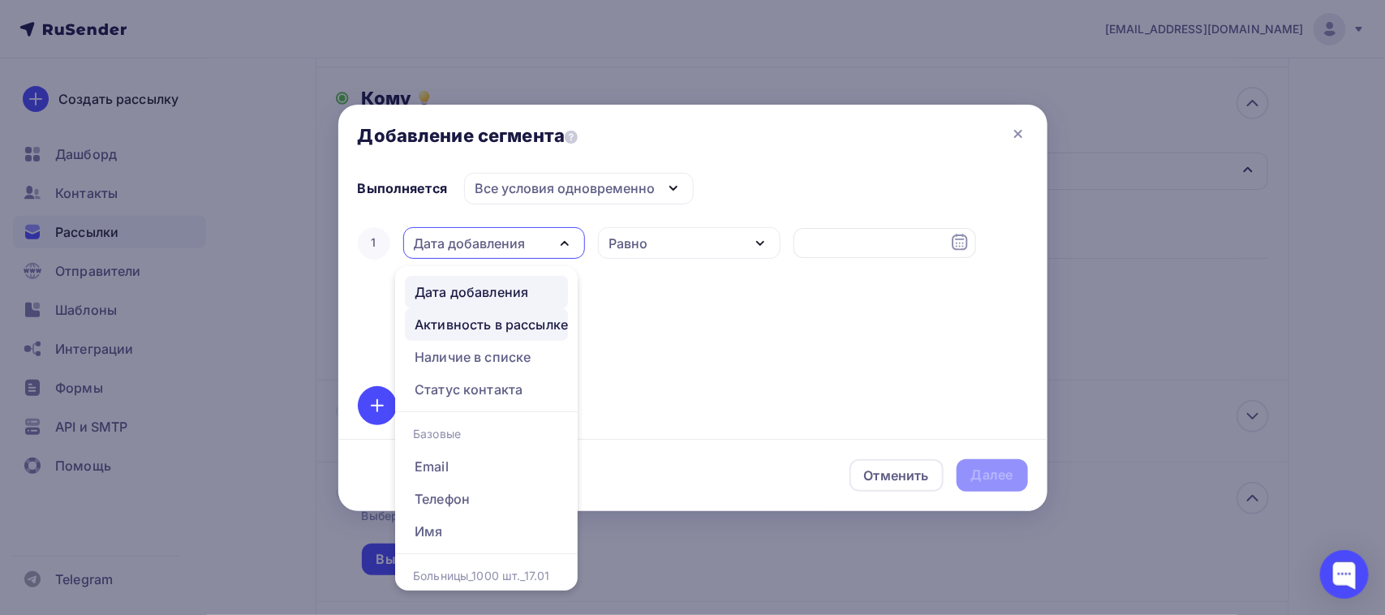
click at [459, 331] on div "Активность в рассылке" at bounding box center [491, 324] width 153 height 19
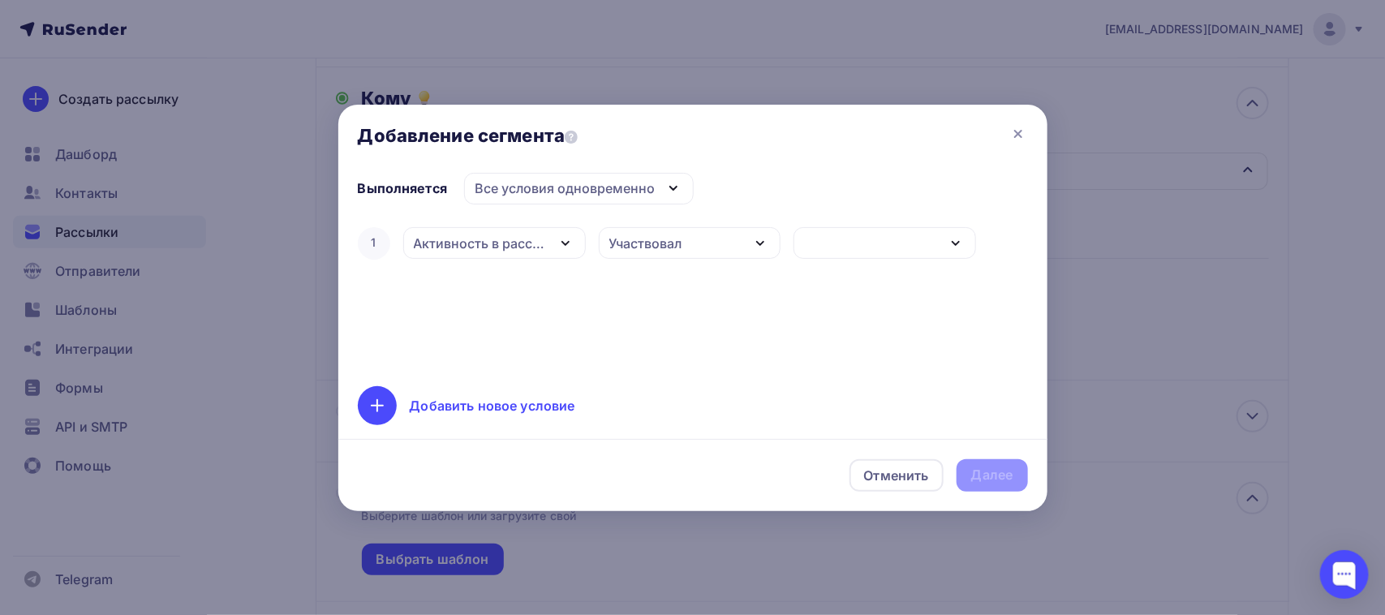
click at [664, 240] on div "Участвовал" at bounding box center [645, 243] width 73 height 19
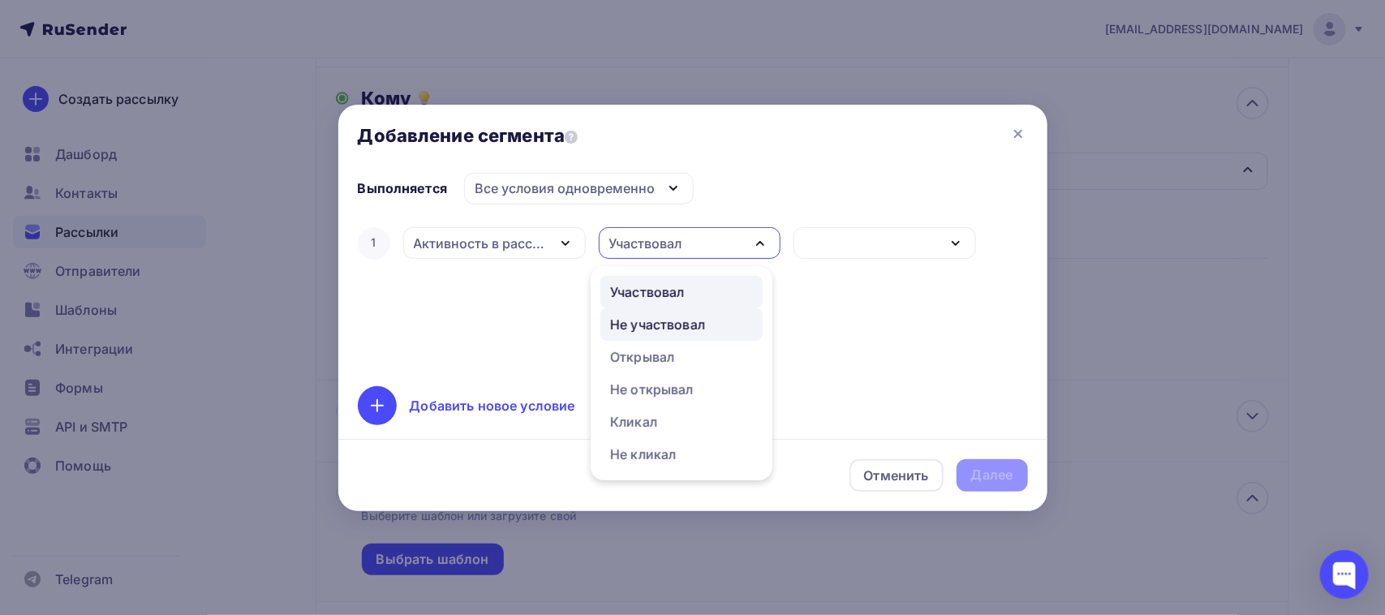
click at [648, 329] on div "Не участвовал" at bounding box center [657, 324] width 95 height 19
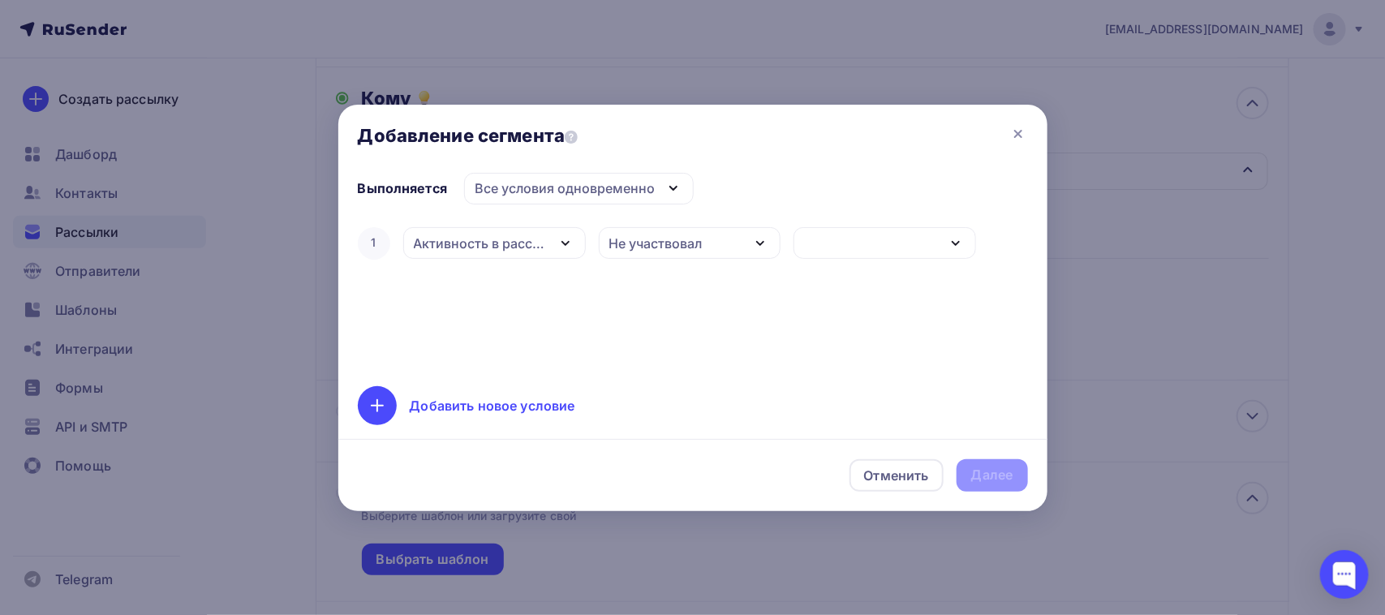
click at [846, 236] on div "button" at bounding box center [885, 243] width 183 height 32
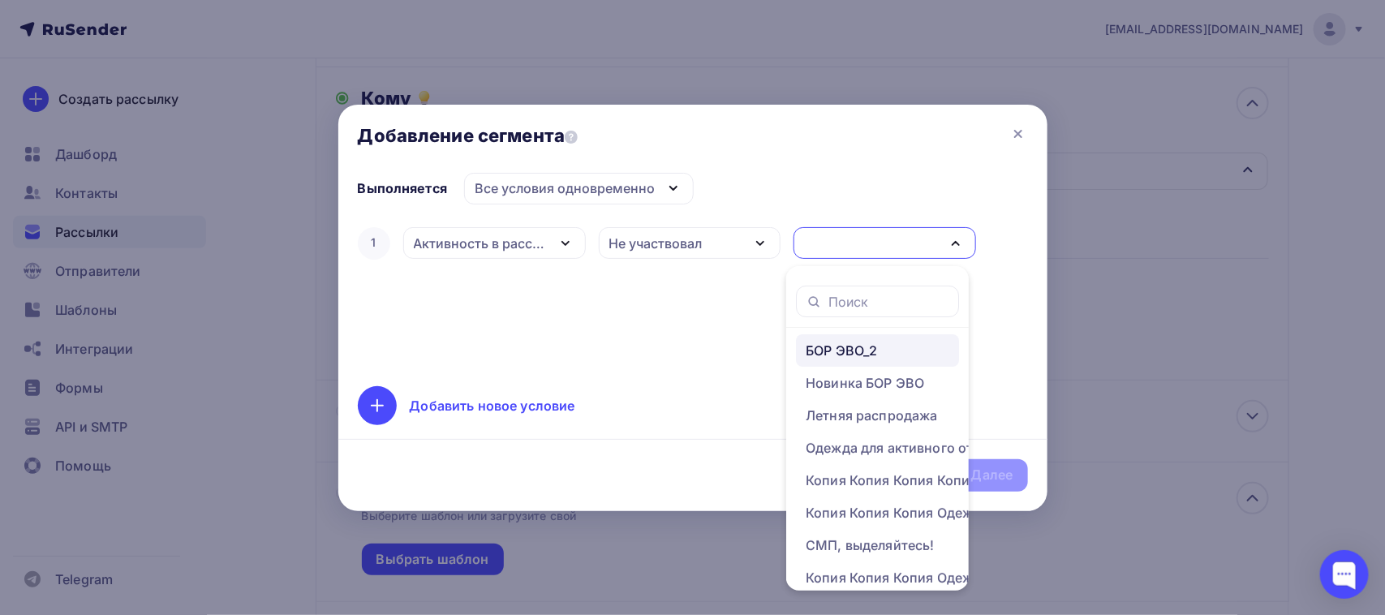
click at [834, 360] on div "БОР ЭВО_2" at bounding box center [841, 350] width 71 height 19
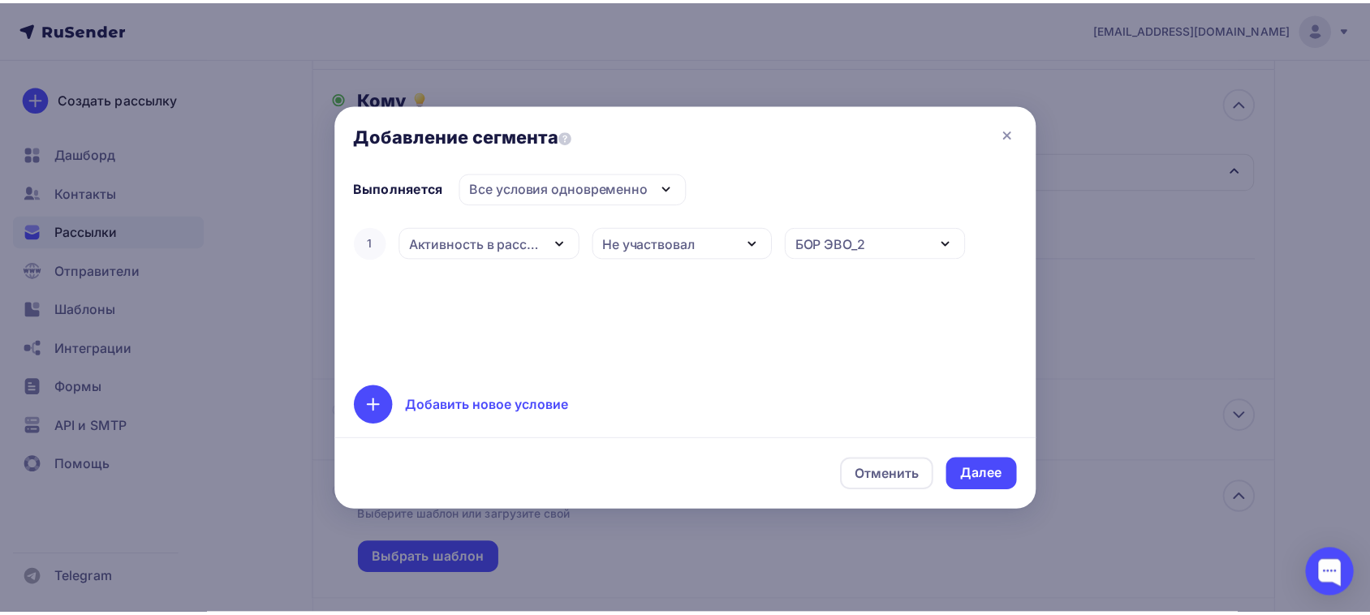
scroll to position [43, 0]
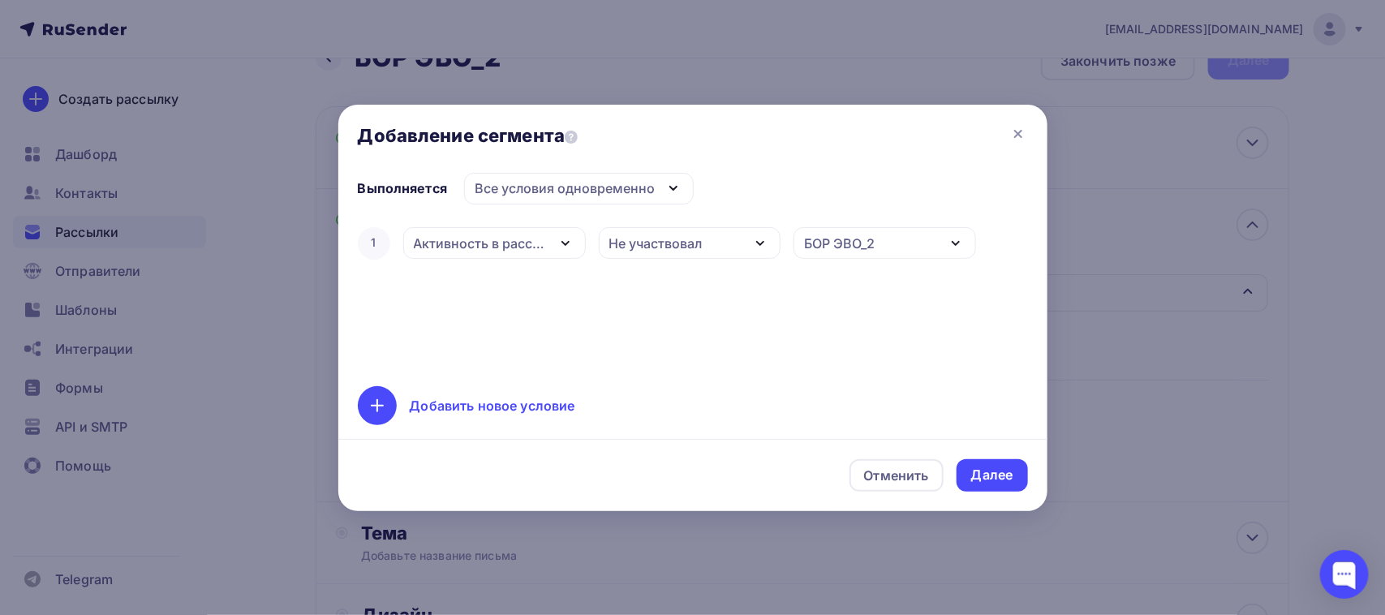
click at [508, 179] on div "Все условия одновременно" at bounding box center [565, 188] width 180 height 19
click at [497, 265] on div "Хотя бы одно из условий" at bounding box center [566, 268] width 165 height 19
click at [518, 415] on div "Добавить новое условие" at bounding box center [693, 405] width 670 height 39
click at [704, 284] on div "Равно" at bounding box center [689, 295] width 183 height 32
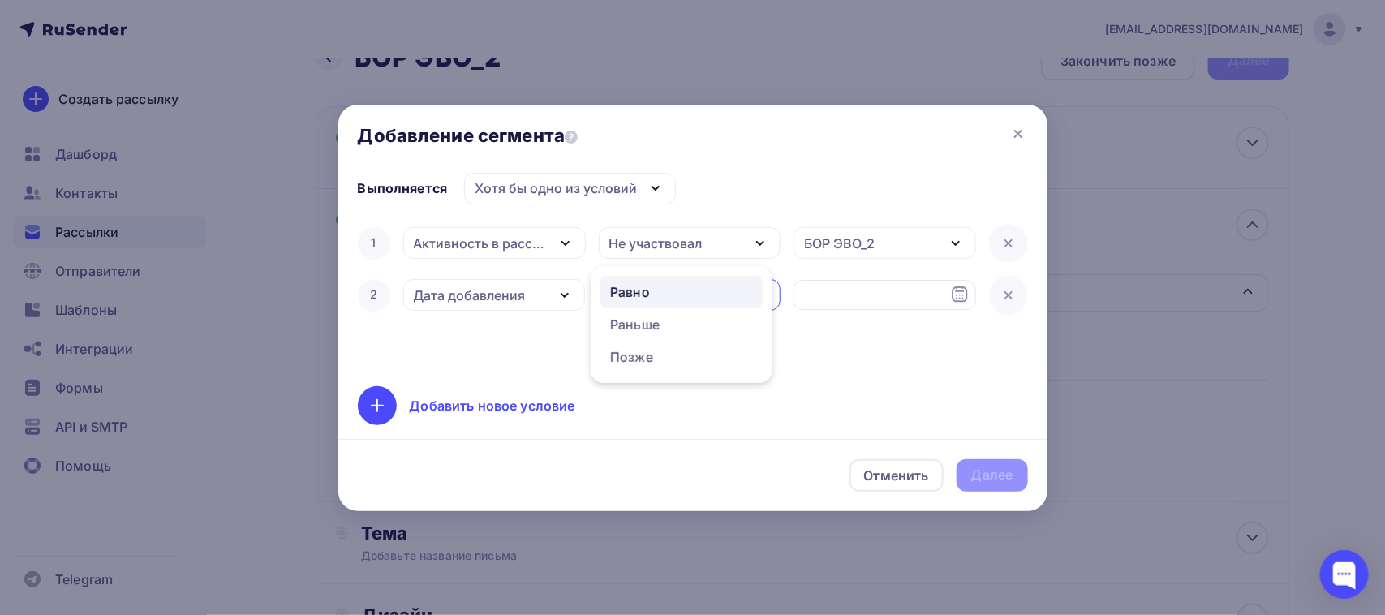
click at [506, 293] on div "Дата добавления" at bounding box center [470, 295] width 112 height 19
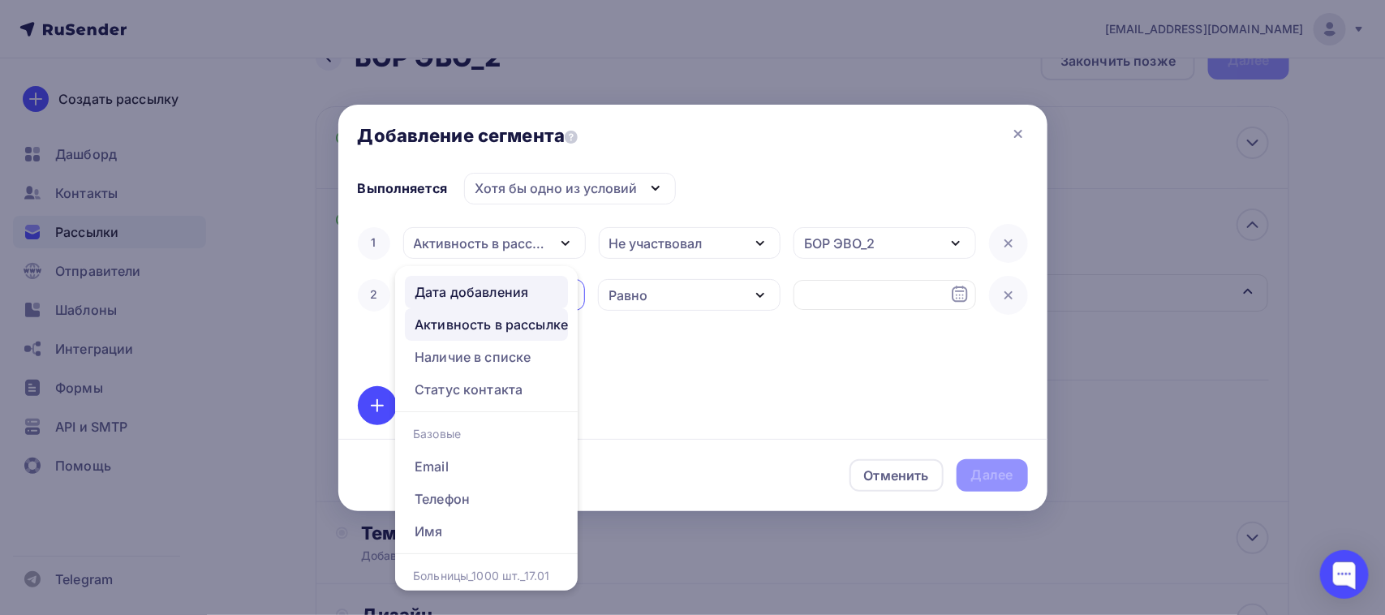
click at [508, 322] on div "Активность в рассылке" at bounding box center [491, 324] width 153 height 19
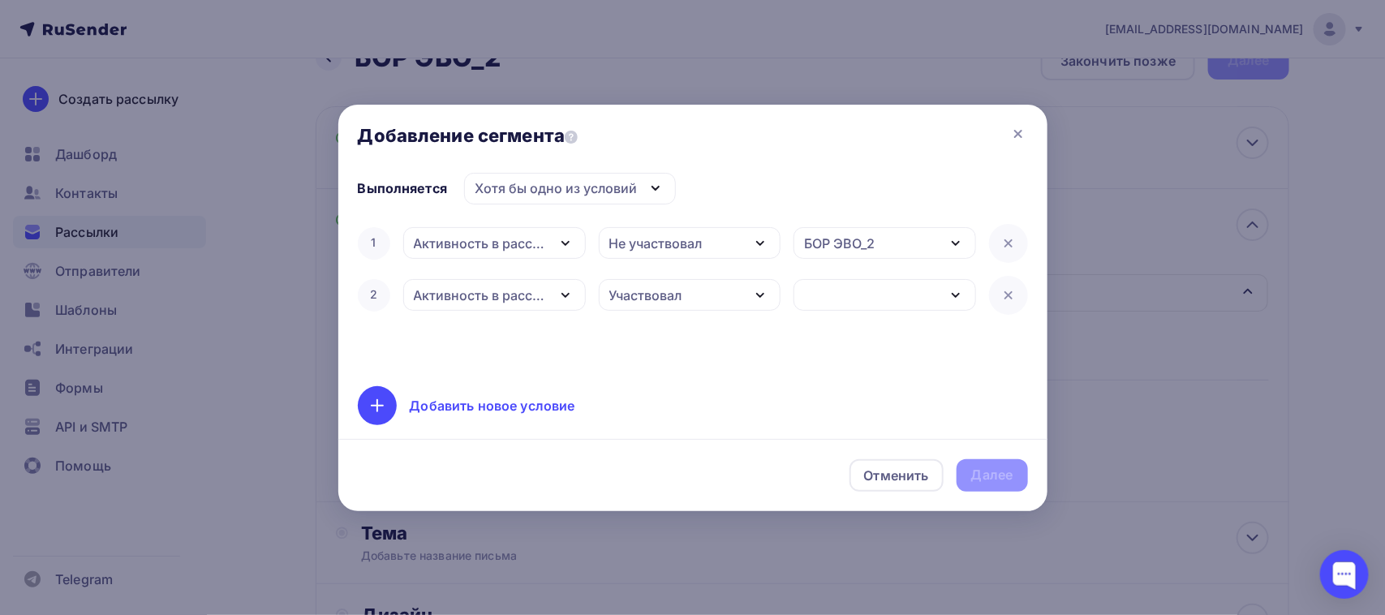
click at [699, 305] on div "Участвовал" at bounding box center [690, 295] width 183 height 32
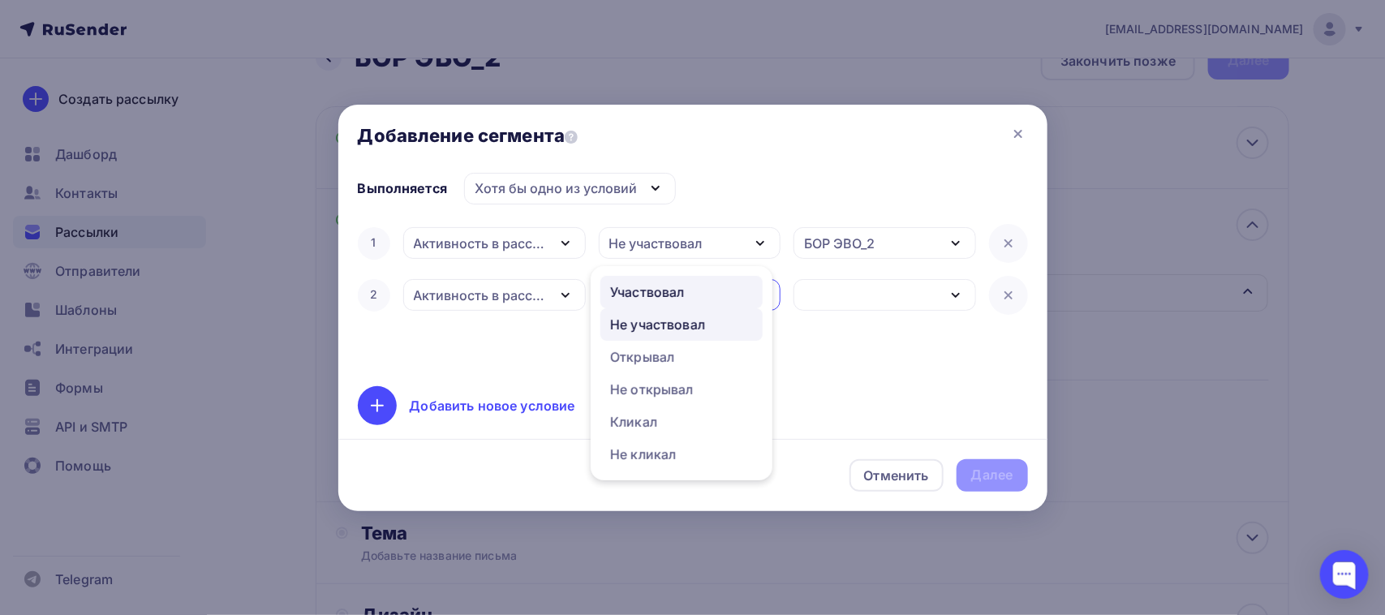
click at [691, 327] on div "Не участвовал" at bounding box center [657, 324] width 95 height 19
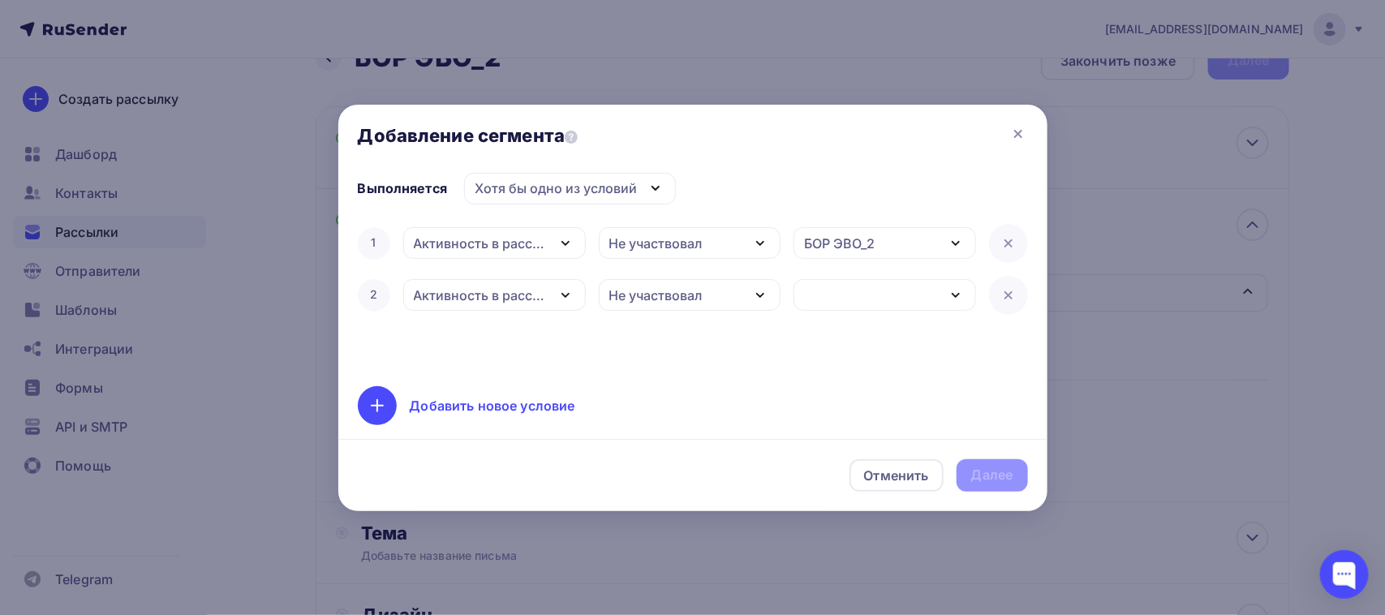
click at [841, 296] on div "button" at bounding box center [885, 295] width 183 height 32
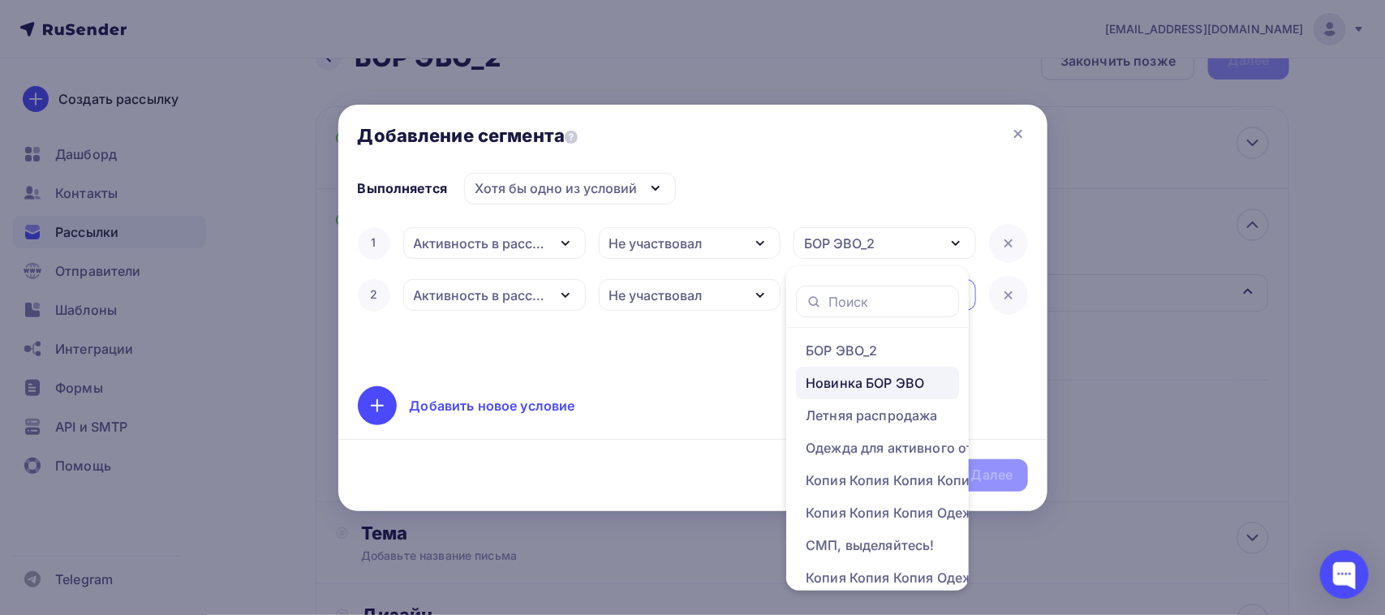
click at [846, 386] on div "Новинка БОР ЭВО" at bounding box center [865, 382] width 118 height 19
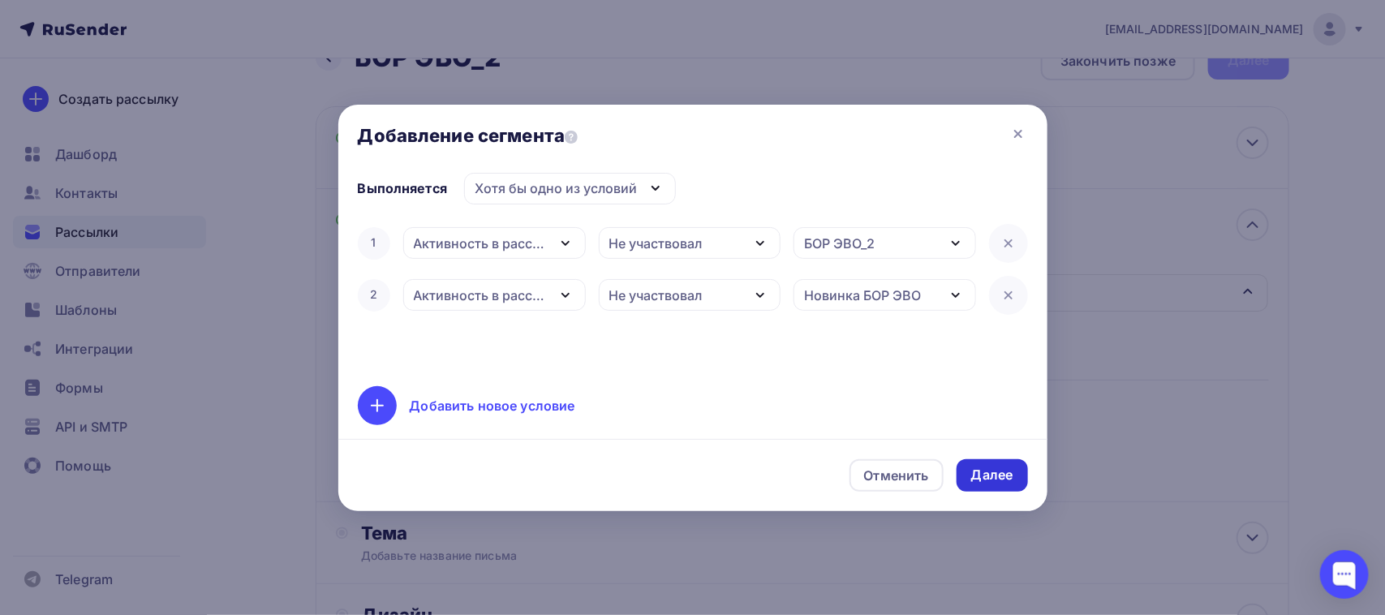
click at [990, 467] on div "Далее" at bounding box center [992, 475] width 42 height 19
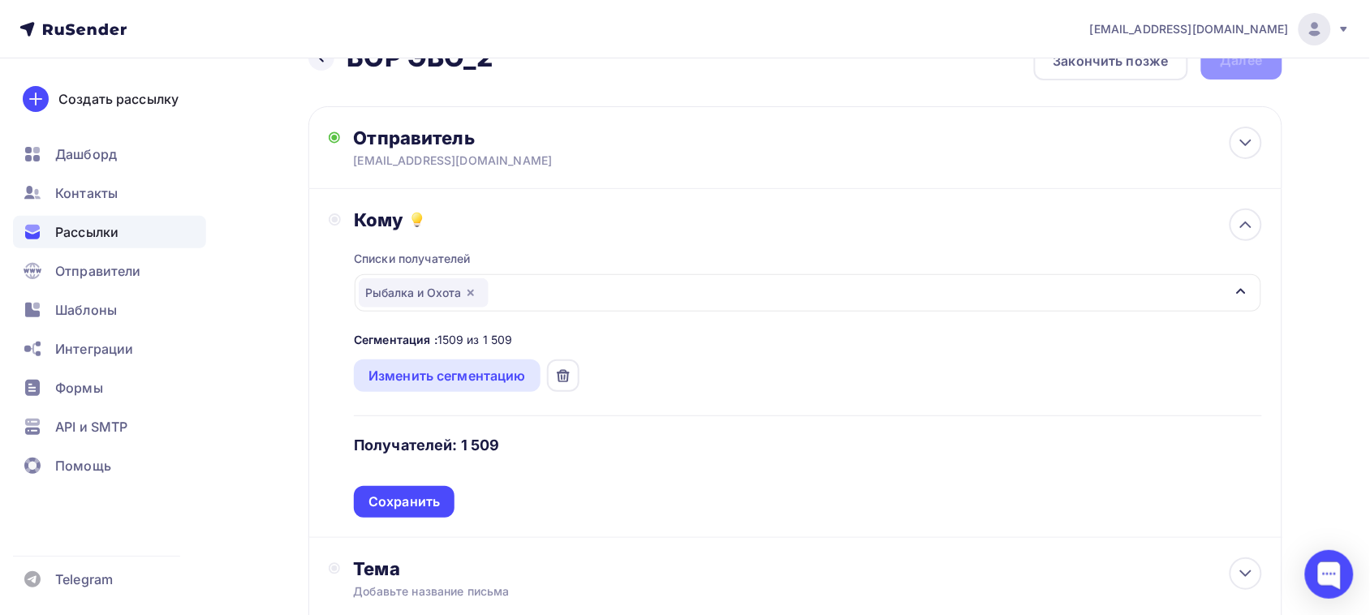
scroll to position [144, 0]
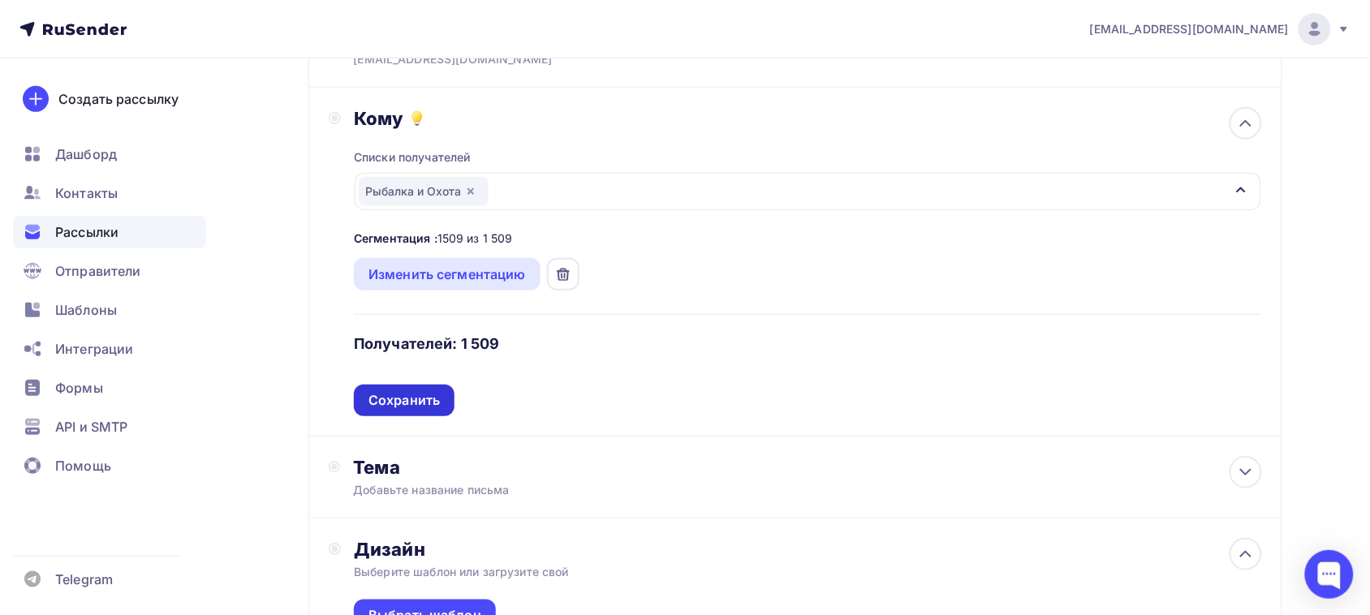
click at [394, 402] on div "Сохранить" at bounding box center [403, 400] width 71 height 19
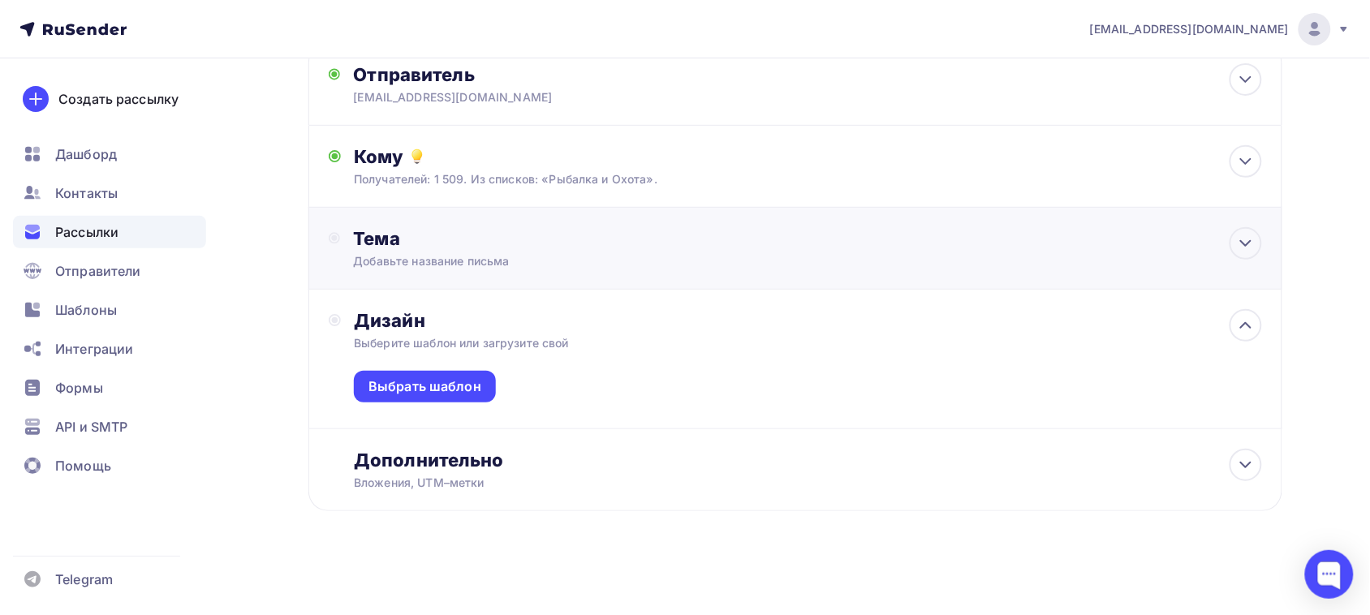
click at [501, 239] on div "Тема" at bounding box center [513, 238] width 321 height 23
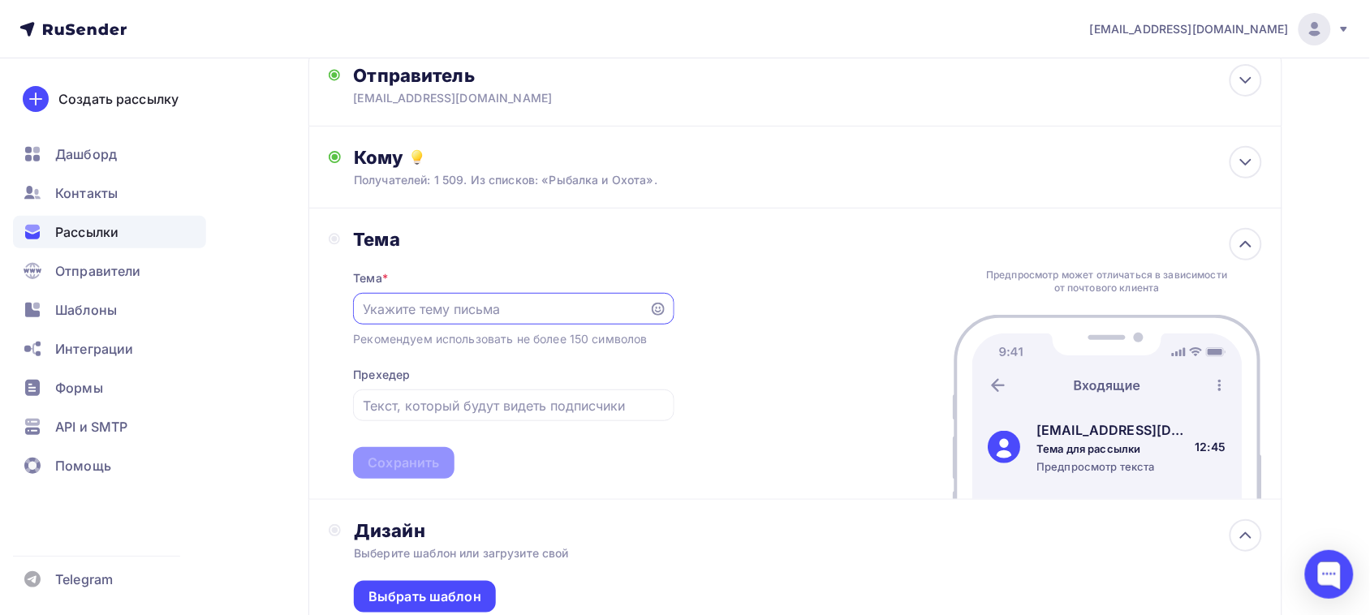
scroll to position [0, 0]
click at [460, 311] on input "text" at bounding box center [502, 308] width 278 height 19
type input "[PERSON_NAME]"
type input "Тактический костюм БОР ЭВО"
click at [521, 402] on input "text" at bounding box center [514, 405] width 302 height 19
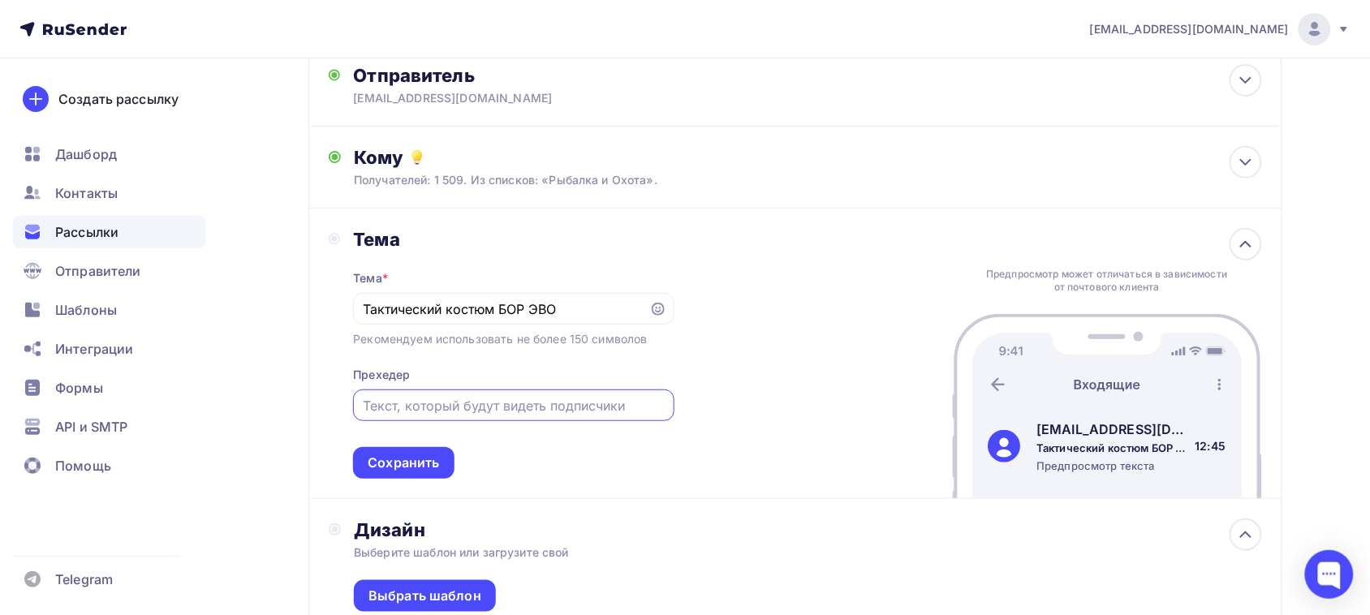
click at [408, 410] on input "text" at bounding box center [514, 405] width 302 height 19
paste input "терморегуляция, гибкость, адаптация"
drag, startPoint x: 368, startPoint y: 410, endPoint x: 276, endPoint y: 403, distance: 91.9
click at [276, 403] on div "Назад БОР ЭВО_2 БОР ЭВО_2 Закончить позже Далее Отправитель [EMAIL_ADDRESS][DOM…" at bounding box center [685, 389] width 1330 height 872
drag, startPoint x: 630, startPoint y: 398, endPoint x: 196, endPoint y: 403, distance: 434.2
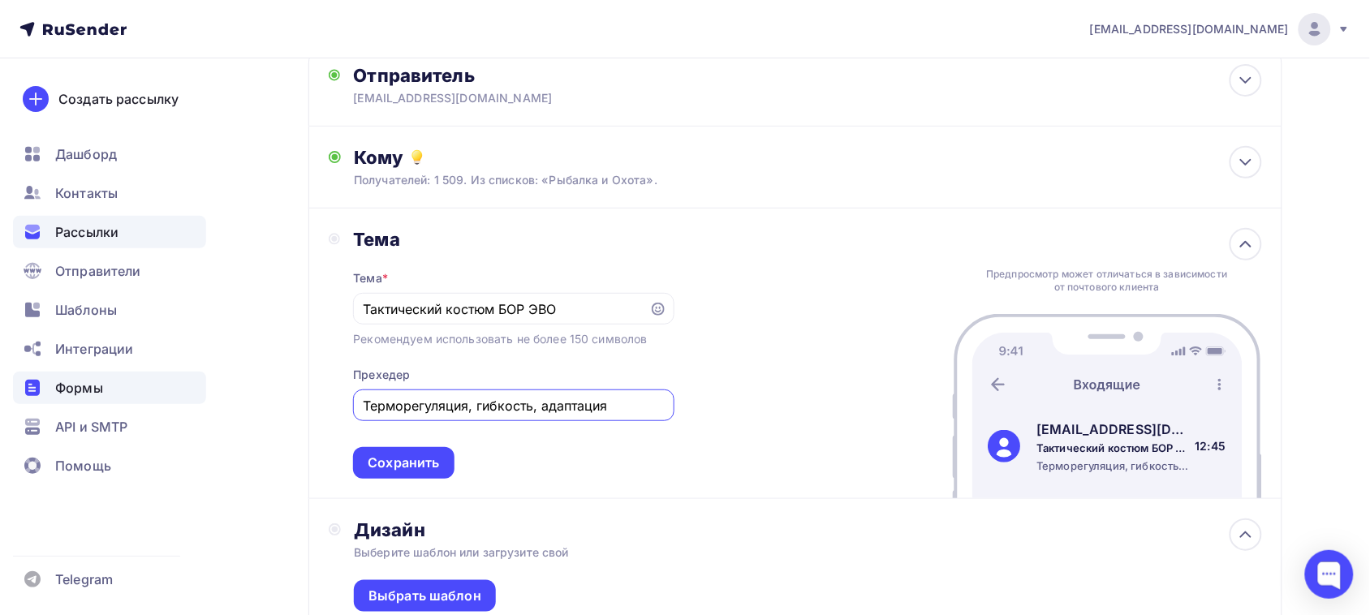
click at [196, 403] on div "[EMAIL_ADDRESS][DOMAIN_NAME] Аккаунт Тарифы Выйти Создать рассылку [GEOGRAPHIC_…" at bounding box center [685, 360] width 1370 height 931
drag, startPoint x: 415, startPoint y: 400, endPoint x: 282, endPoint y: 402, distance: 133.1
click at [282, 402] on div "Назад БОР ЭВО_2 БОР ЭВО_2 Закончить позже Далее Отправитель [EMAIL_ADDRESS][DOM…" at bounding box center [685, 389] width 1330 height 872
drag, startPoint x: 400, startPoint y: 403, endPoint x: 278, endPoint y: 403, distance: 121.7
click at [278, 403] on div "Назад БОР ЭВО_2 БОР ЭВО_2 Закончить позже Далее Отправитель [EMAIL_ADDRESS][DOM…" at bounding box center [685, 389] width 1330 height 872
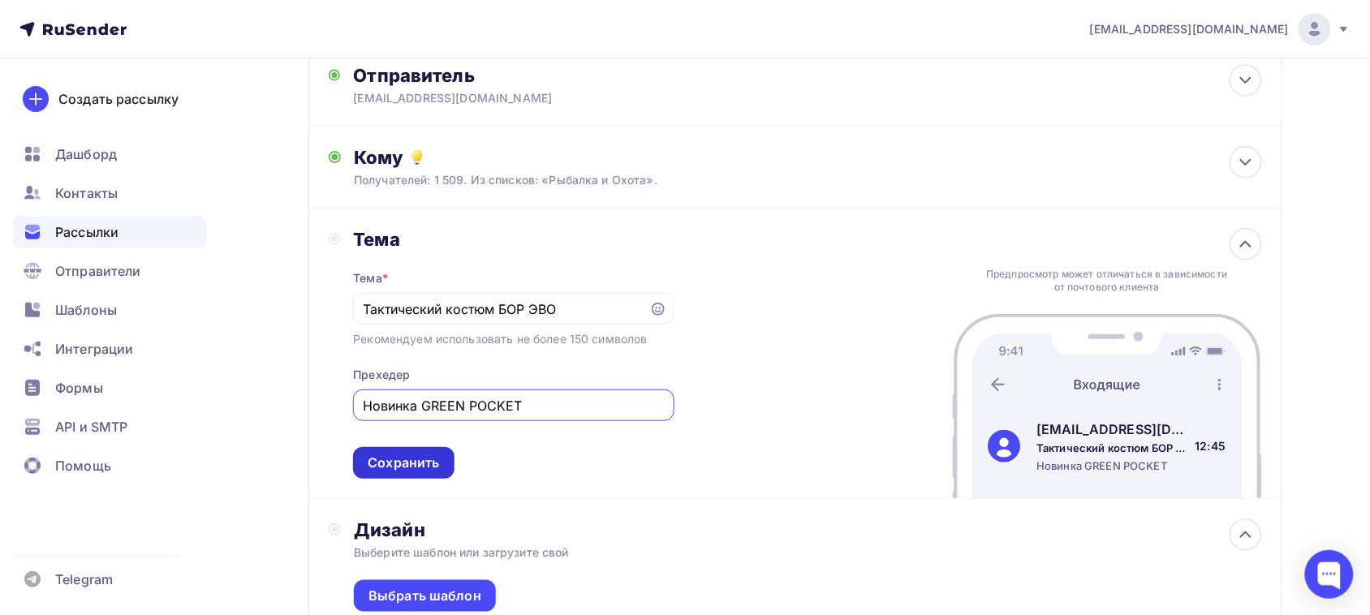
type input "Новинка GREEN POCKET"
click at [420, 465] on div "Сохранить" at bounding box center [403, 463] width 71 height 19
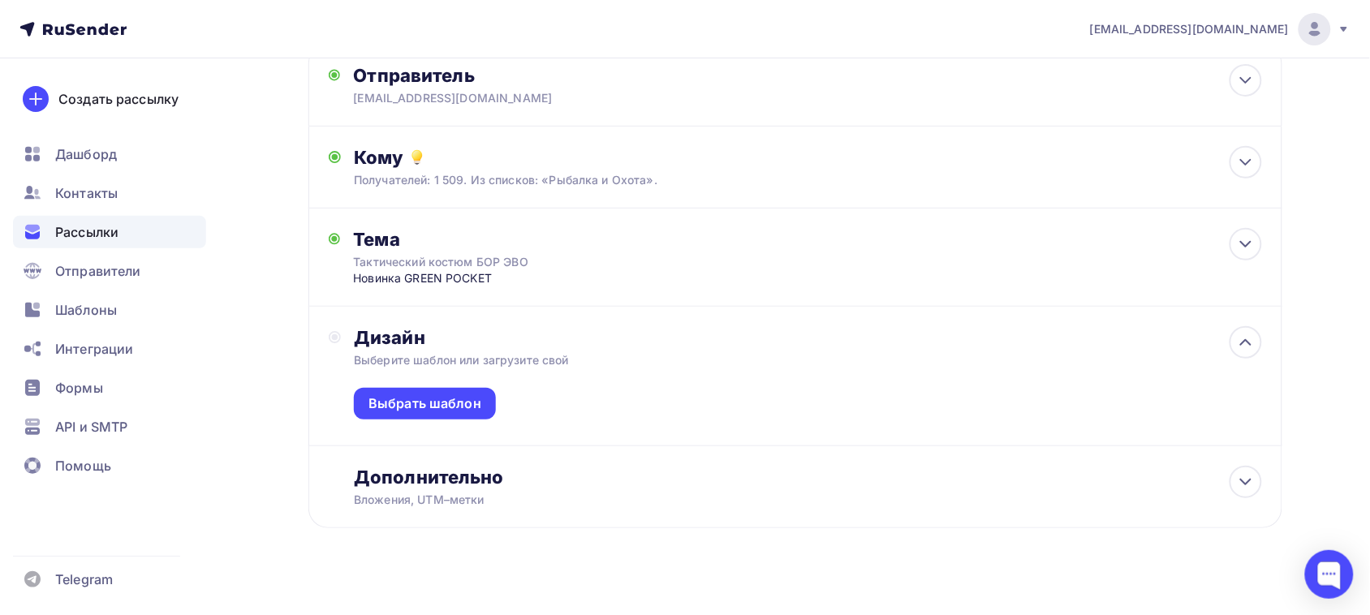
click at [579, 338] on div "Дизайн" at bounding box center [807, 337] width 907 height 23
click at [410, 411] on div "Выбрать шаблон" at bounding box center [424, 403] width 113 height 19
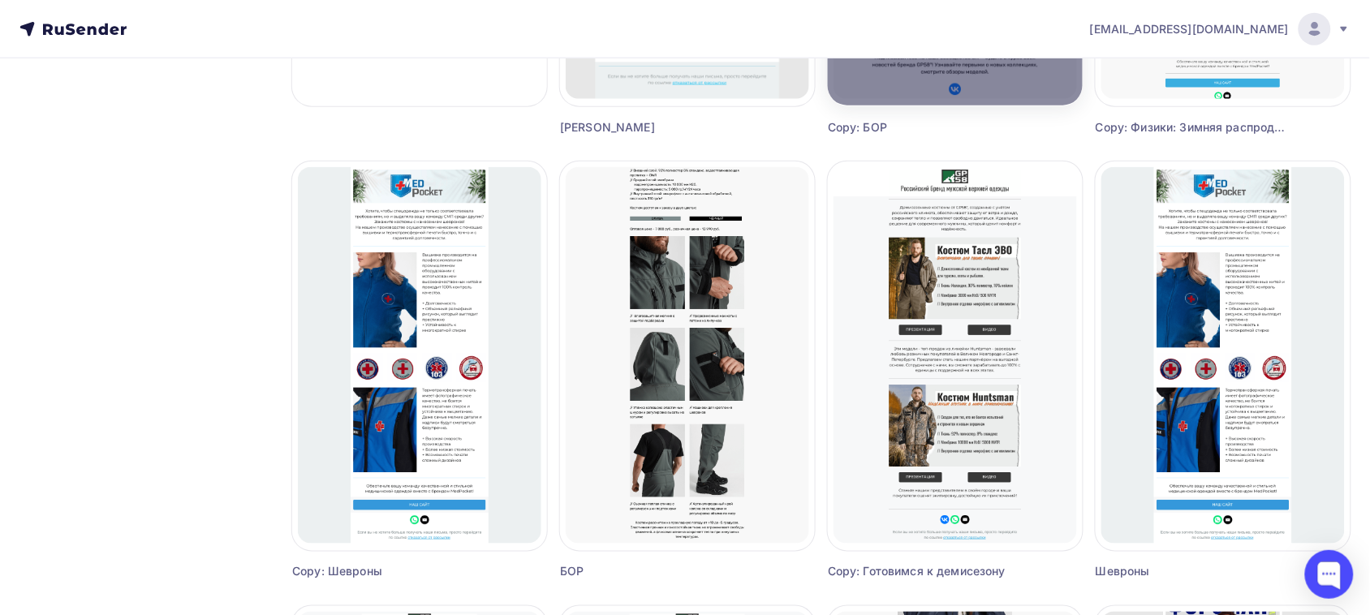
scroll to position [609, 0]
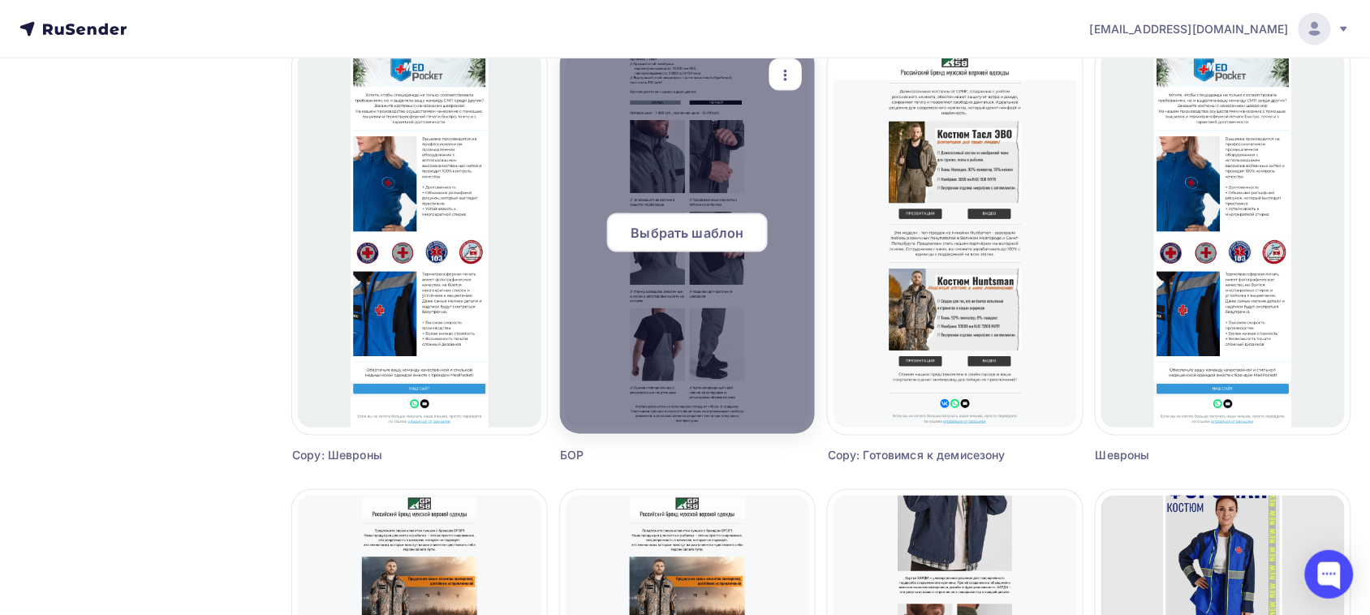
click at [683, 230] on span "Выбрать шаблон" at bounding box center [687, 232] width 113 height 19
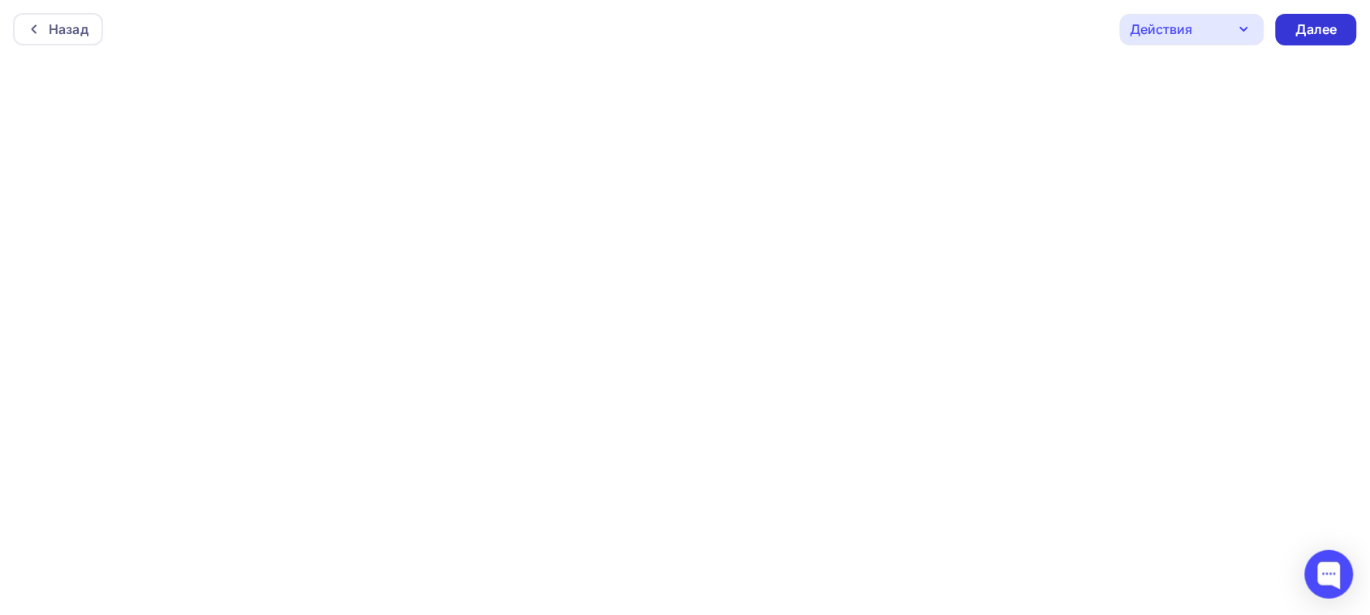
click at [1328, 35] on div "Далее" at bounding box center [1316, 29] width 42 height 19
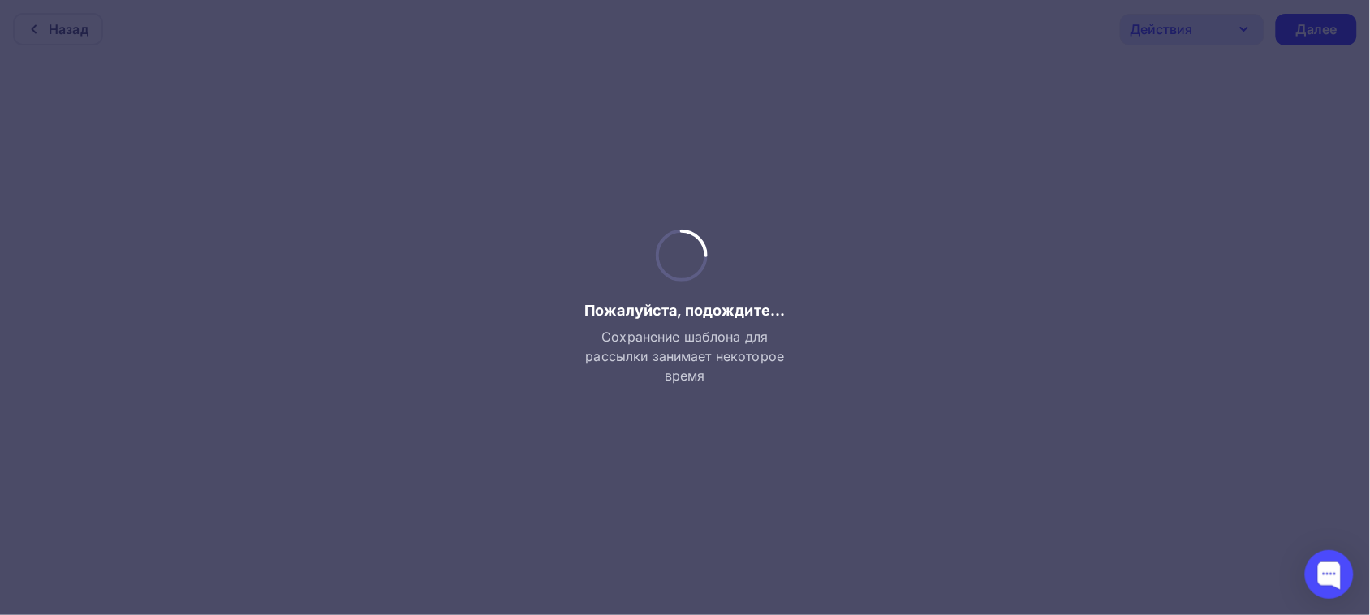
scroll to position [4, 0]
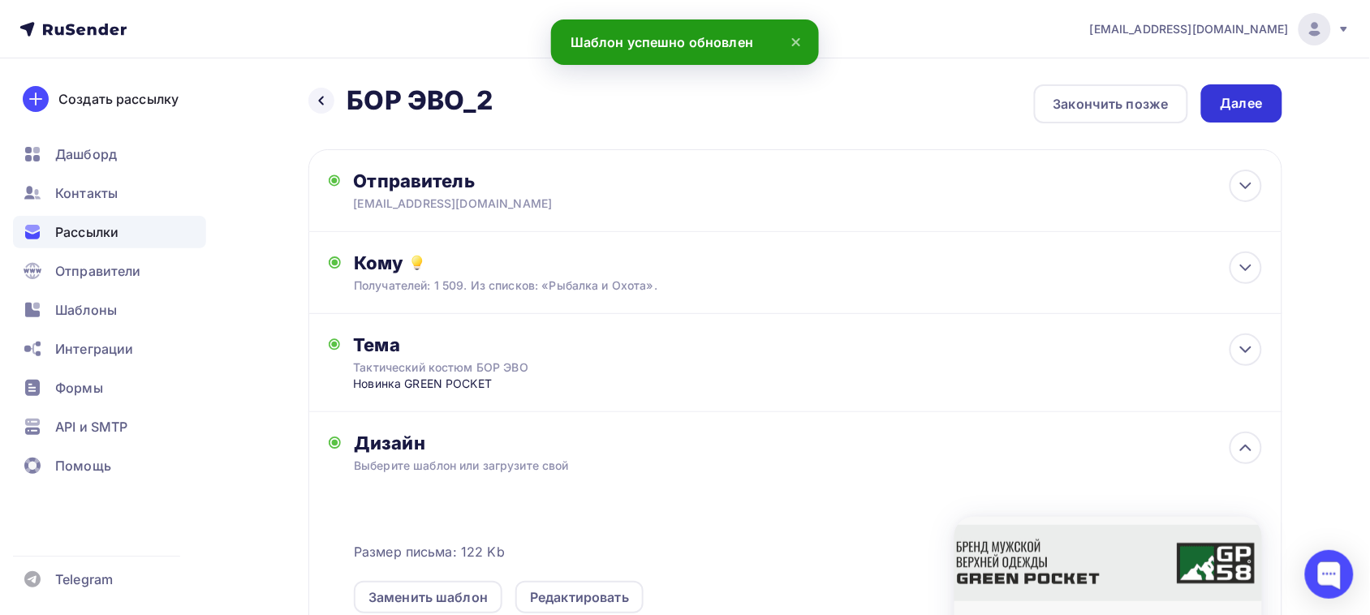
click at [1247, 116] on div "Далее" at bounding box center [1241, 103] width 81 height 38
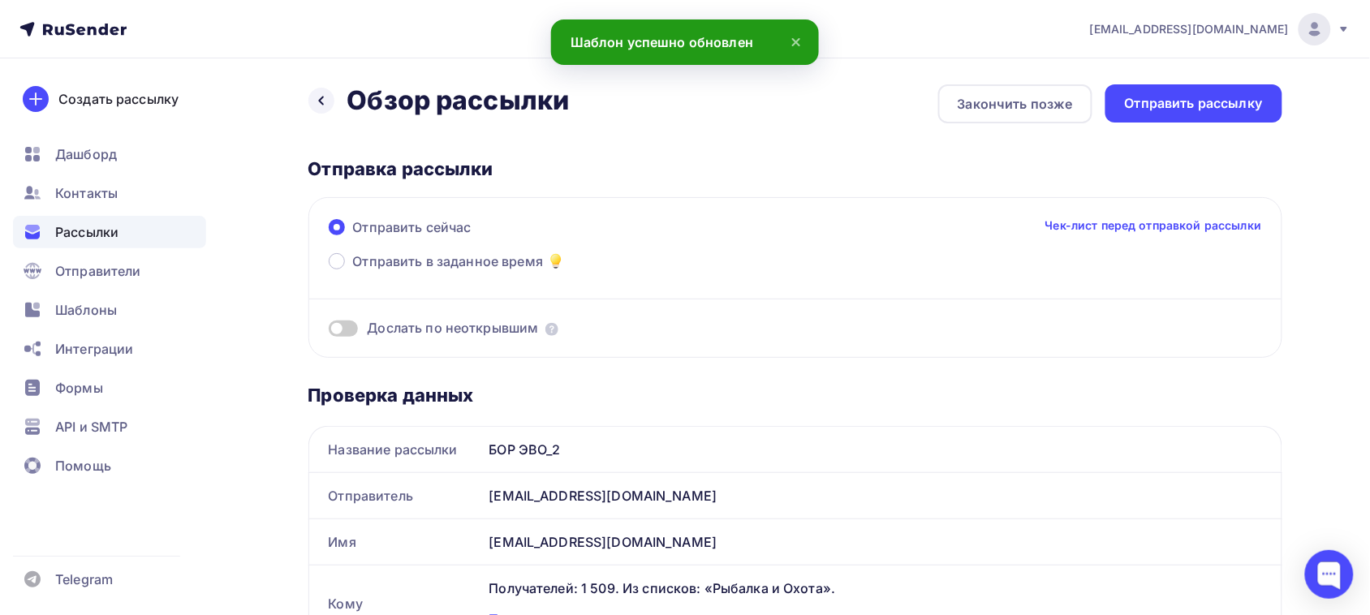
click at [334, 327] on span at bounding box center [343, 329] width 29 height 16
click at [329, 331] on input "checkbox" at bounding box center [329, 331] width 0 height 0
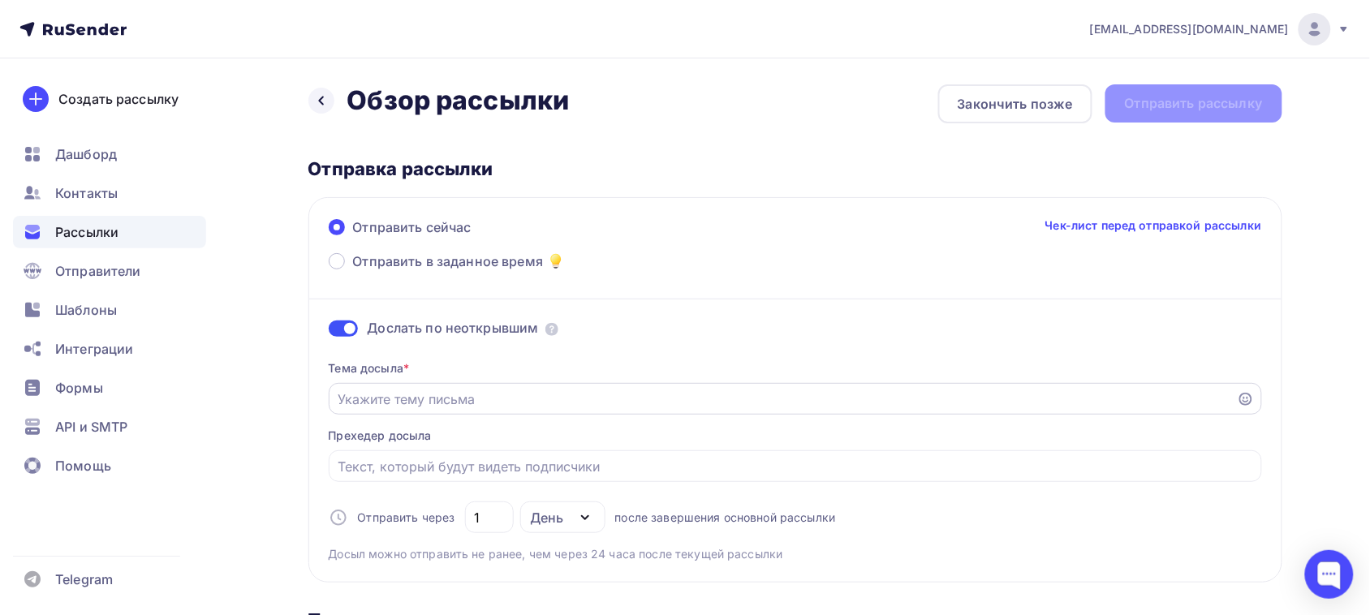
click at [476, 414] on div at bounding box center [795, 399] width 933 height 32
click at [516, 394] on input "Отправить в заданное время" at bounding box center [783, 399] width 890 height 19
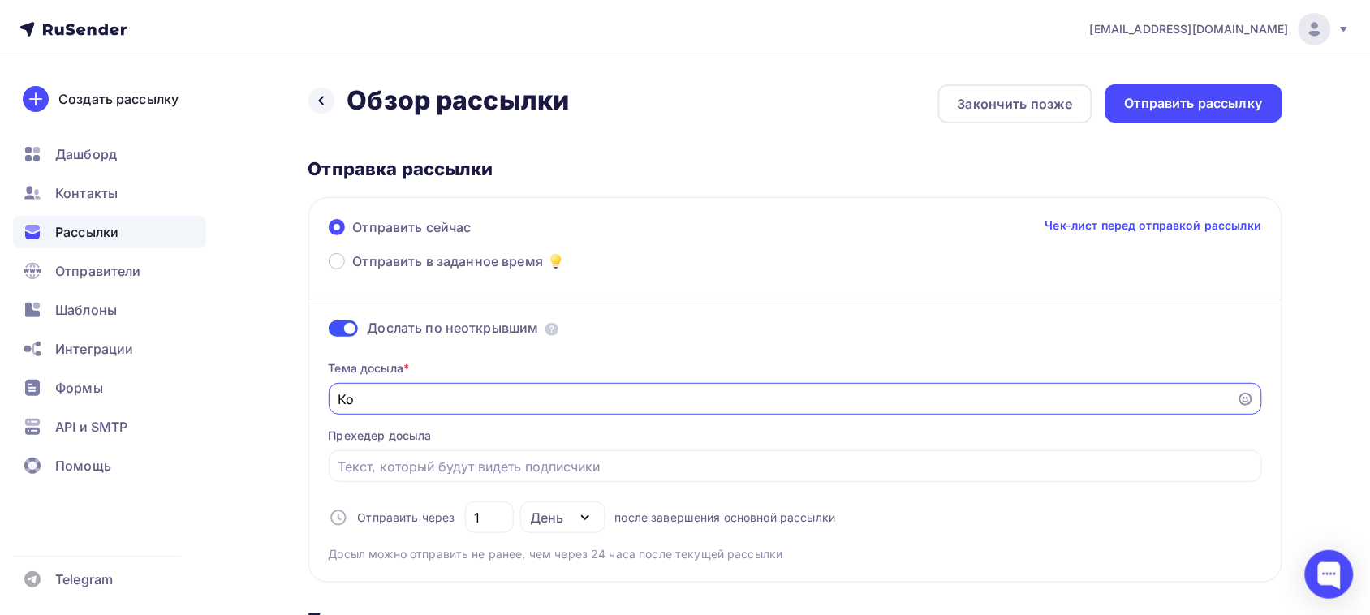
type input "[PERSON_NAME]"
type input "Новинка для вашего магазина: тактический костюм из софтшела"
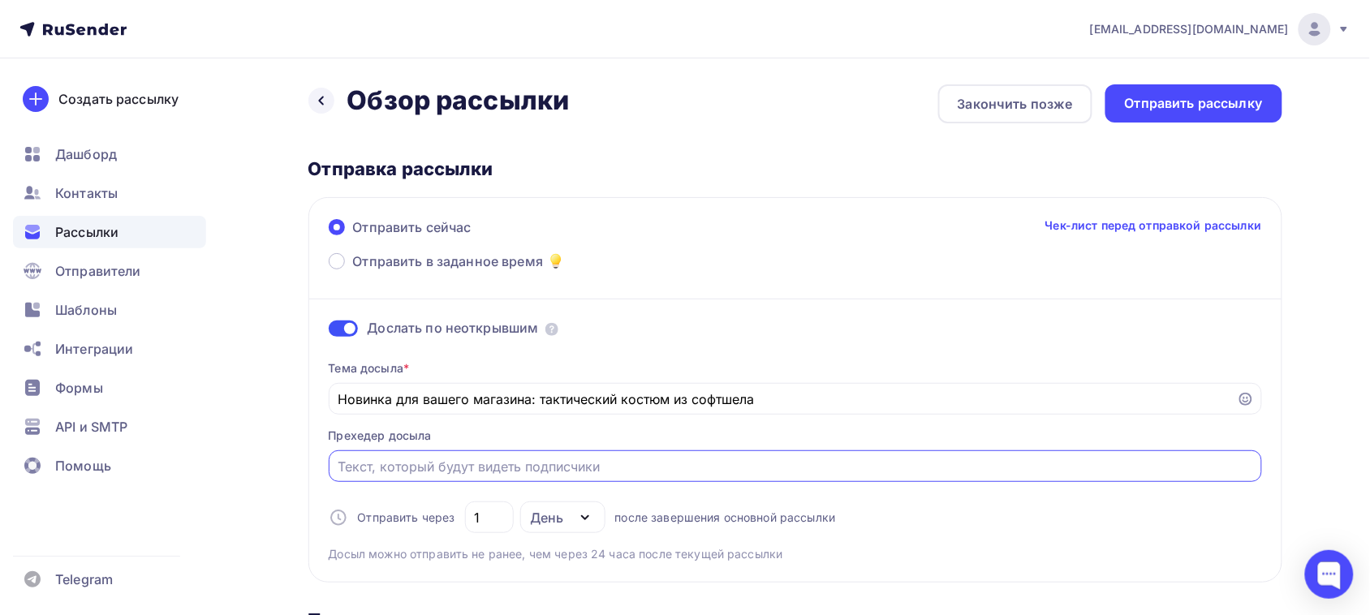
click at [479, 460] on input "Отправить в заданное время" at bounding box center [795, 466] width 915 height 19
type input "БОР ЭВО бренд Green Pocket"
click at [1197, 119] on div "Отправить рассылку" at bounding box center [1193, 103] width 177 height 38
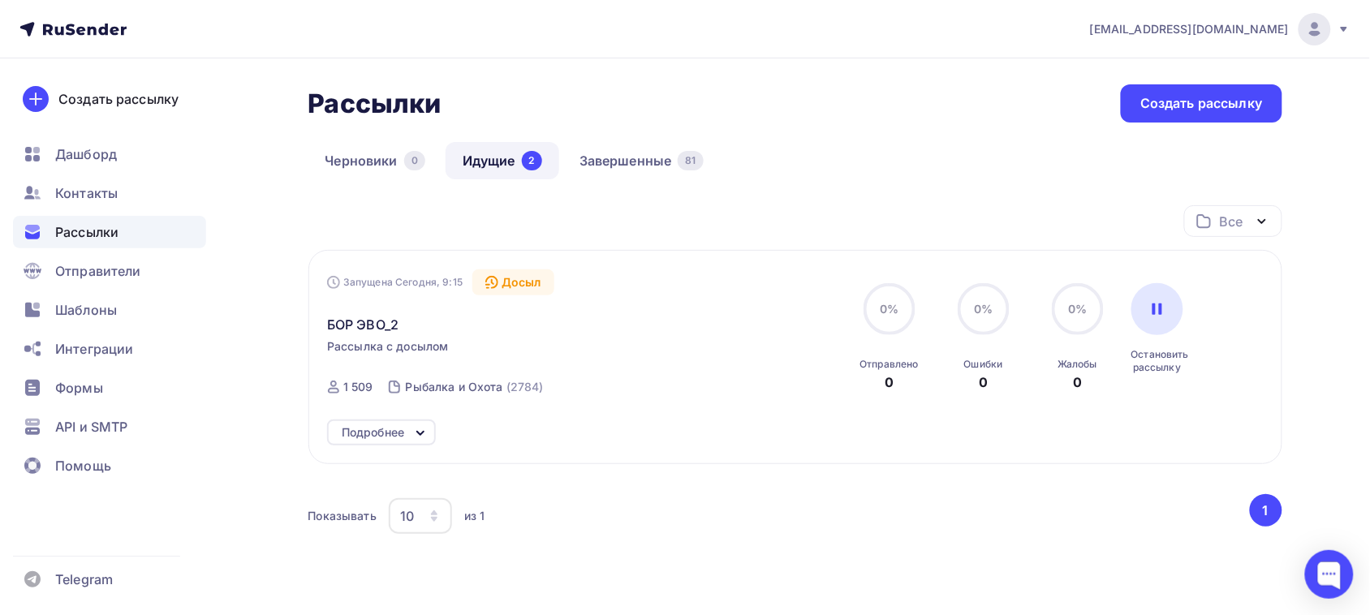
click at [415, 437] on icon at bounding box center [420, 433] width 19 height 19
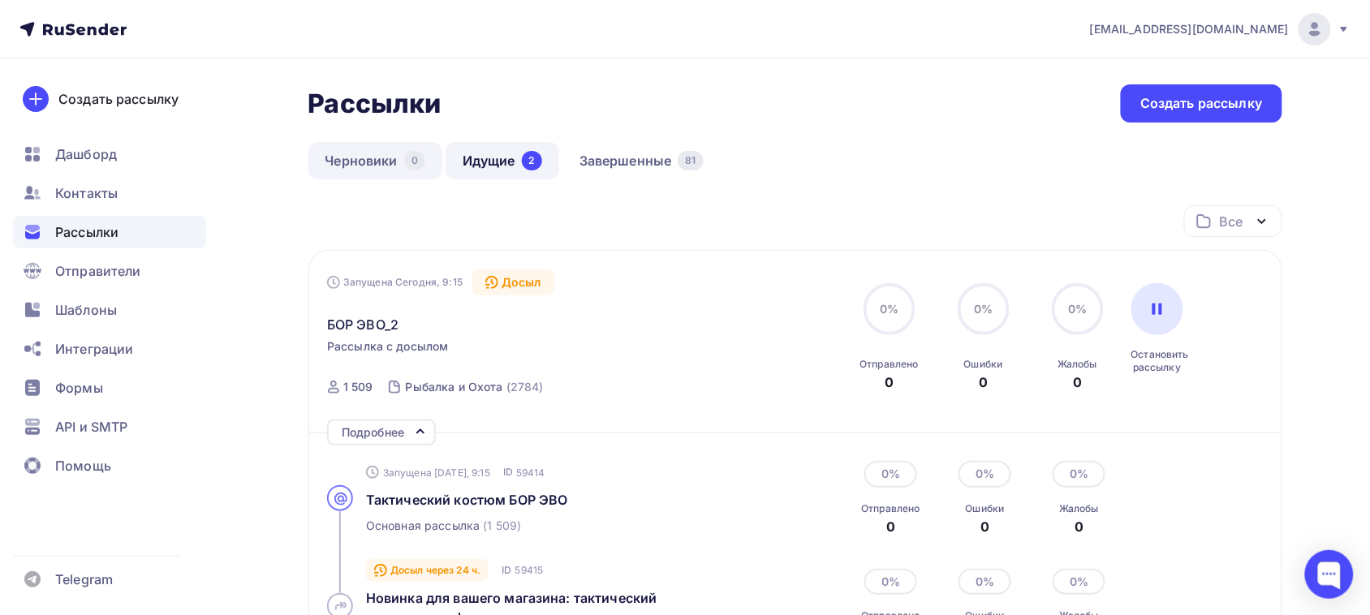
click at [322, 152] on link "Черновики 0" at bounding box center [375, 160] width 134 height 37
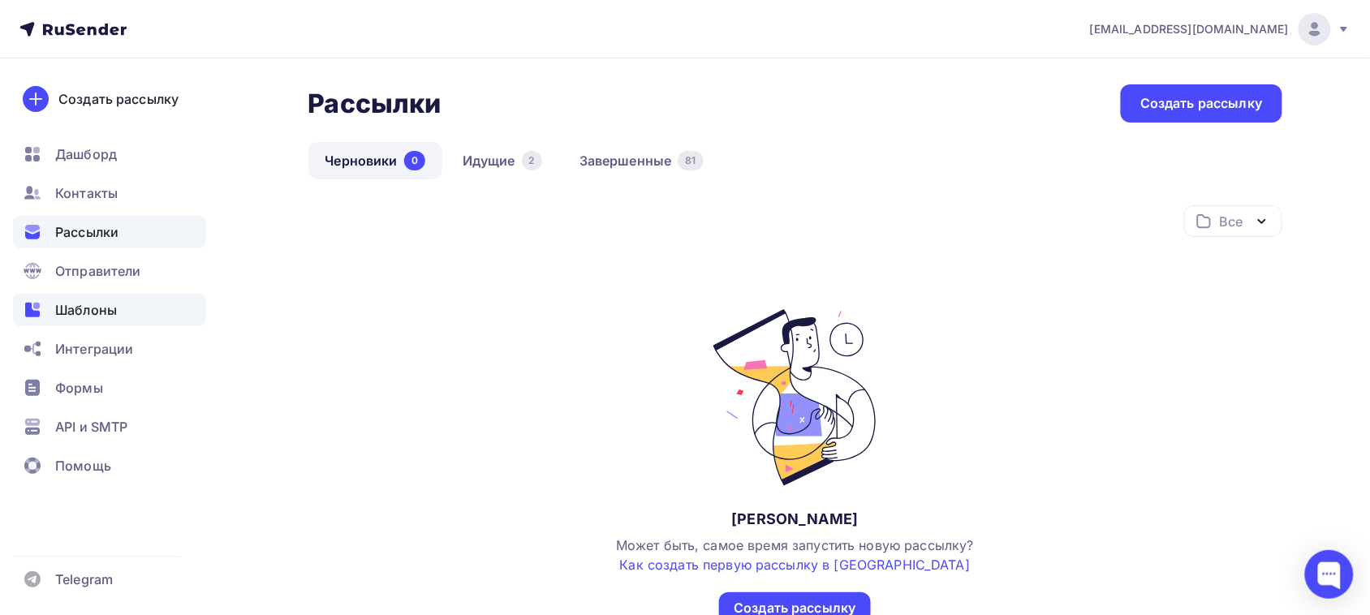
click at [79, 311] on span "Шаблоны" at bounding box center [86, 309] width 62 height 19
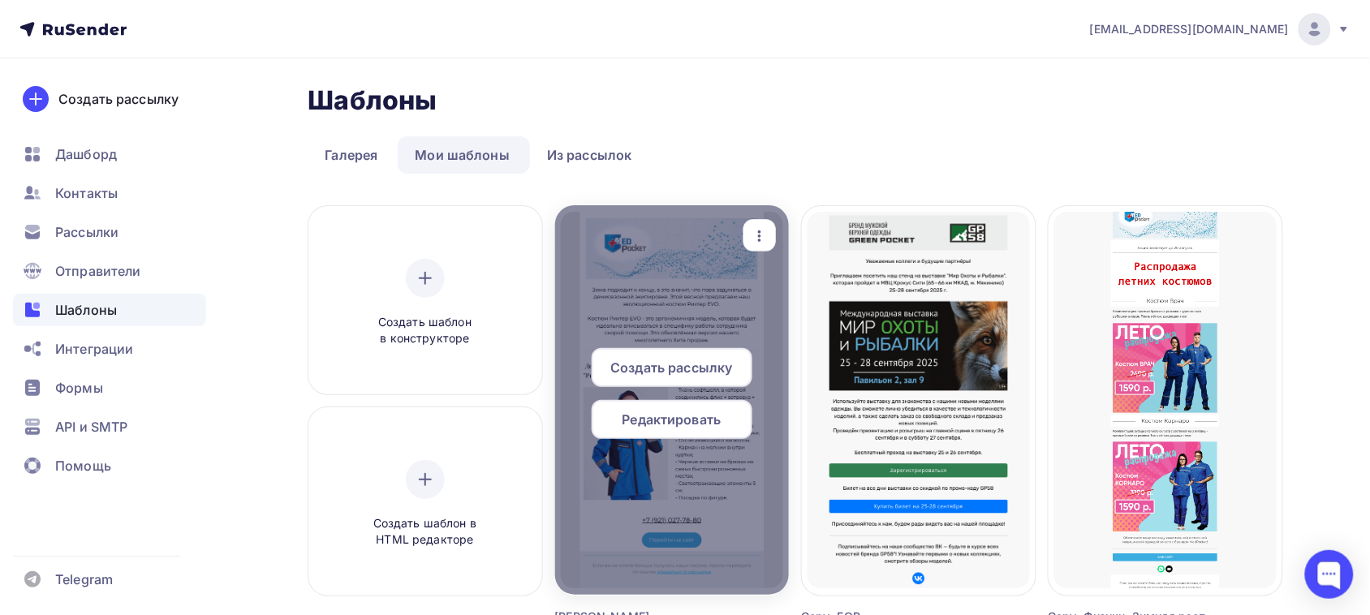
click at [703, 411] on span "Редактировать" at bounding box center [671, 419] width 99 height 19
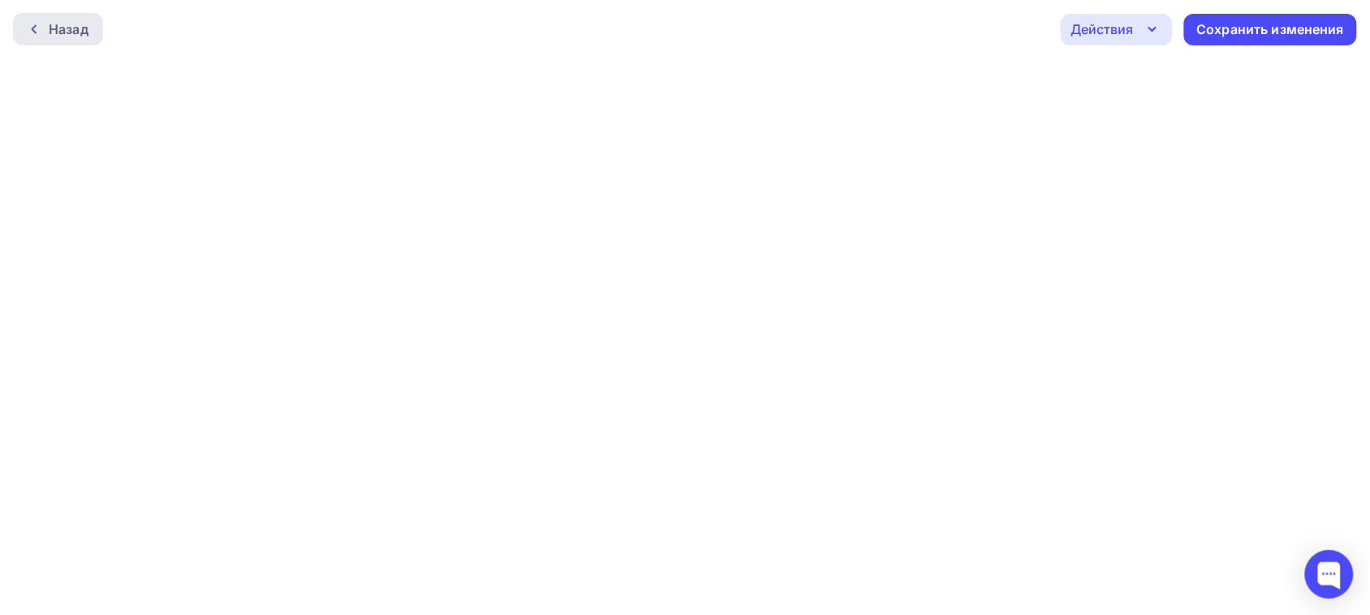
click at [49, 38] on div "Назад" at bounding box center [58, 29] width 90 height 32
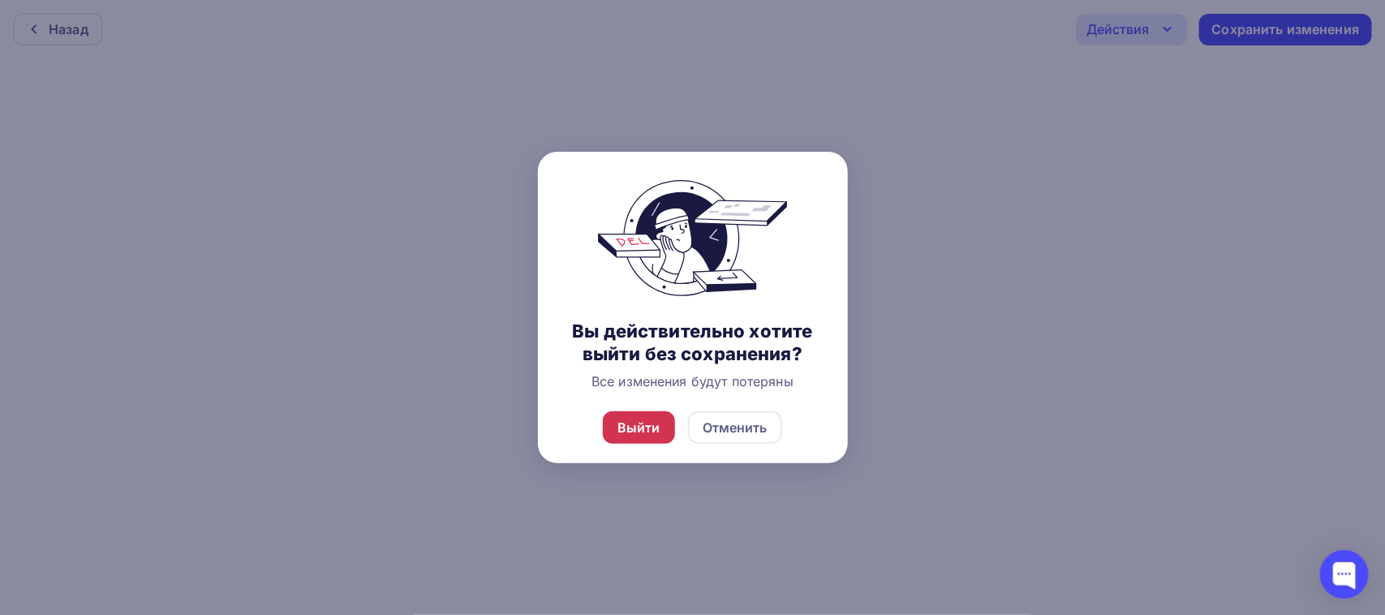
click at [650, 431] on div "Выйти" at bounding box center [639, 427] width 43 height 19
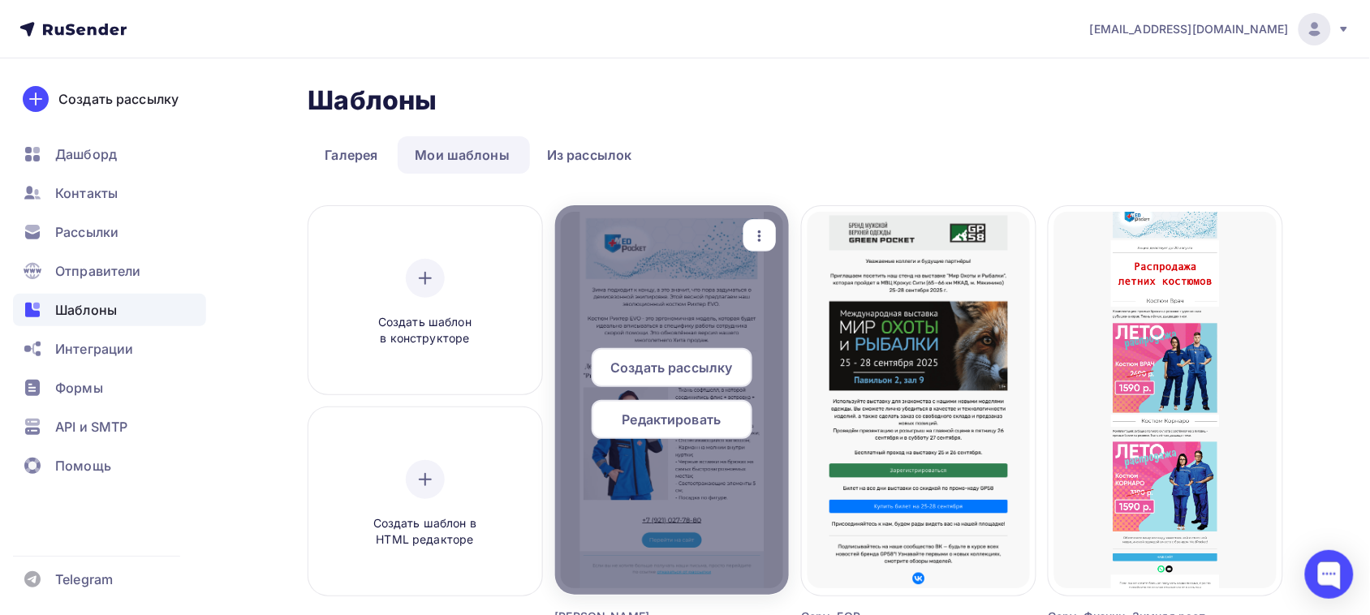
click at [710, 411] on span "Редактировать" at bounding box center [671, 419] width 99 height 19
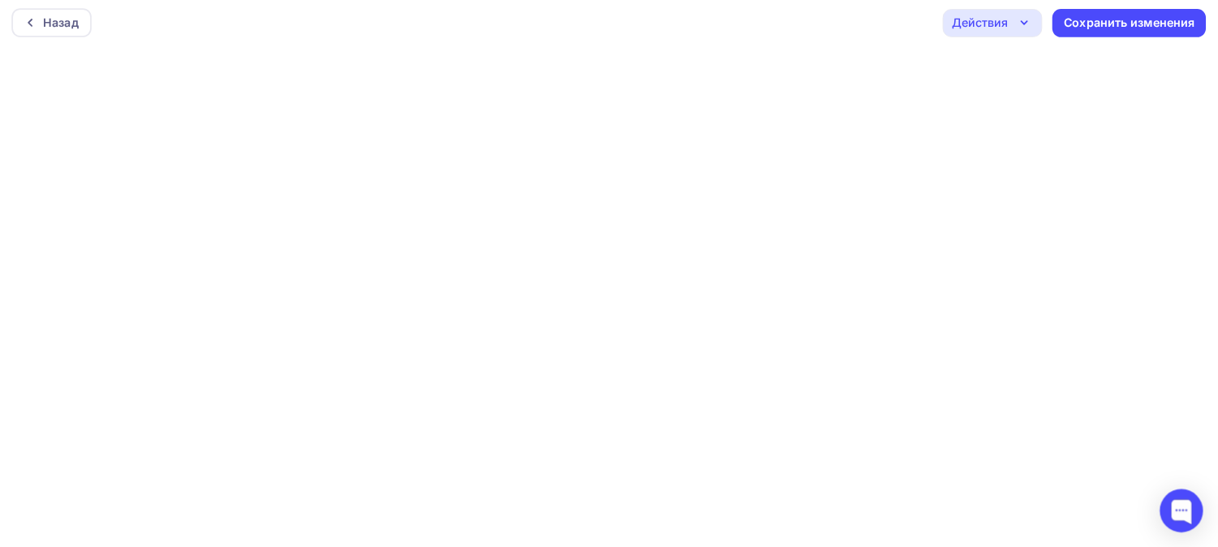
scroll to position [4, 0]
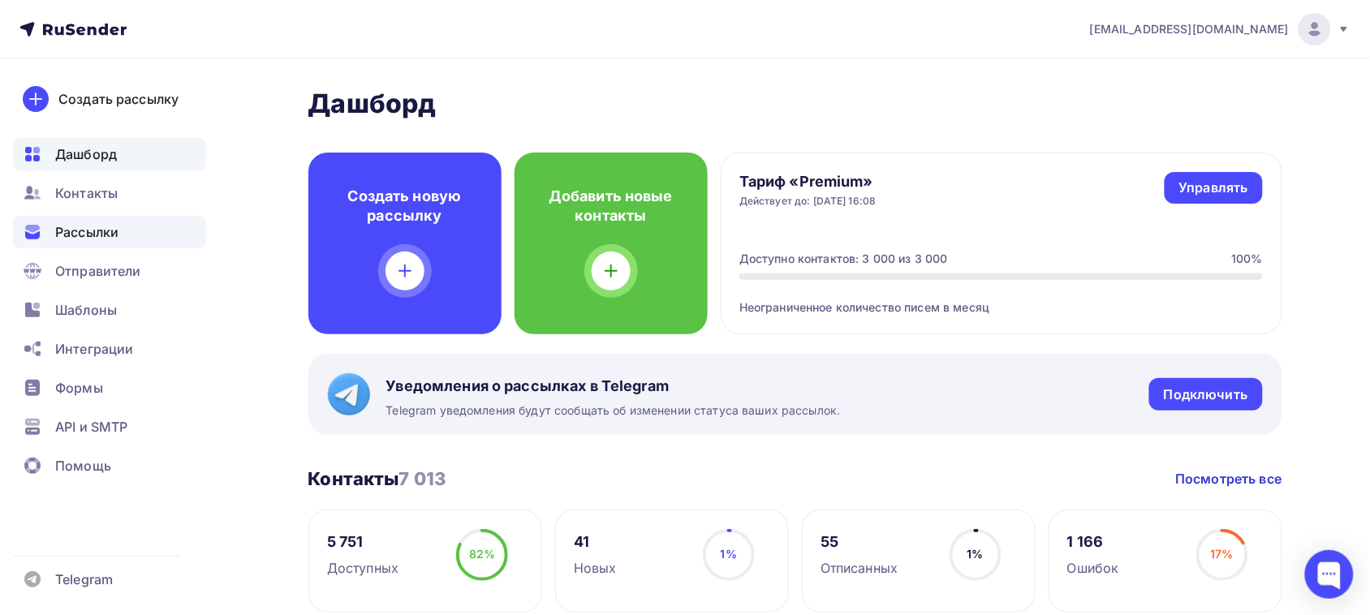
click at [100, 224] on span "Рассылки" at bounding box center [86, 231] width 63 height 19
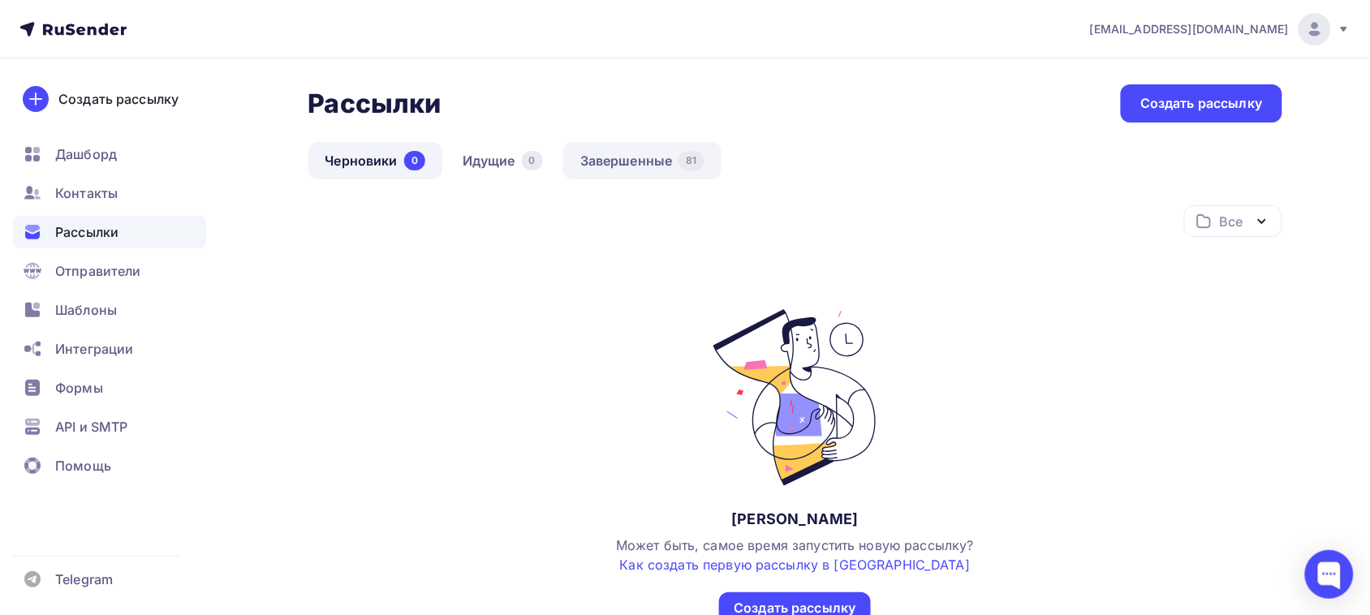
click at [680, 168] on link "Завершенные 81" at bounding box center [642, 160] width 158 height 37
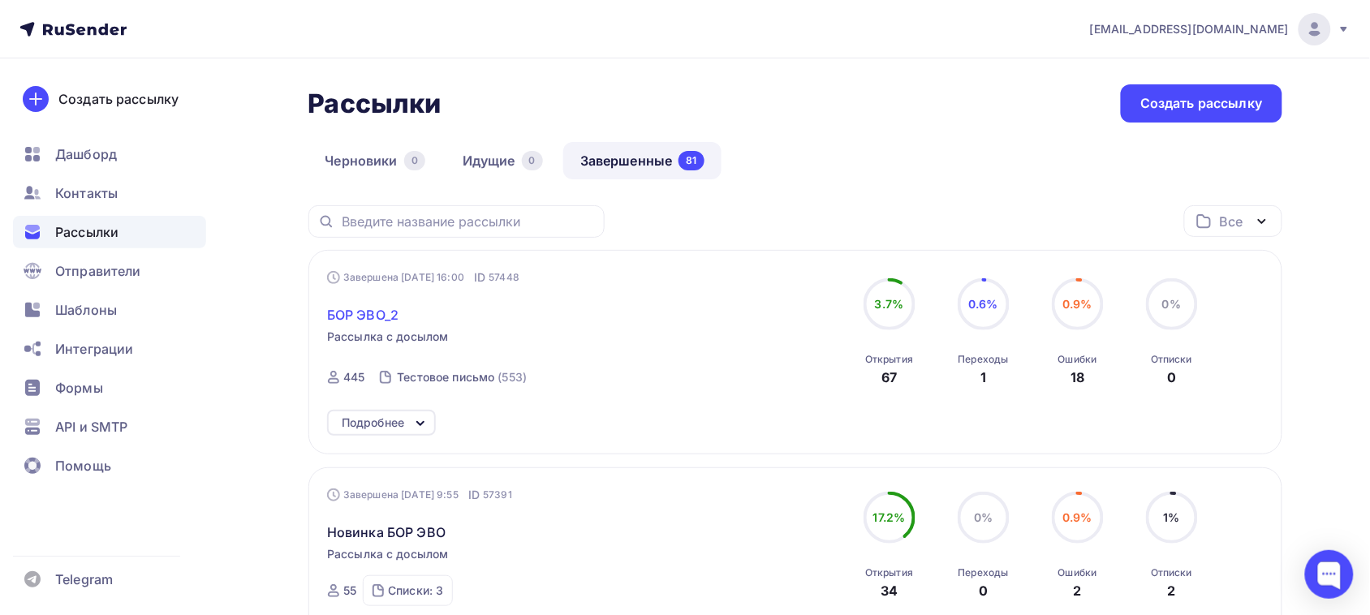
click at [330, 306] on span "БОР ЭВО_2" at bounding box center [362, 314] width 71 height 19
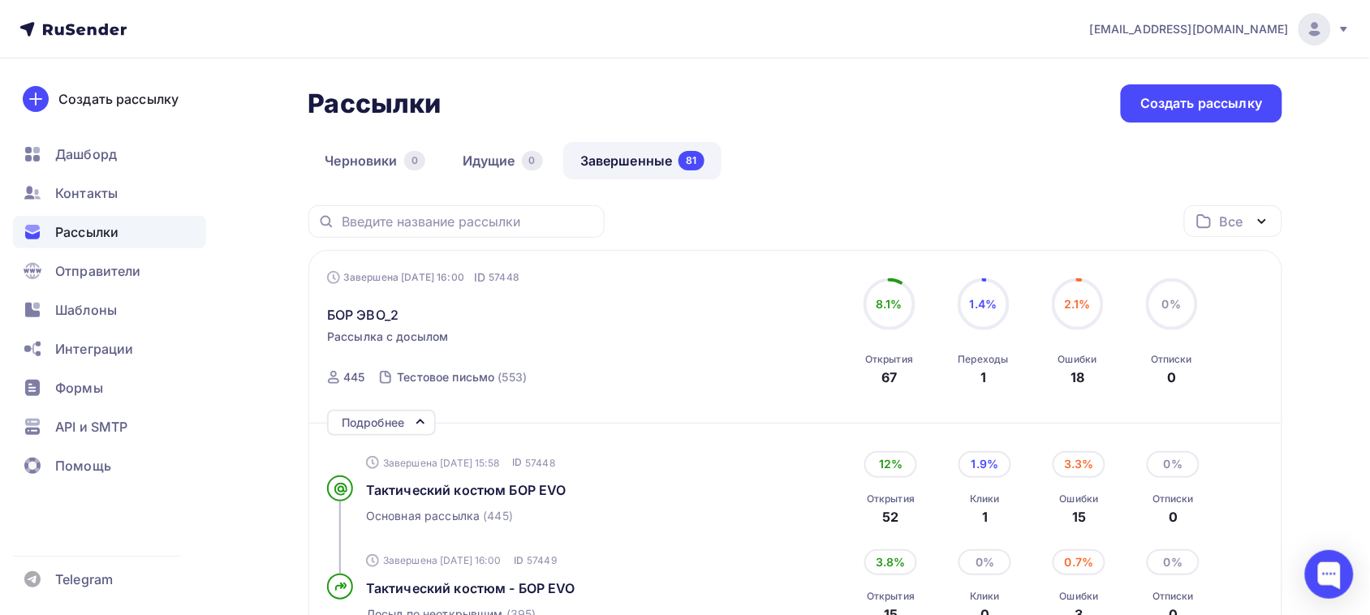
scroll to position [203, 0]
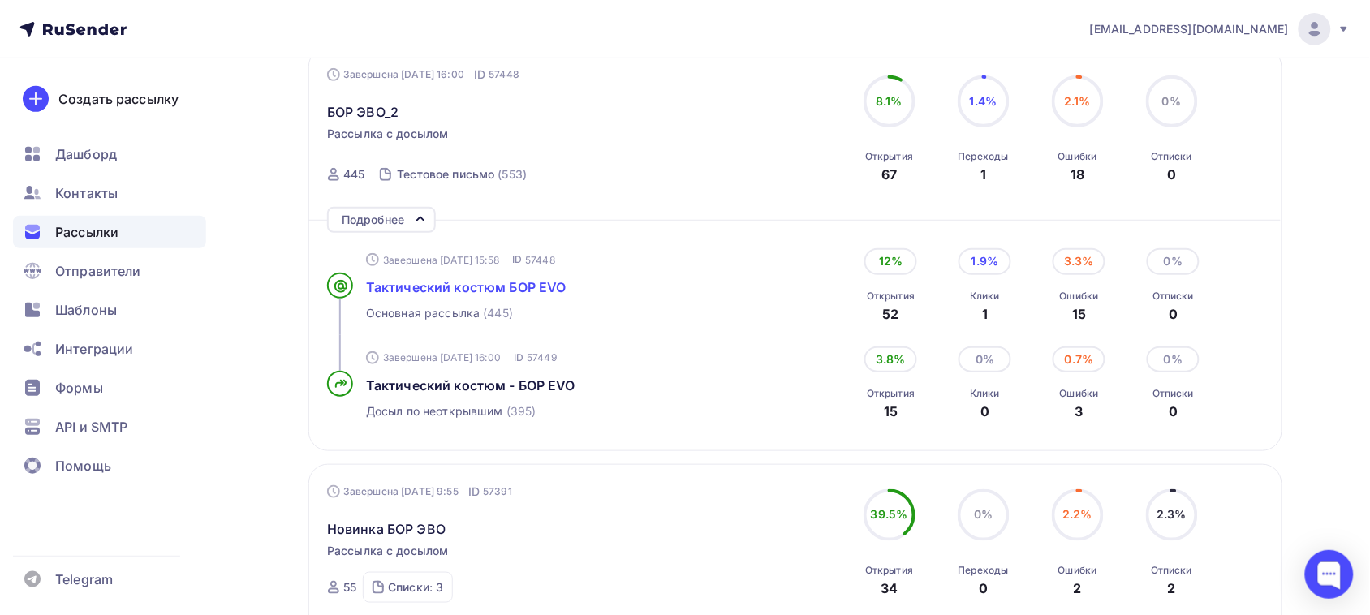
click at [463, 288] on span "Тактический костюм БОР EVO" at bounding box center [466, 287] width 200 height 16
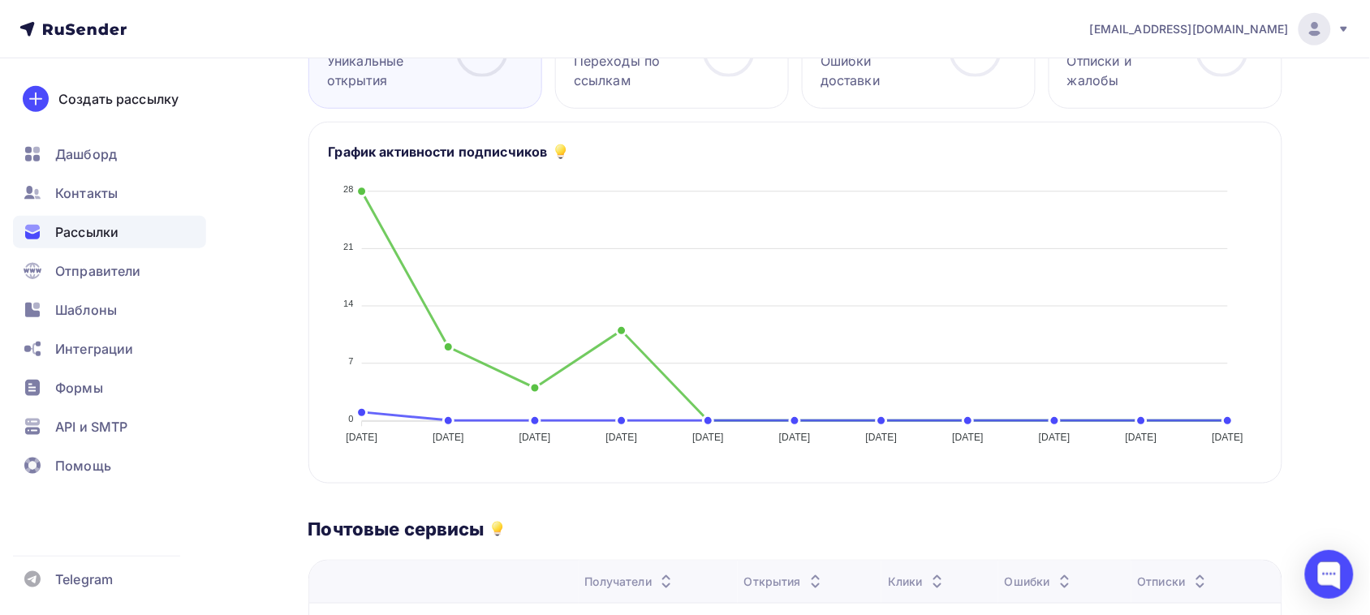
scroll to position [101, 0]
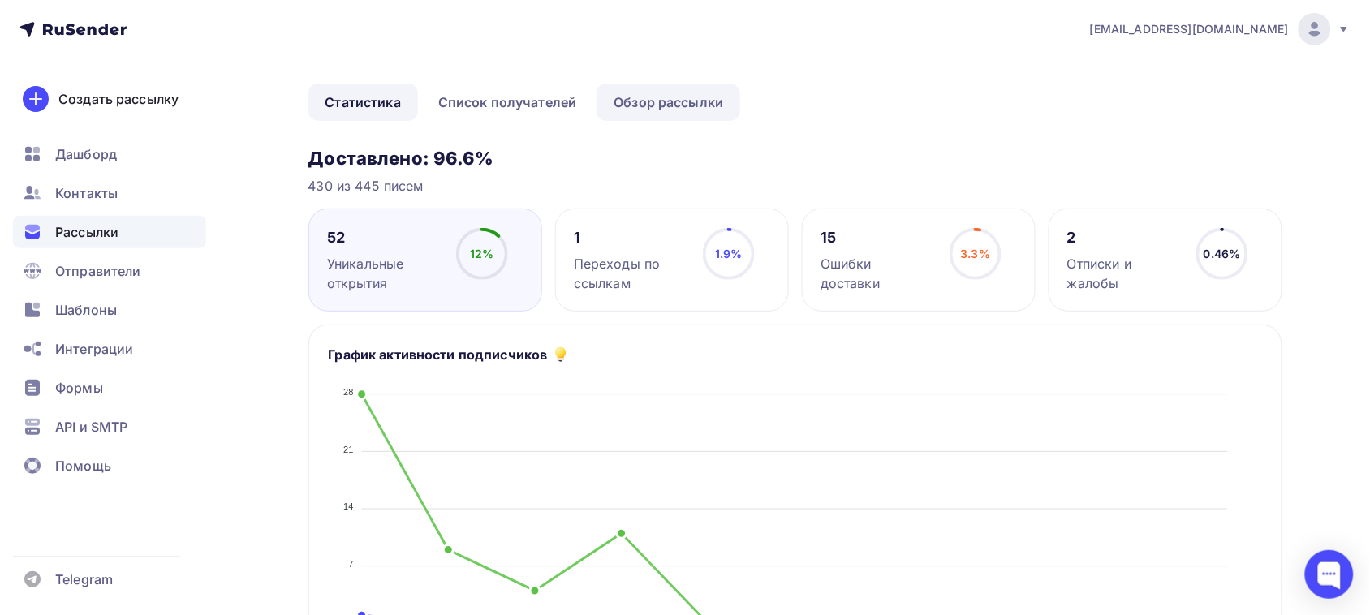
click at [665, 108] on link "Обзор рассылки" at bounding box center [668, 102] width 144 height 37
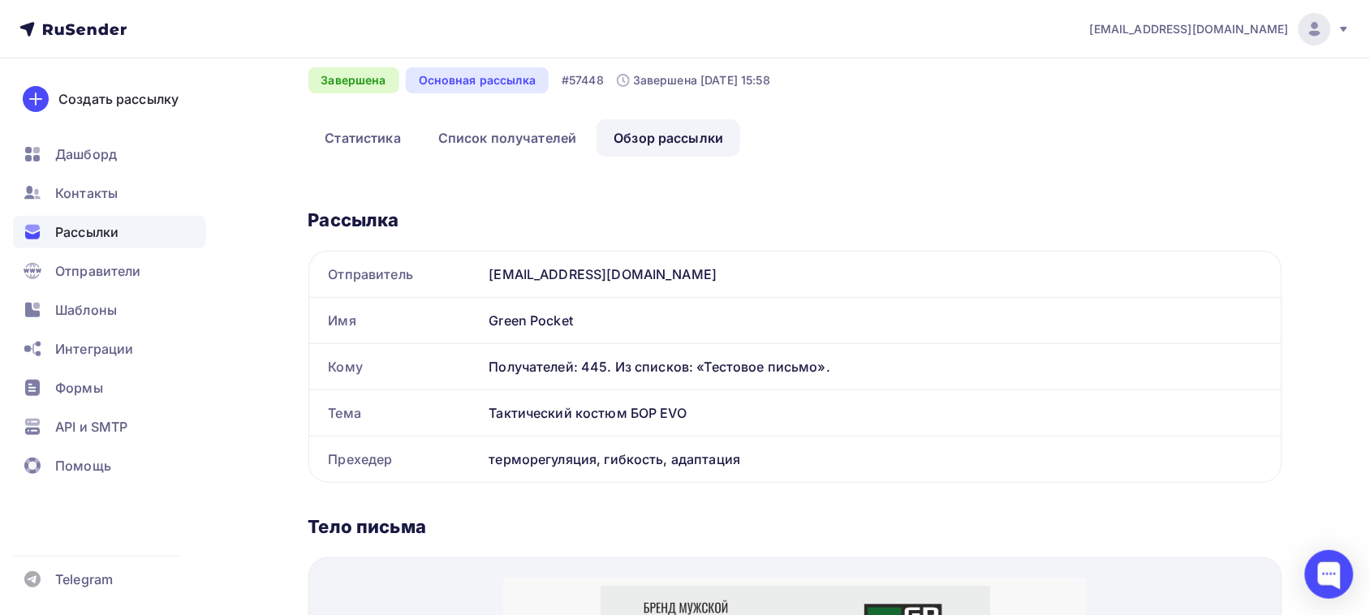
scroll to position [101, 0]
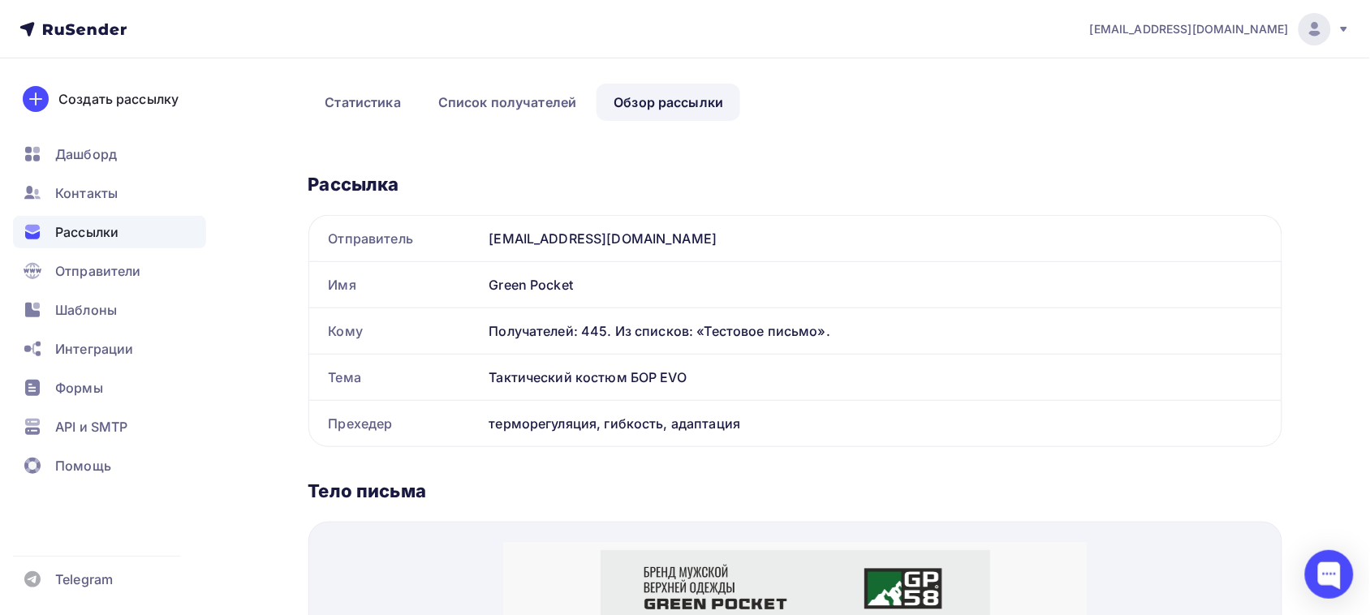
drag, startPoint x: 756, startPoint y: 426, endPoint x: 489, endPoint y: 426, distance: 267.8
click at [489, 426] on div "терморегуляция, гибкость, адаптация" at bounding box center [882, 423] width 799 height 45
copy div "терморегуляция, гибкость, адаптация"
